Goal: Transaction & Acquisition: Purchase product/service

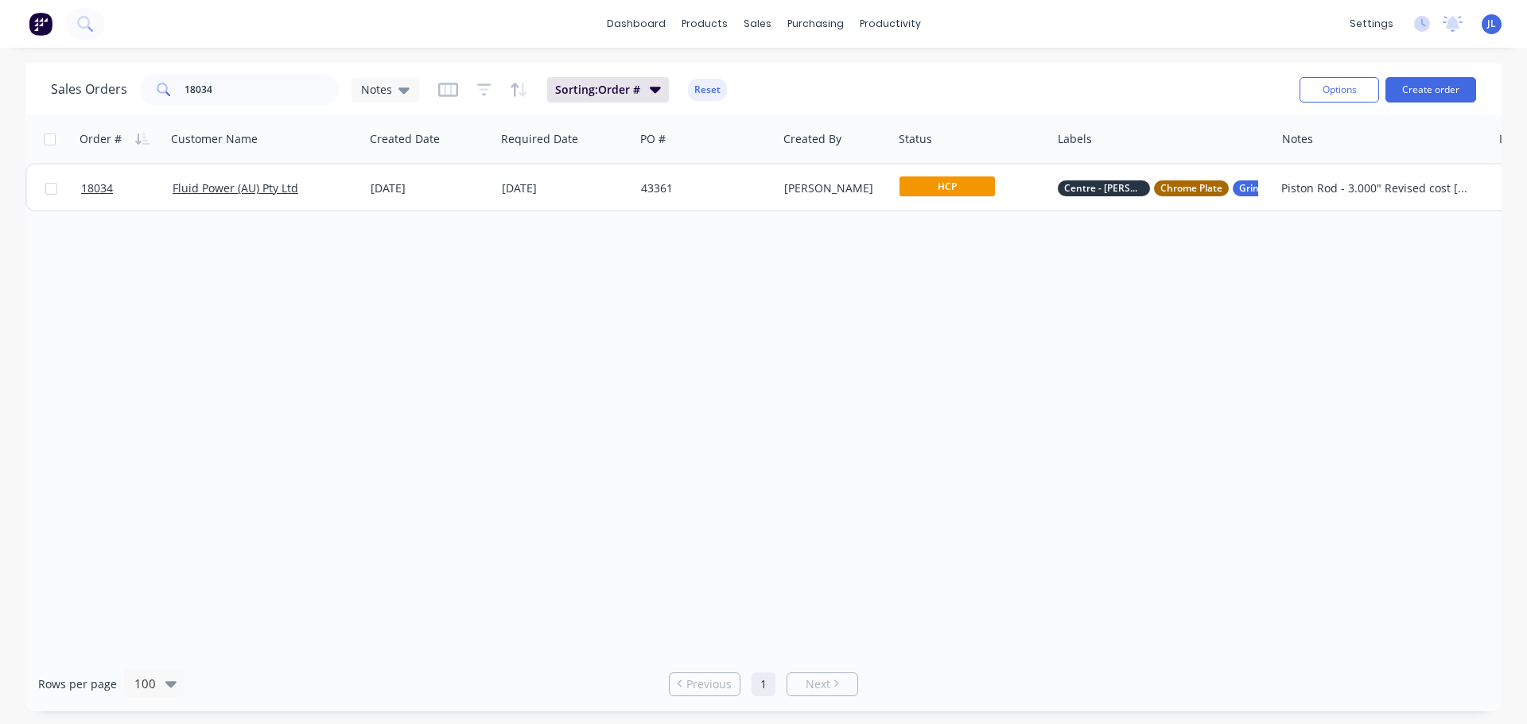
click at [35, 23] on img at bounding box center [41, 24] width 24 height 24
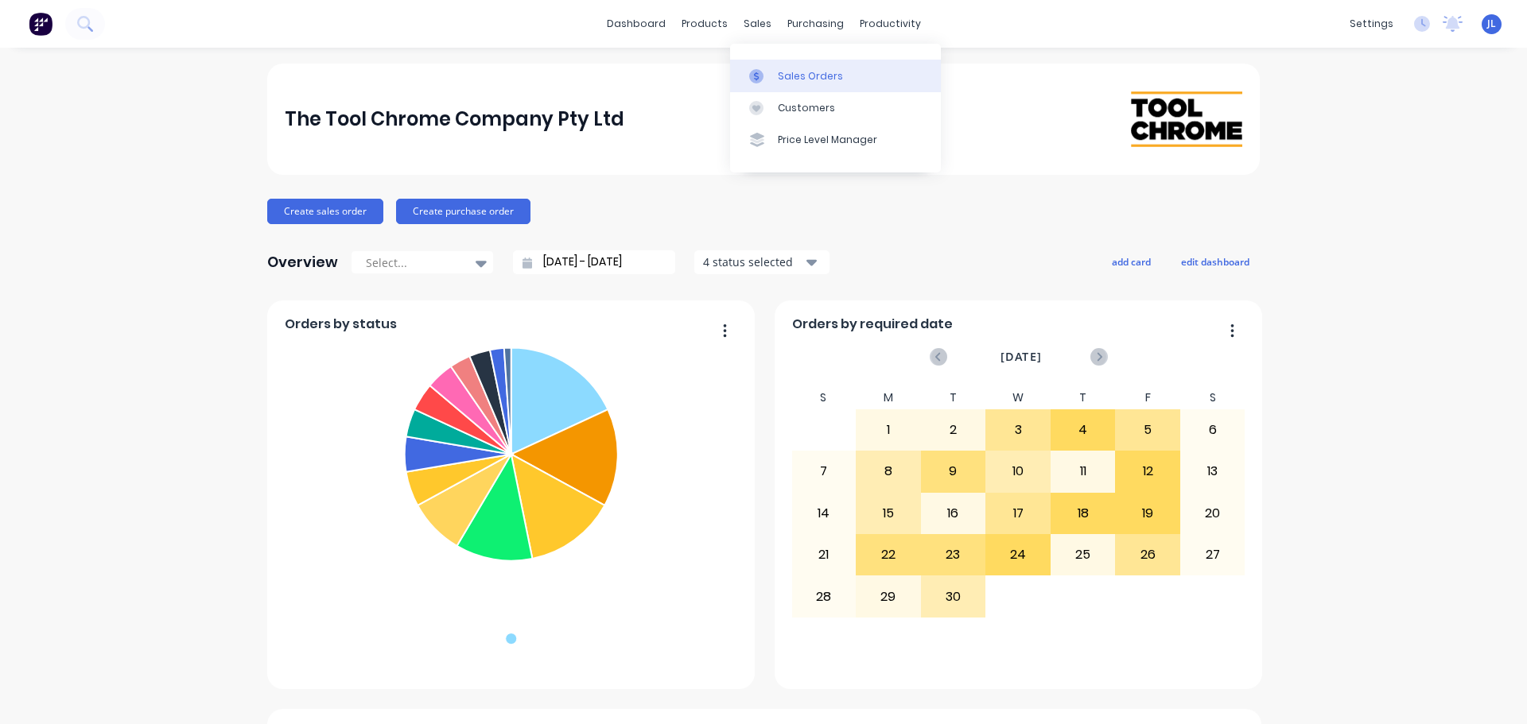
click at [765, 82] on div at bounding box center [761, 76] width 24 height 14
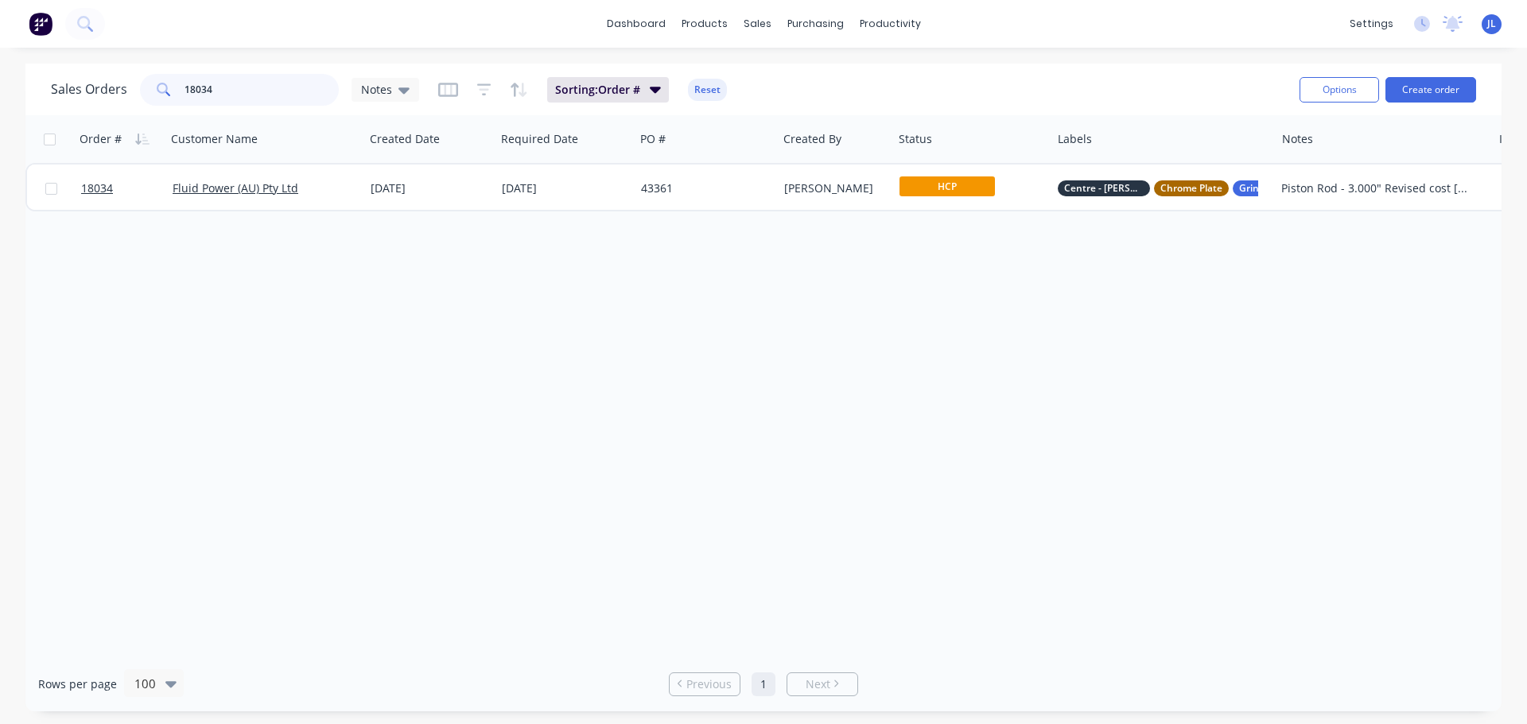
click at [262, 91] on input "18034" at bounding box center [261, 90] width 155 height 32
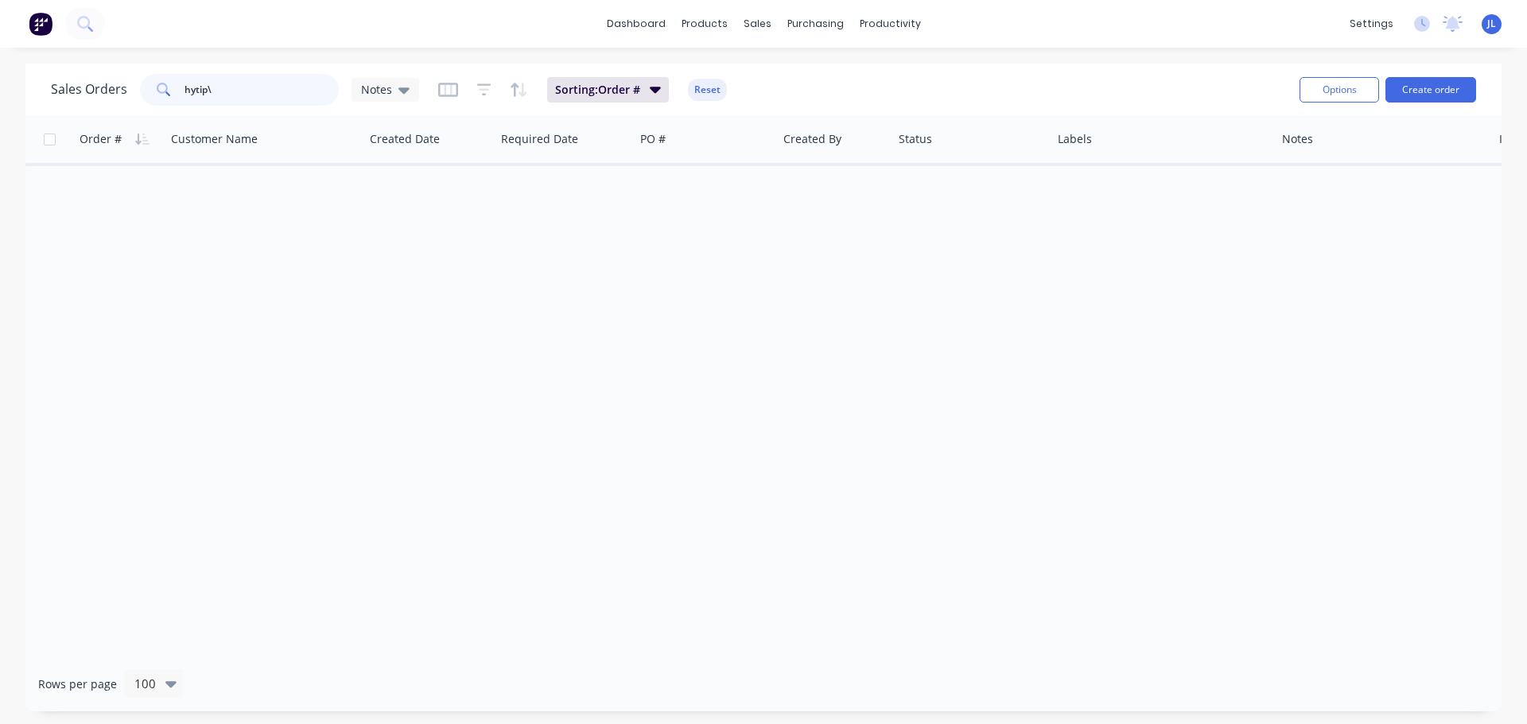
click at [262, 91] on input "hytip\" at bounding box center [261, 90] width 155 height 32
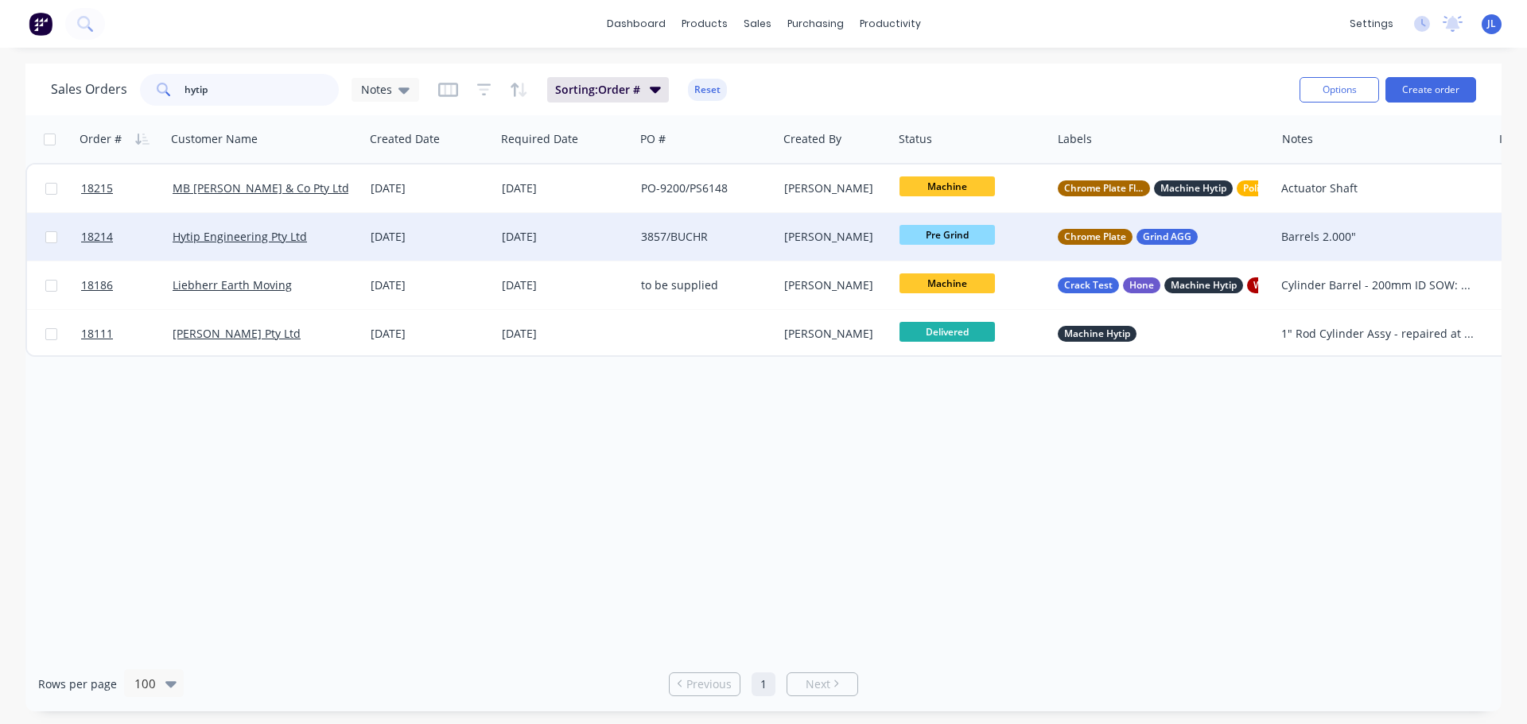
type input "hytip"
click at [441, 243] on div "[DATE]" at bounding box center [430, 237] width 118 height 16
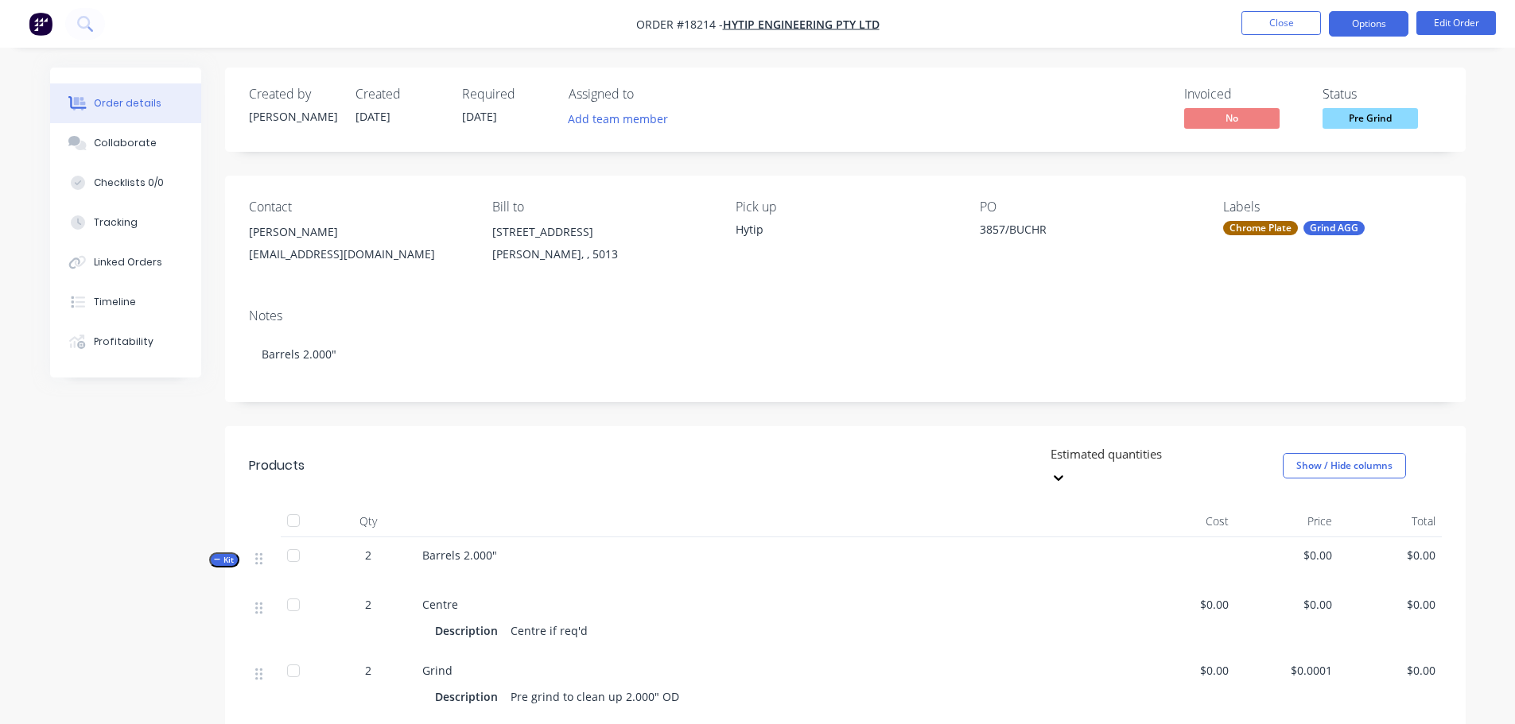
click at [1384, 17] on button "Options" at bounding box center [1369, 23] width 80 height 25
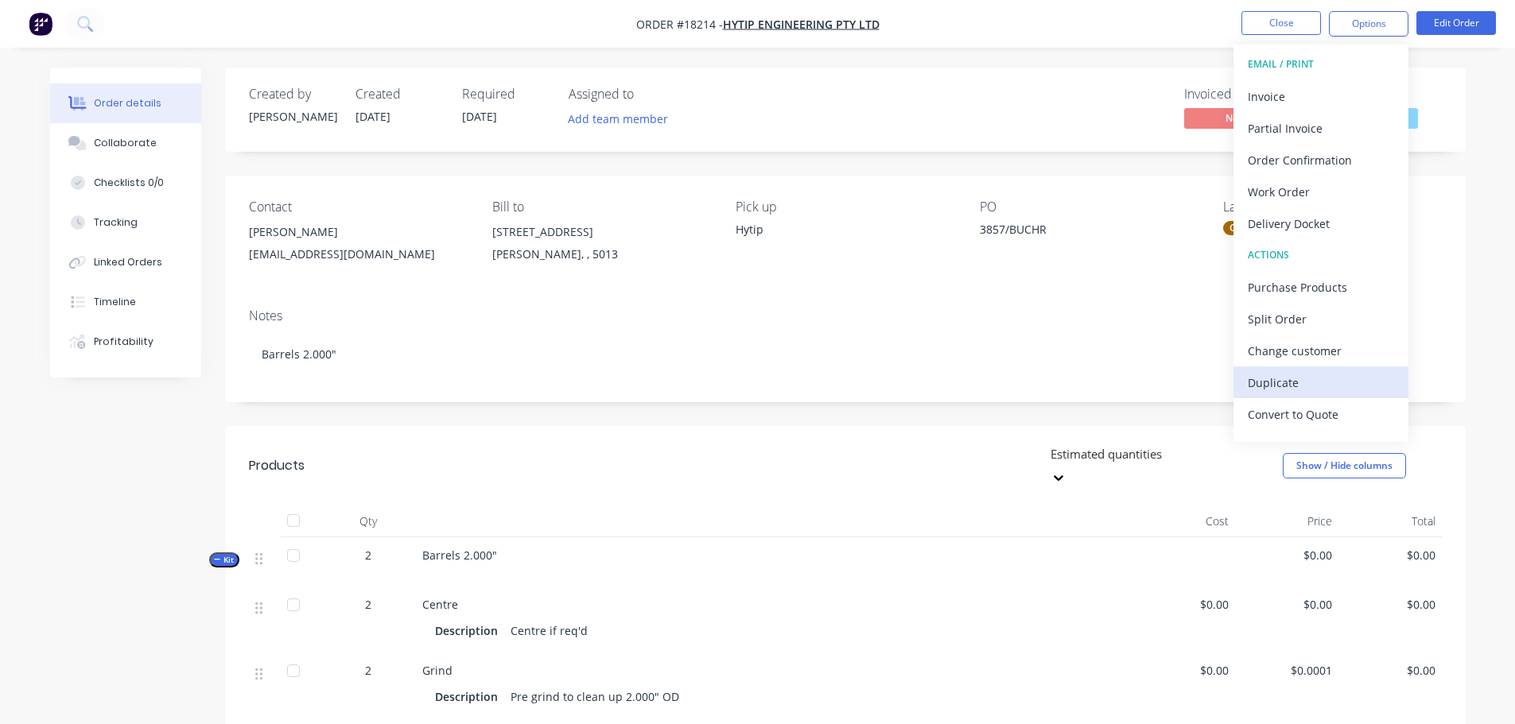
click at [1290, 375] on div "Duplicate" at bounding box center [1321, 382] width 146 height 23
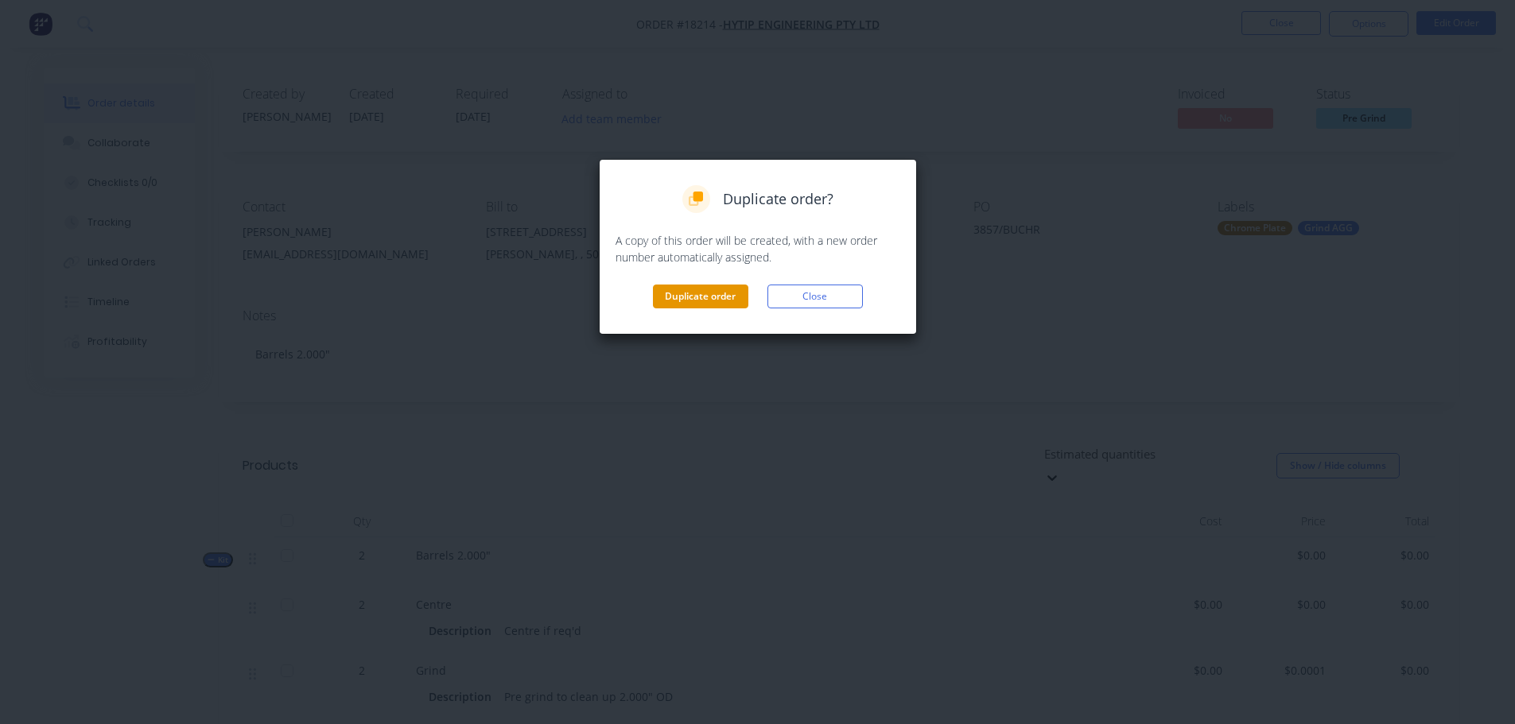
click at [720, 296] on button "Duplicate order" at bounding box center [700, 297] width 95 height 24
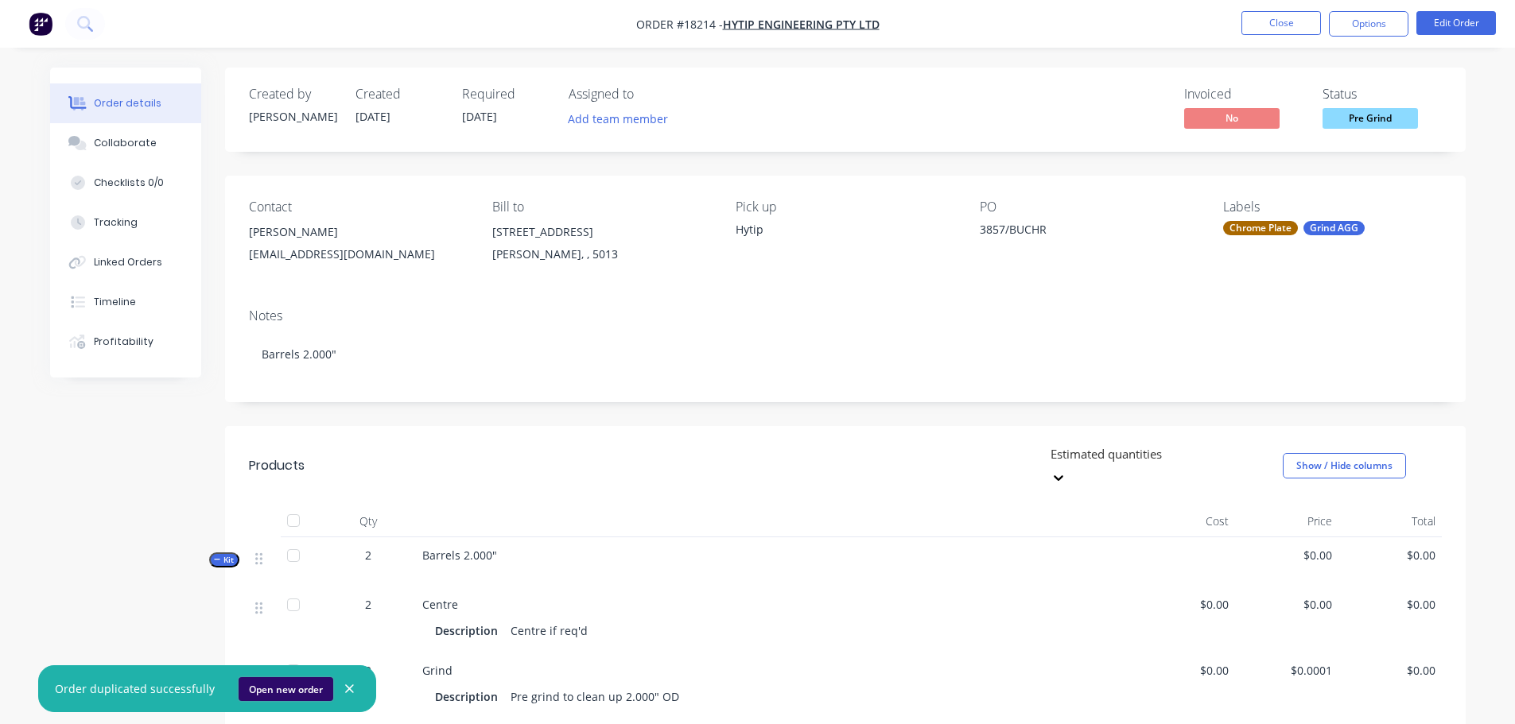
click at [245, 692] on button "Open new order" at bounding box center [286, 689] width 95 height 24
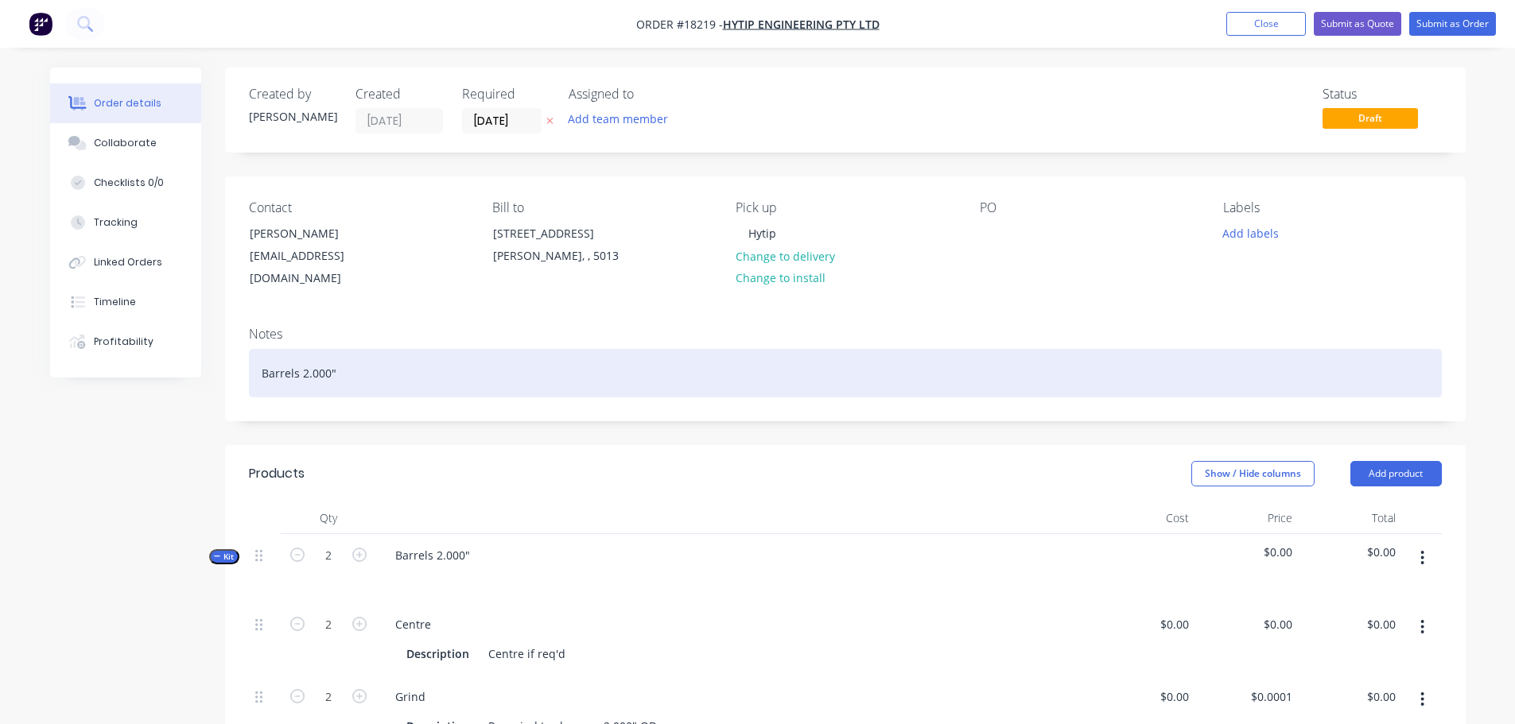
click at [607, 358] on div "Barrels 2.000"" at bounding box center [845, 373] width 1193 height 49
drag, startPoint x: 607, startPoint y: 358, endPoint x: 221, endPoint y: 351, distance: 386.5
drag, startPoint x: 387, startPoint y: 360, endPoint x: 208, endPoint y: 359, distance: 179.7
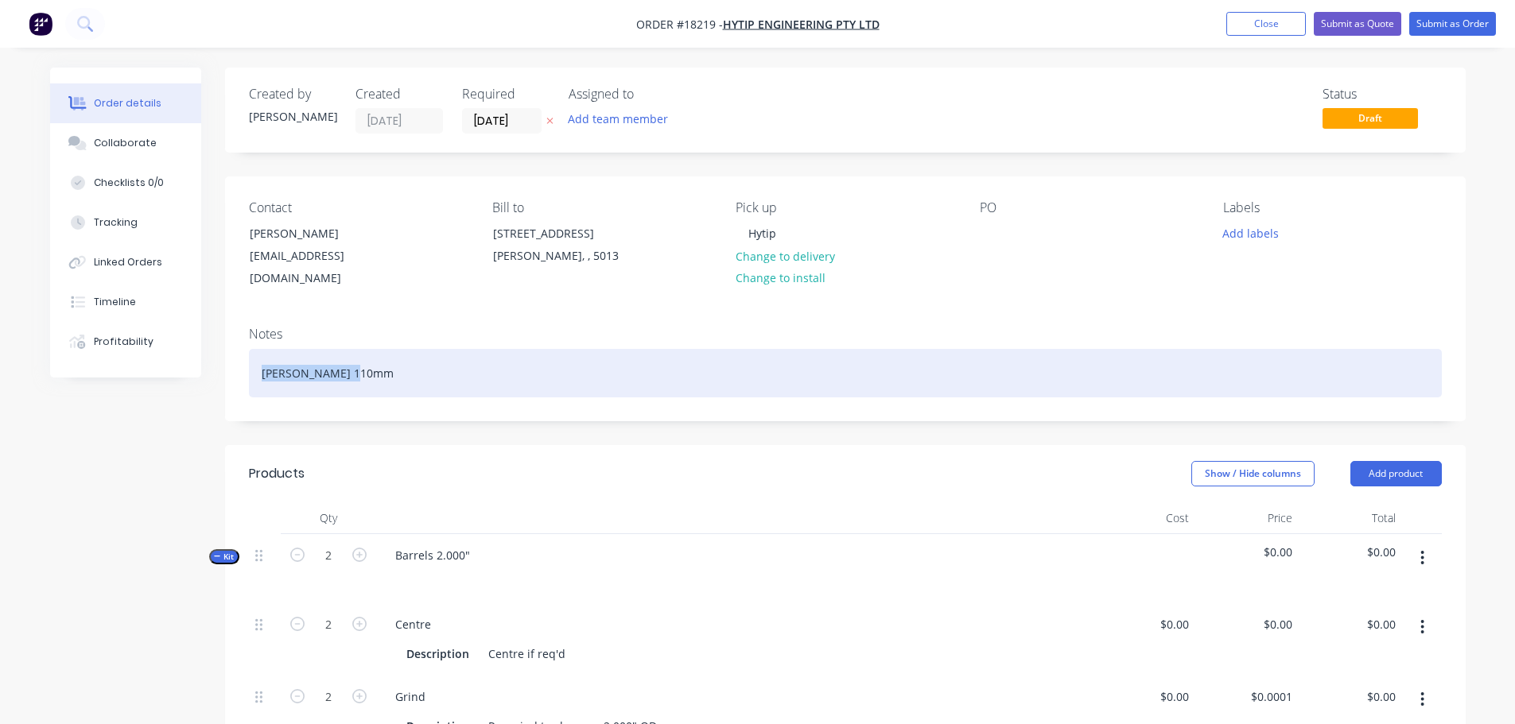
copy div "Jack Legs 110mm"
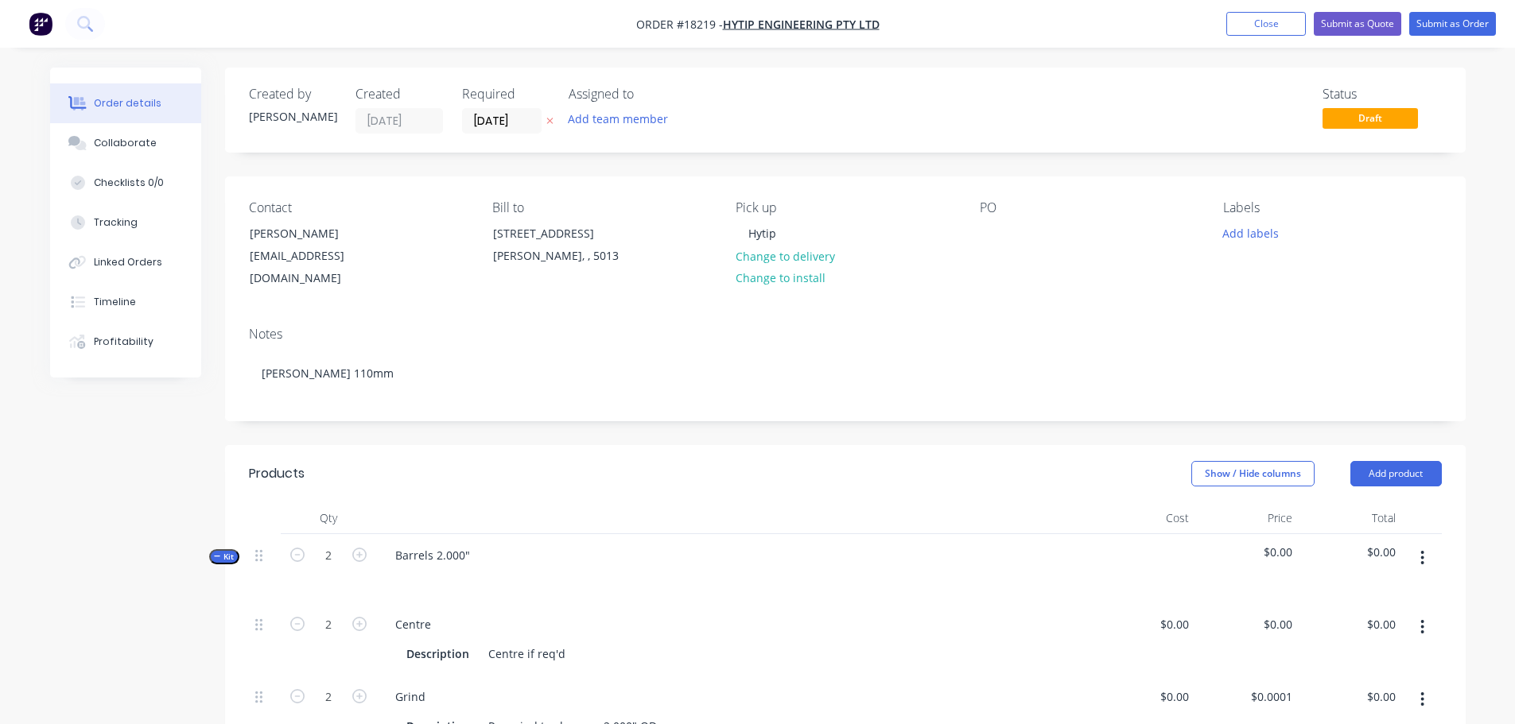
click at [481, 538] on div "Barrels 2.000"" at bounding box center [734, 568] width 716 height 69
click at [472, 544] on div "Barrels 2.000"" at bounding box center [432, 555] width 100 height 23
drag, startPoint x: 462, startPoint y: 541, endPoint x: 289, endPoint y: 528, distance: 173.9
click at [289, 534] on div "Kit 2 Barrels 2.000" $0.00 $0.00" at bounding box center [845, 568] width 1193 height 69
paste div
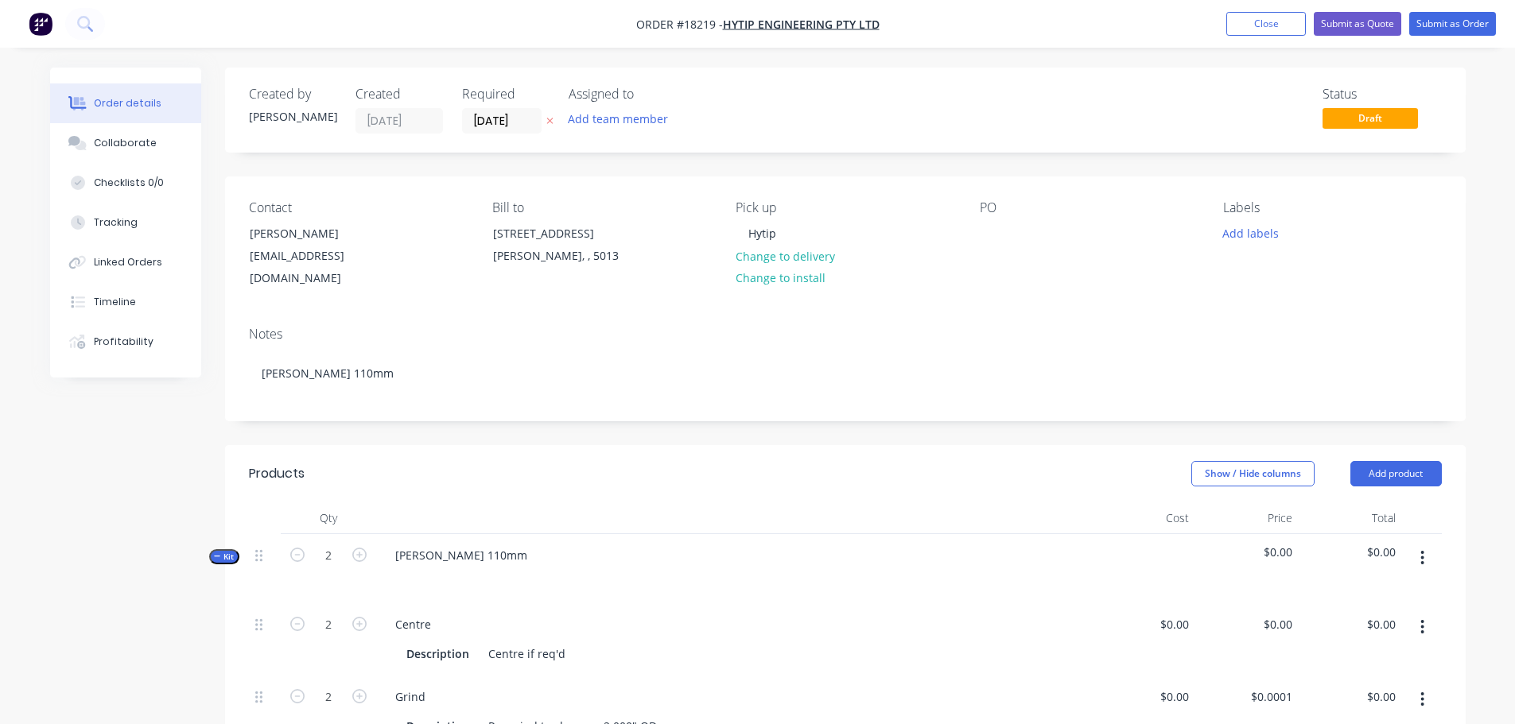
click at [971, 244] on div "Contact Adam hytipengineering@bigpond.com Bill to 26 Staite Street Wingfield, ,…" at bounding box center [845, 246] width 1240 height 138
click at [986, 237] on div at bounding box center [992, 233] width 25 height 23
click at [1260, 229] on button "Add labels" at bounding box center [1250, 232] width 73 height 21
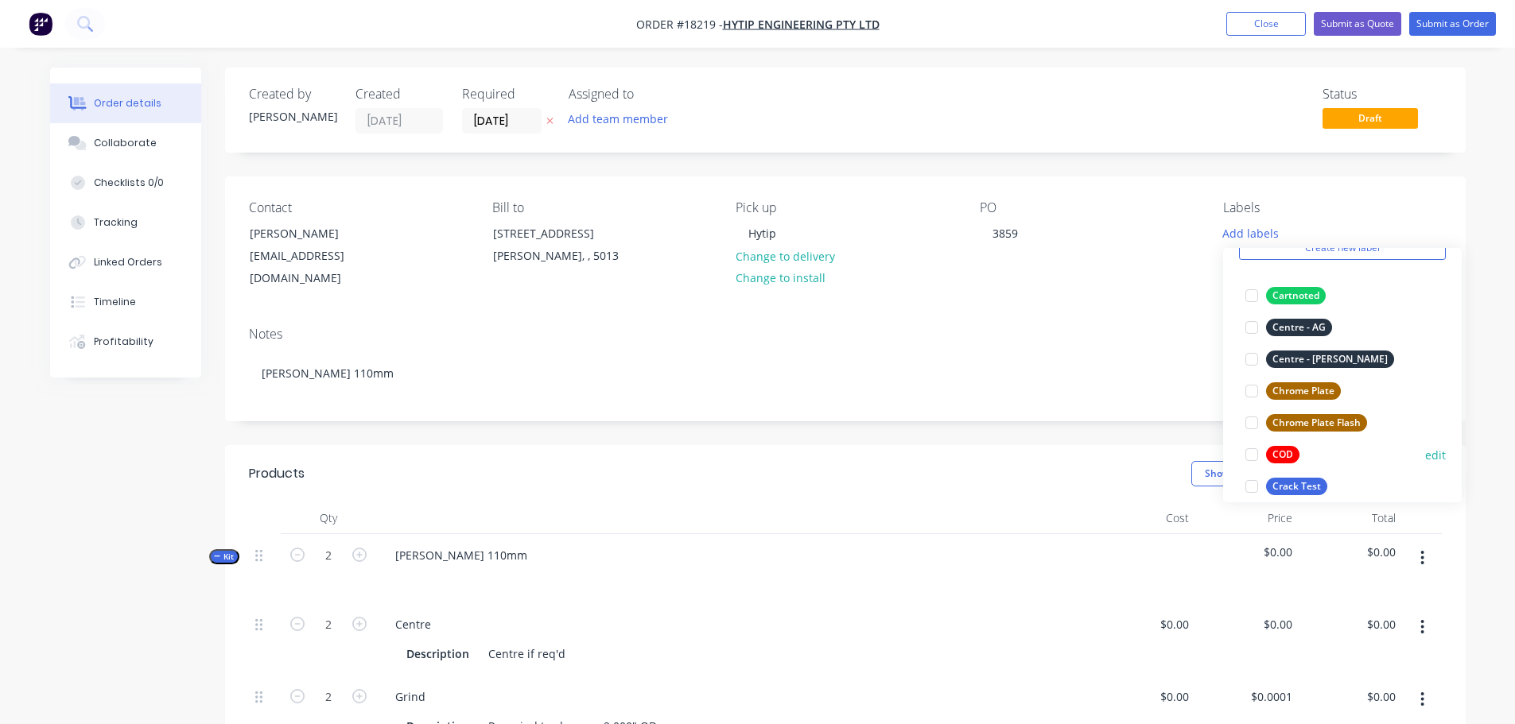
scroll to position [159, 0]
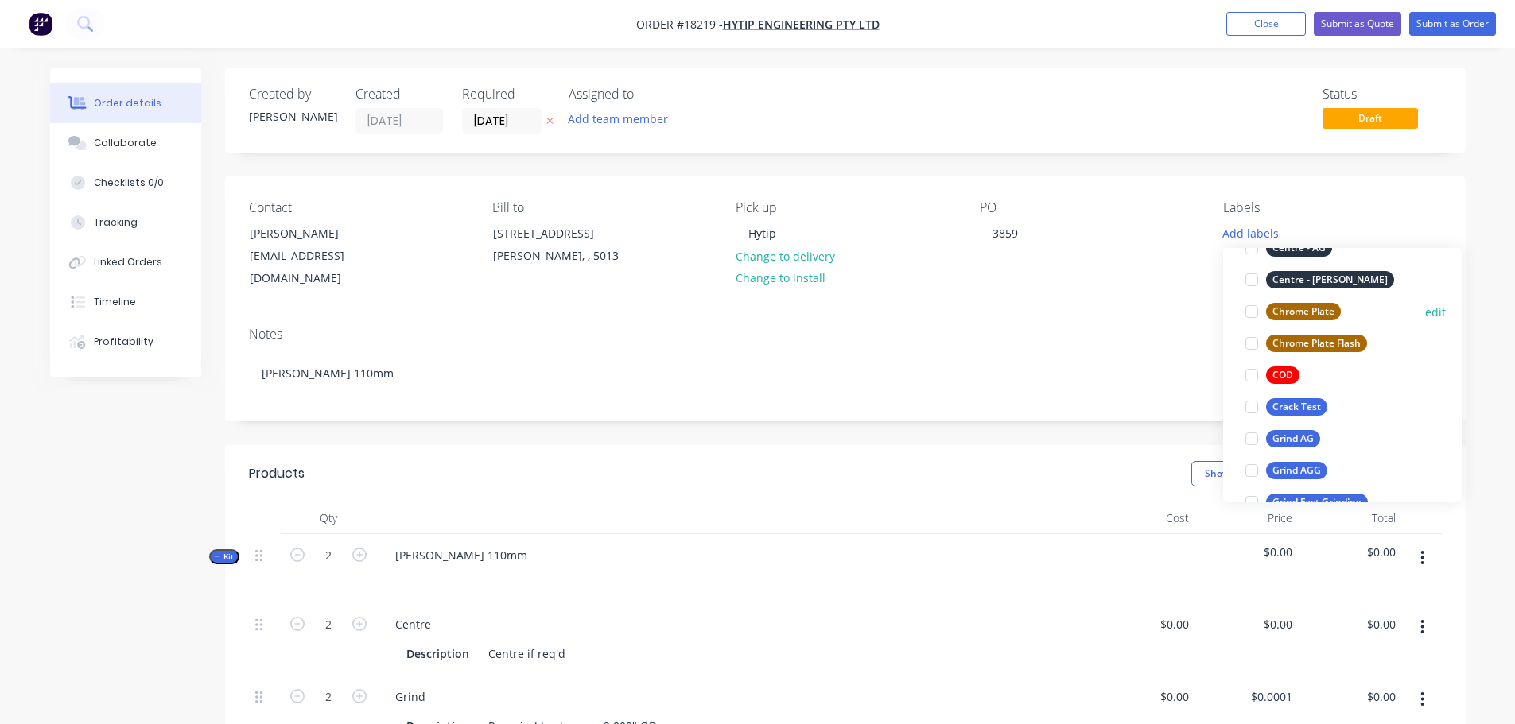
click at [1251, 311] on div at bounding box center [1252, 312] width 32 height 32
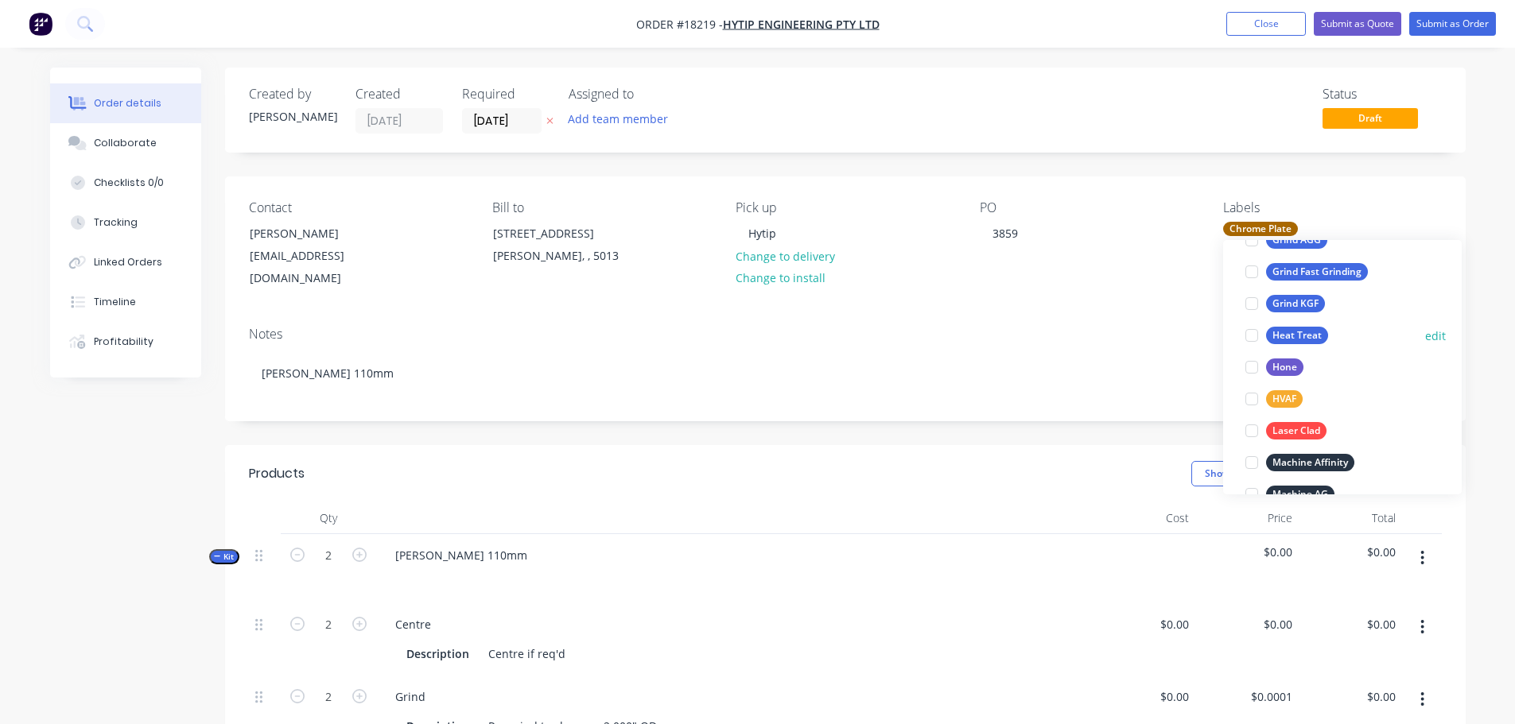
scroll to position [302, 0]
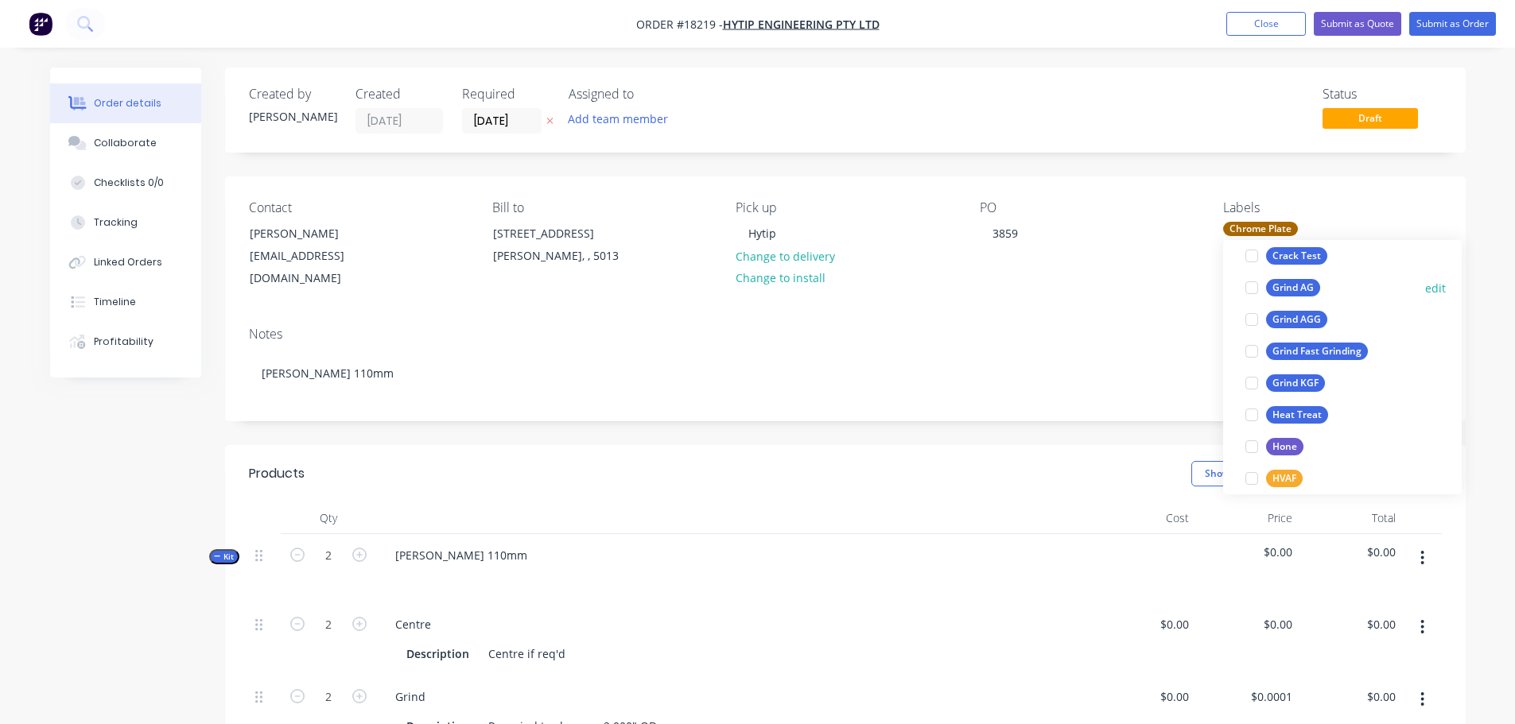
click at [1254, 286] on div at bounding box center [1252, 288] width 32 height 32
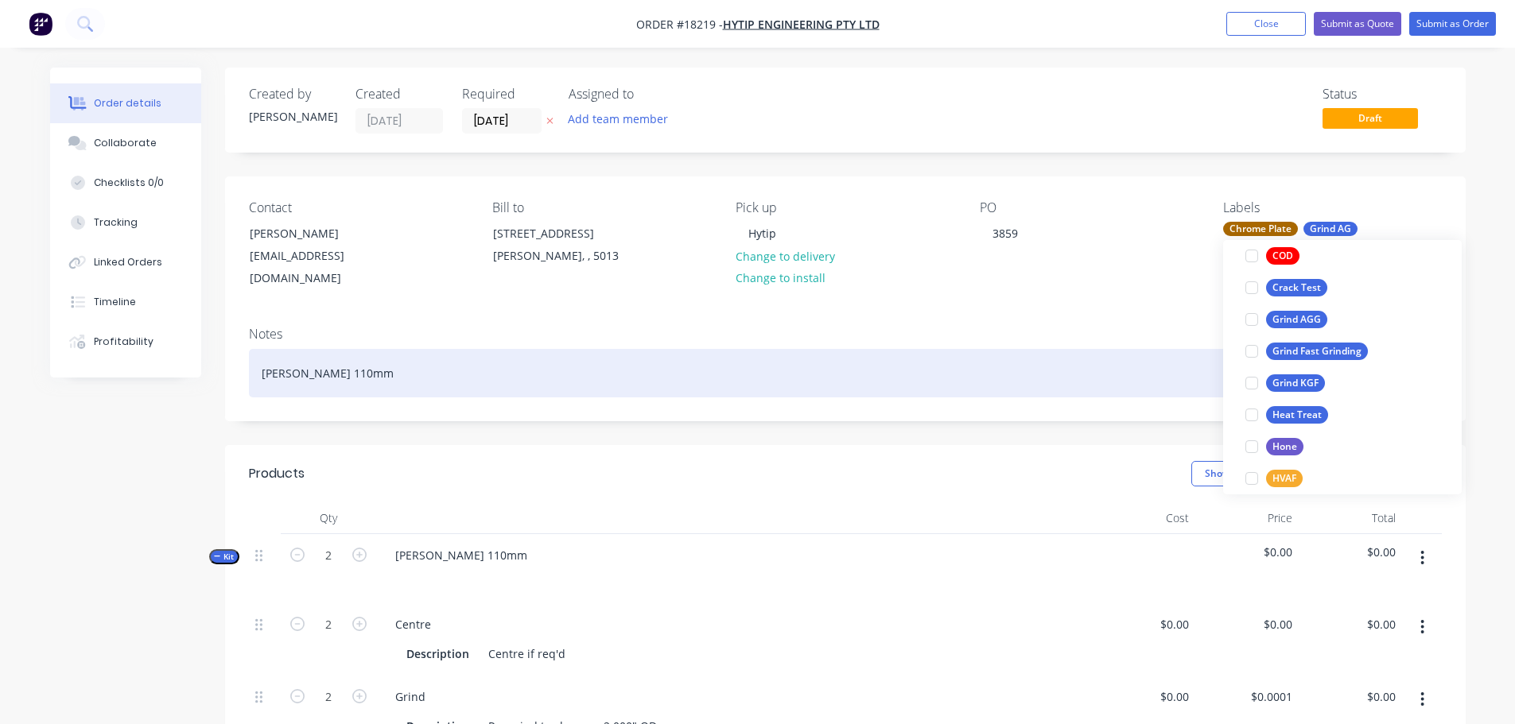
scroll to position [111, 0]
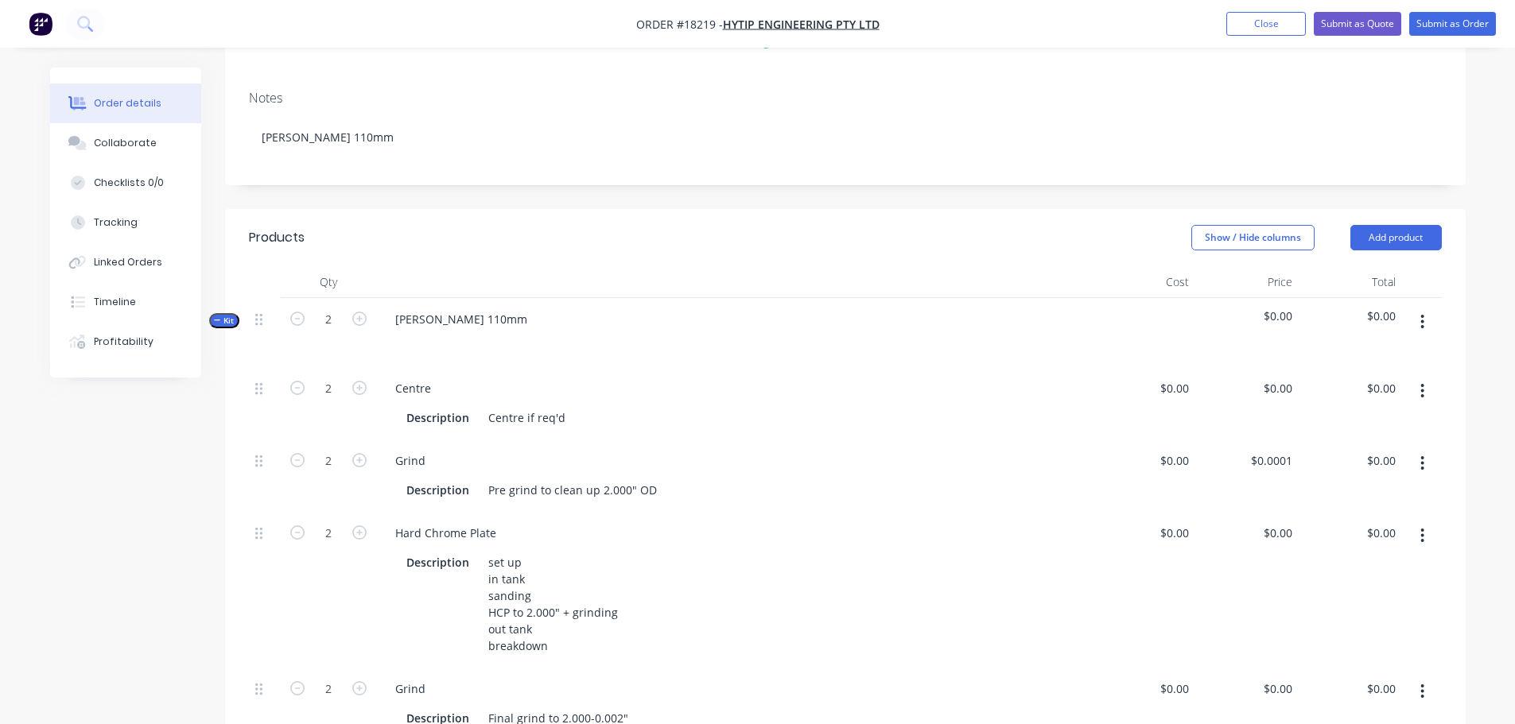
scroll to position [239, 0]
click at [1425, 375] on button "button" at bounding box center [1421, 389] width 37 height 29
drag, startPoint x: 1382, startPoint y: 415, endPoint x: 1364, endPoint y: 465, distance: 53.1
click at [1364, 465] on div "Duplicate Exclude from tax Delete" at bounding box center [1365, 461] width 151 height 103
click at [1363, 483] on div "Delete" at bounding box center [1366, 494] width 122 height 23
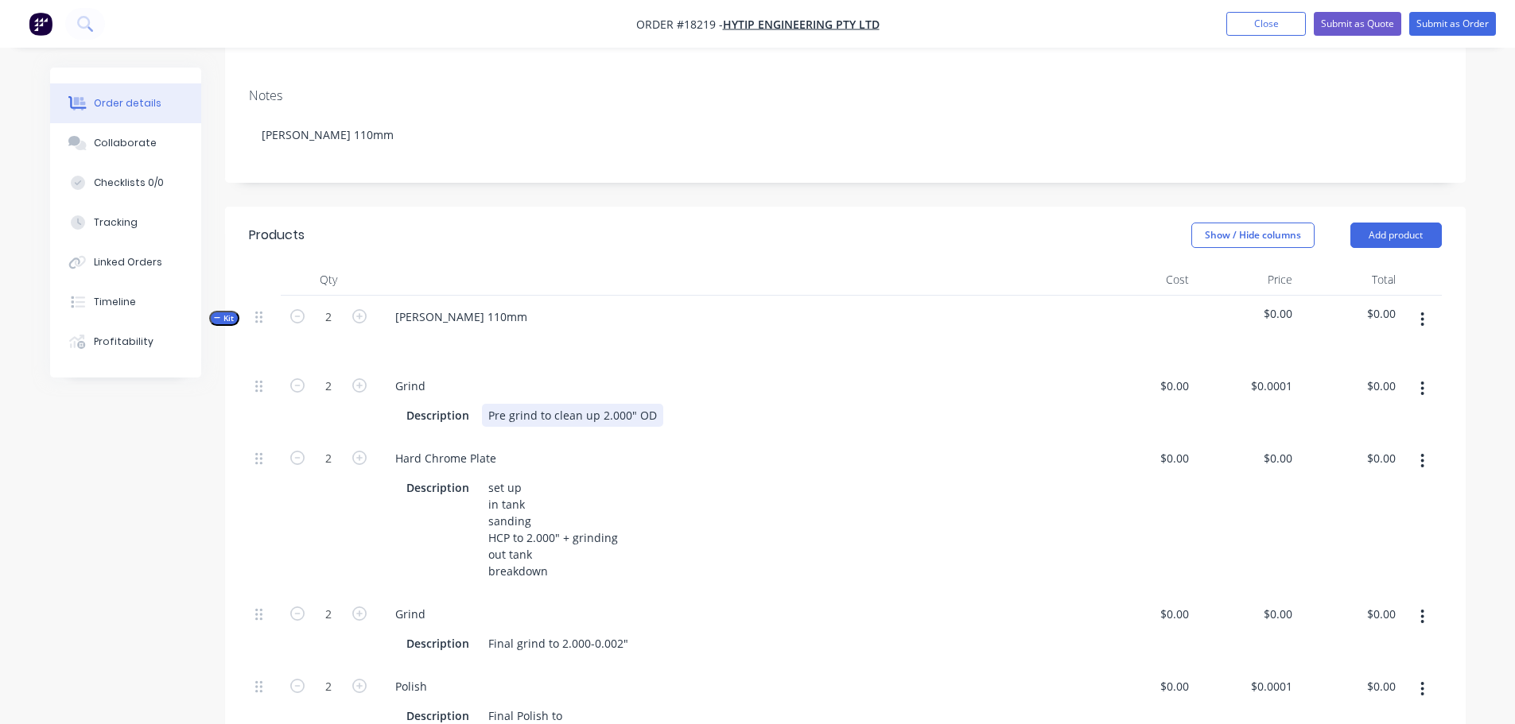
click at [589, 404] on div "Pre grind to clean up 2.000" OD" at bounding box center [572, 415] width 181 height 23
drag, startPoint x: 597, startPoint y: 394, endPoint x: 626, endPoint y: 394, distance: 28.6
click at [626, 404] on div "Pre grind to clean up 2.000" OD" at bounding box center [572, 415] width 181 height 23
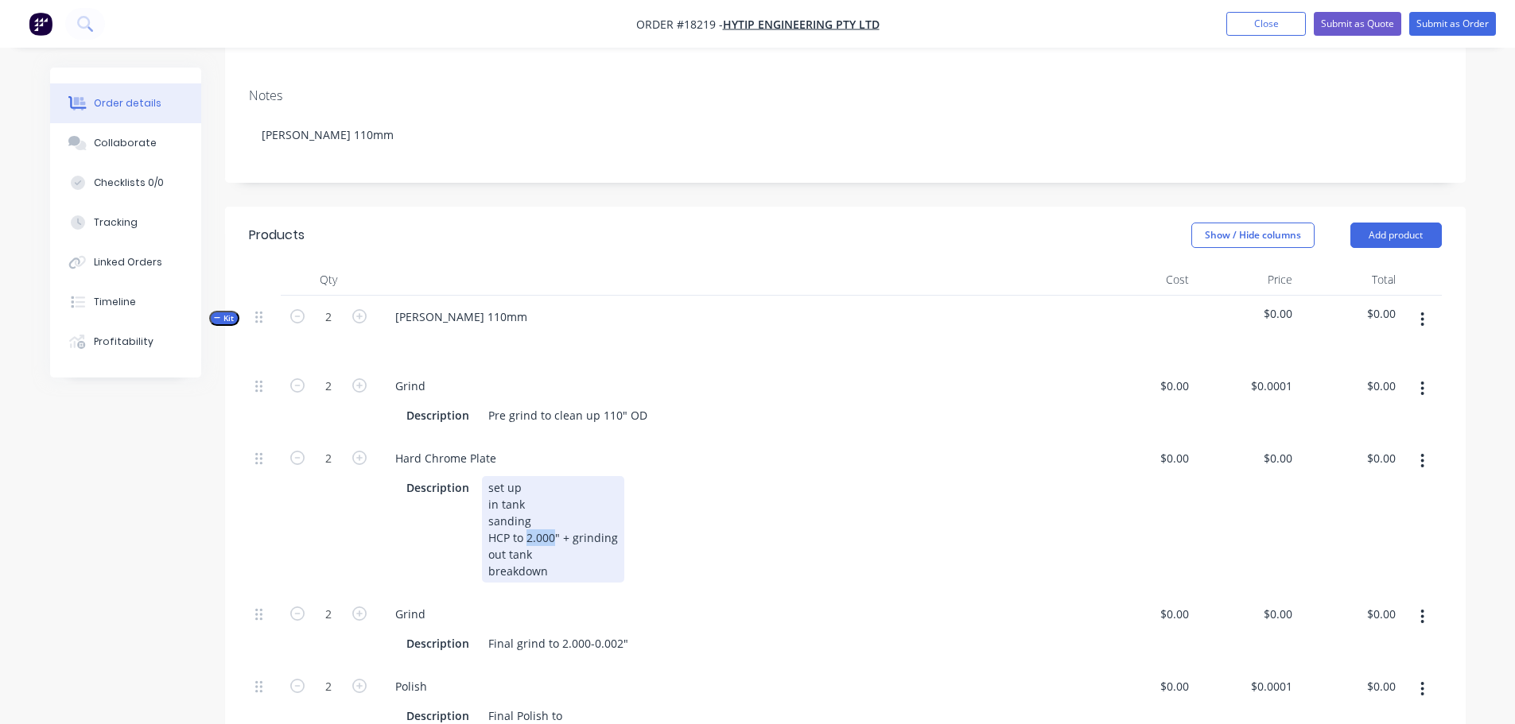
drag, startPoint x: 527, startPoint y: 520, endPoint x: 552, endPoint y: 519, distance: 24.7
click at [552, 519] on div "set up in tank sanding HCP to 2.000" + grinding out tank breakdown" at bounding box center [553, 529] width 142 height 107
click at [864, 484] on div "Description set up in tank sanding HCP to 4.330" + grinding out tank breakdown" at bounding box center [731, 529] width 662 height 107
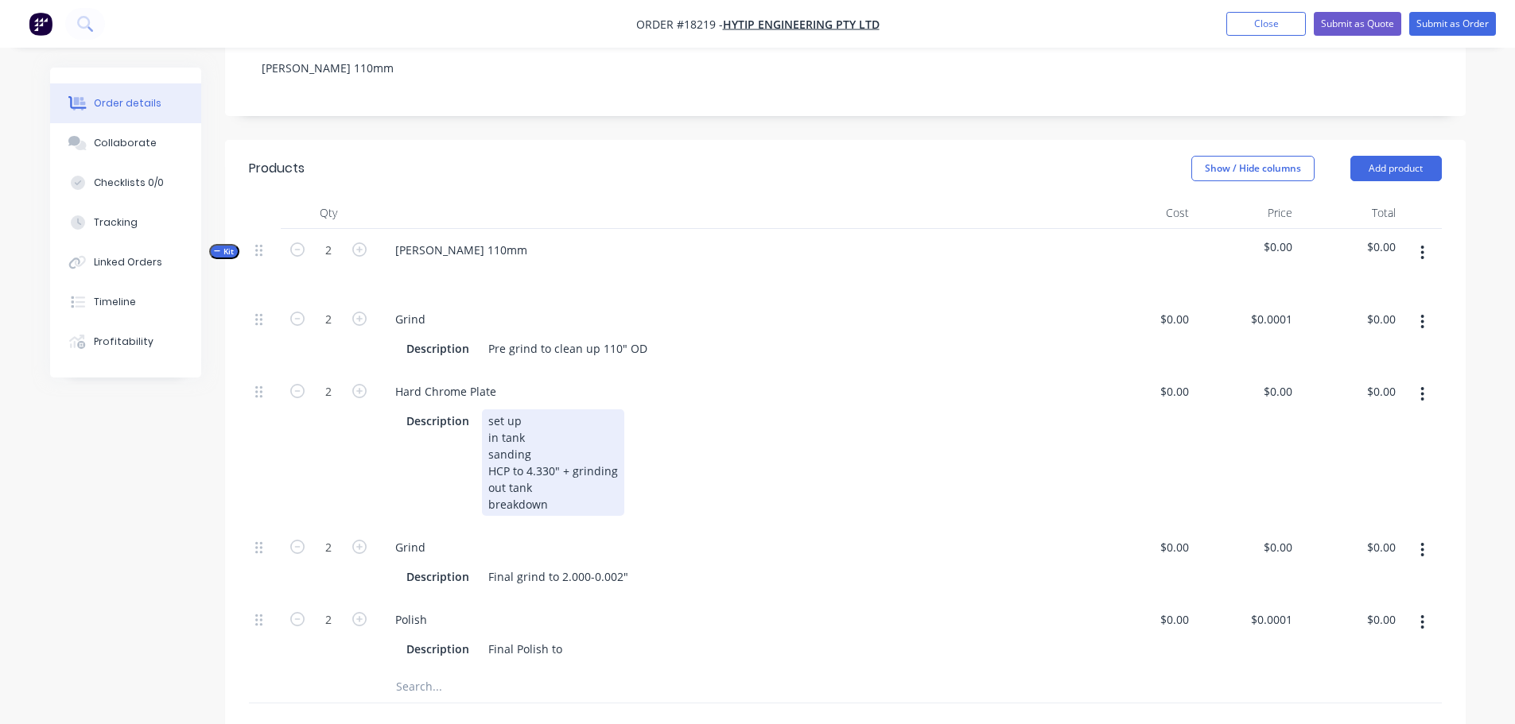
scroll to position [398, 0]
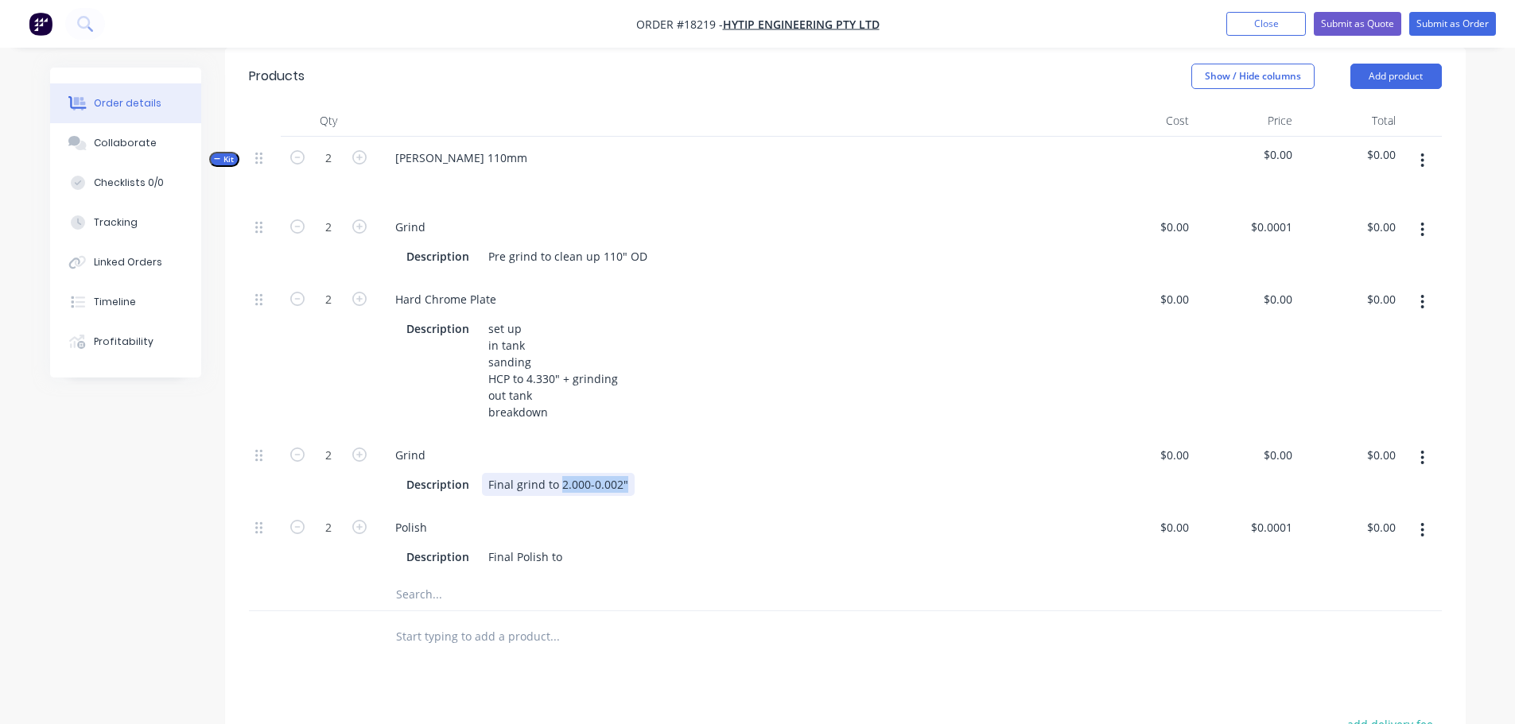
drag, startPoint x: 559, startPoint y: 466, endPoint x: 638, endPoint y: 456, distance: 79.3
click at [636, 473] on div "Description Final grind to 2.000-0.002"" at bounding box center [731, 484] width 662 height 23
click at [577, 473] on div "Final grind to 110-0.05mm" at bounding box center [558, 484] width 153 height 23
click at [566, 545] on div "Description Final Polish to" at bounding box center [731, 556] width 662 height 23
click at [801, 650] on div "Products Show / Hide columns Add product Qty Cost Price Total Kit 2 Jack Legs 1…" at bounding box center [845, 546] width 1240 height 997
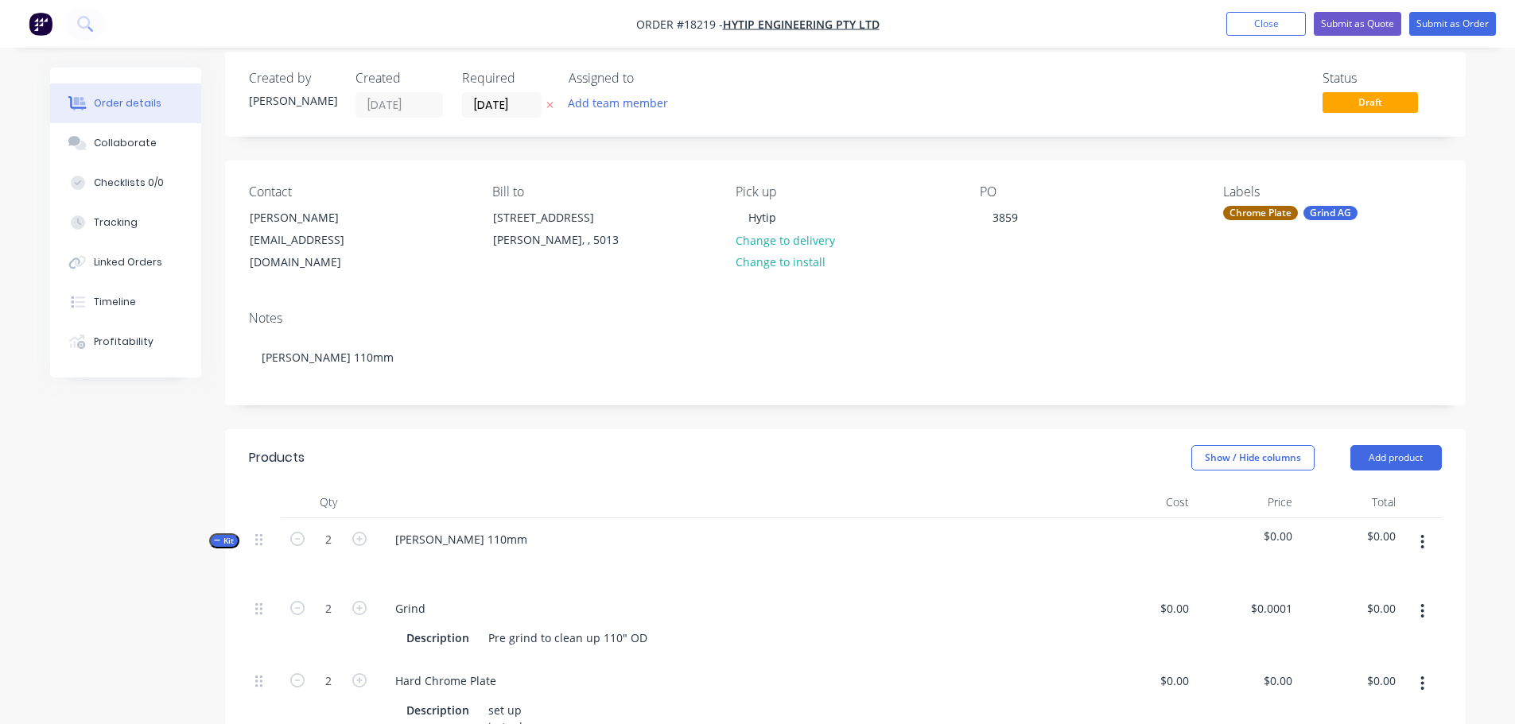
scroll to position [0, 0]
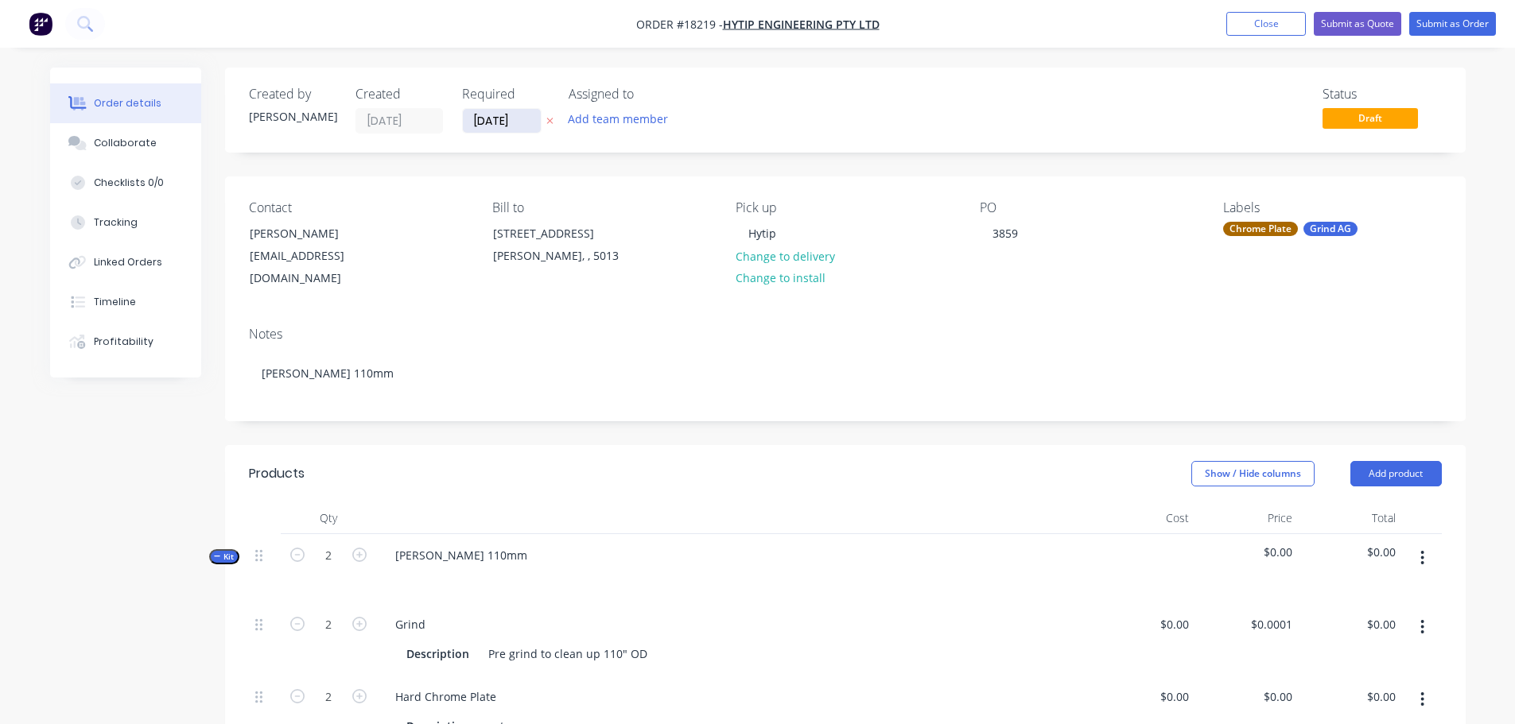
click at [474, 120] on input "26/09/25" at bounding box center [502, 121] width 78 height 24
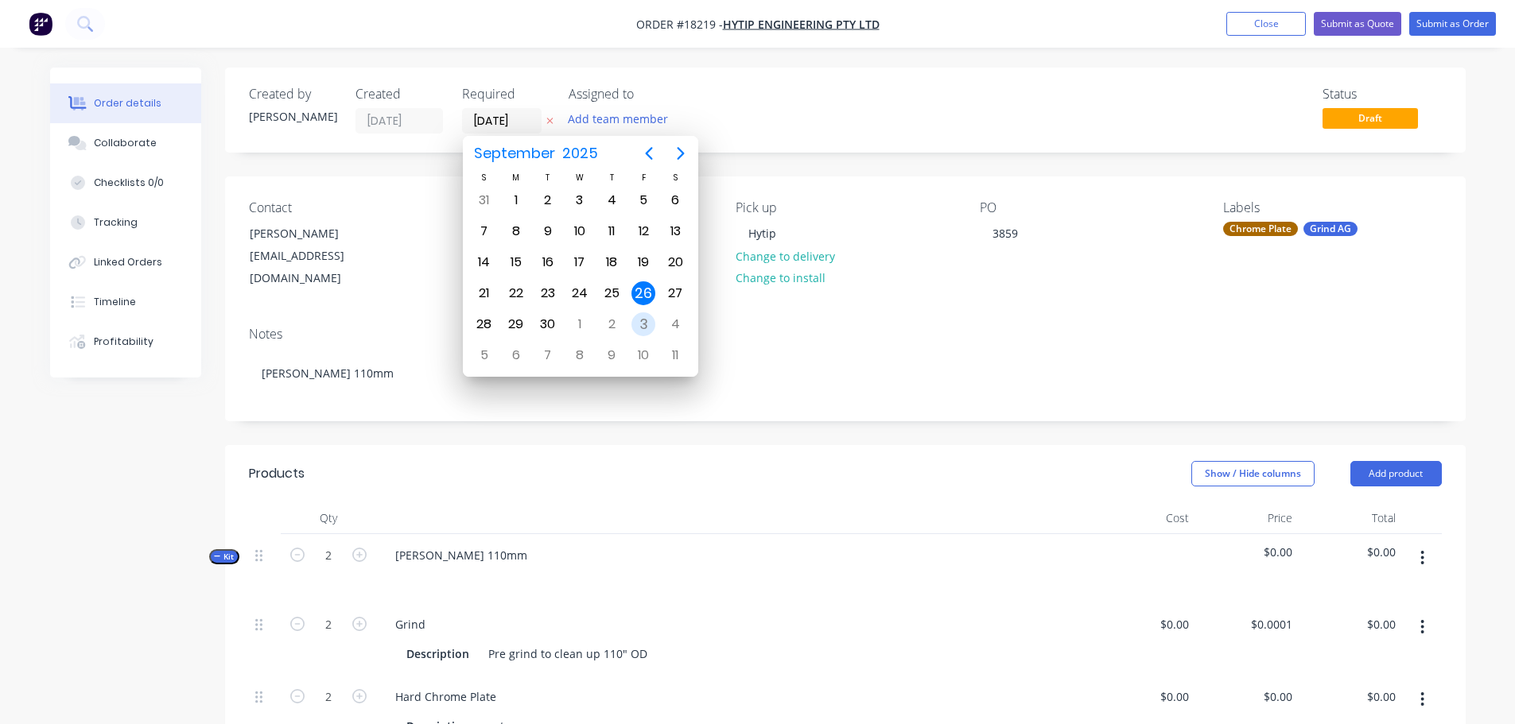
click at [642, 332] on div "3" at bounding box center [643, 324] width 24 height 24
type input "[DATE]"
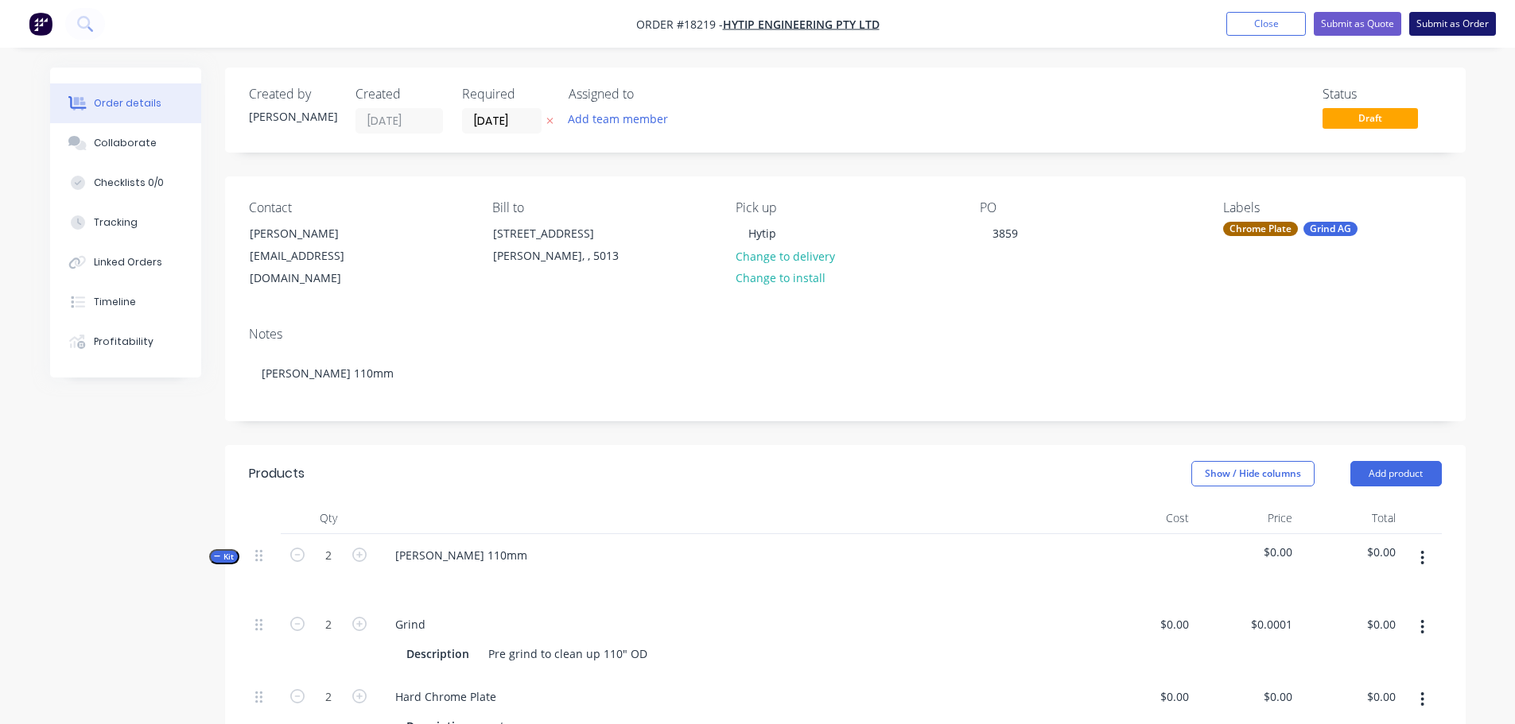
click at [1432, 25] on button "Submit as Order" at bounding box center [1452, 24] width 87 height 24
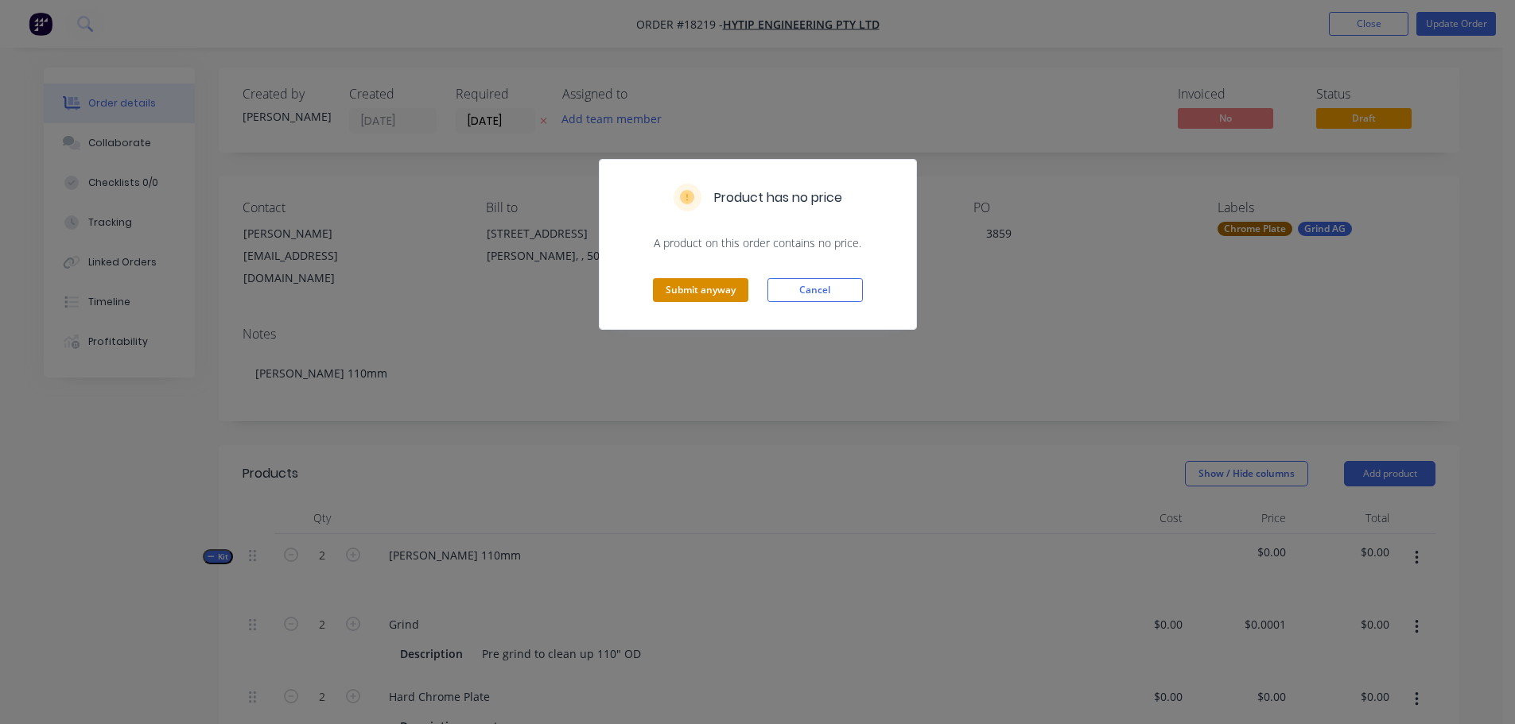
click at [684, 289] on button "Submit anyway" at bounding box center [700, 290] width 95 height 24
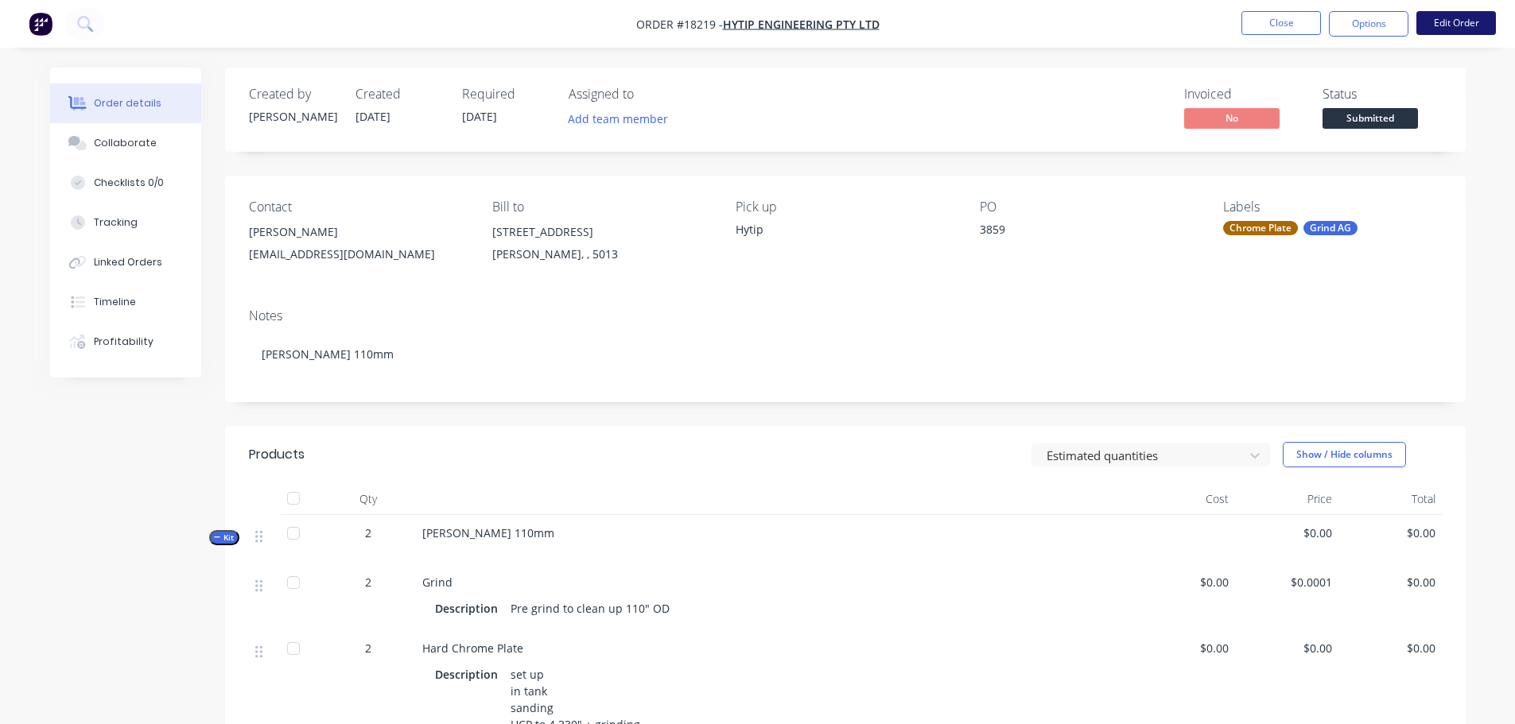
click at [1461, 29] on button "Edit Order" at bounding box center [1456, 23] width 80 height 24
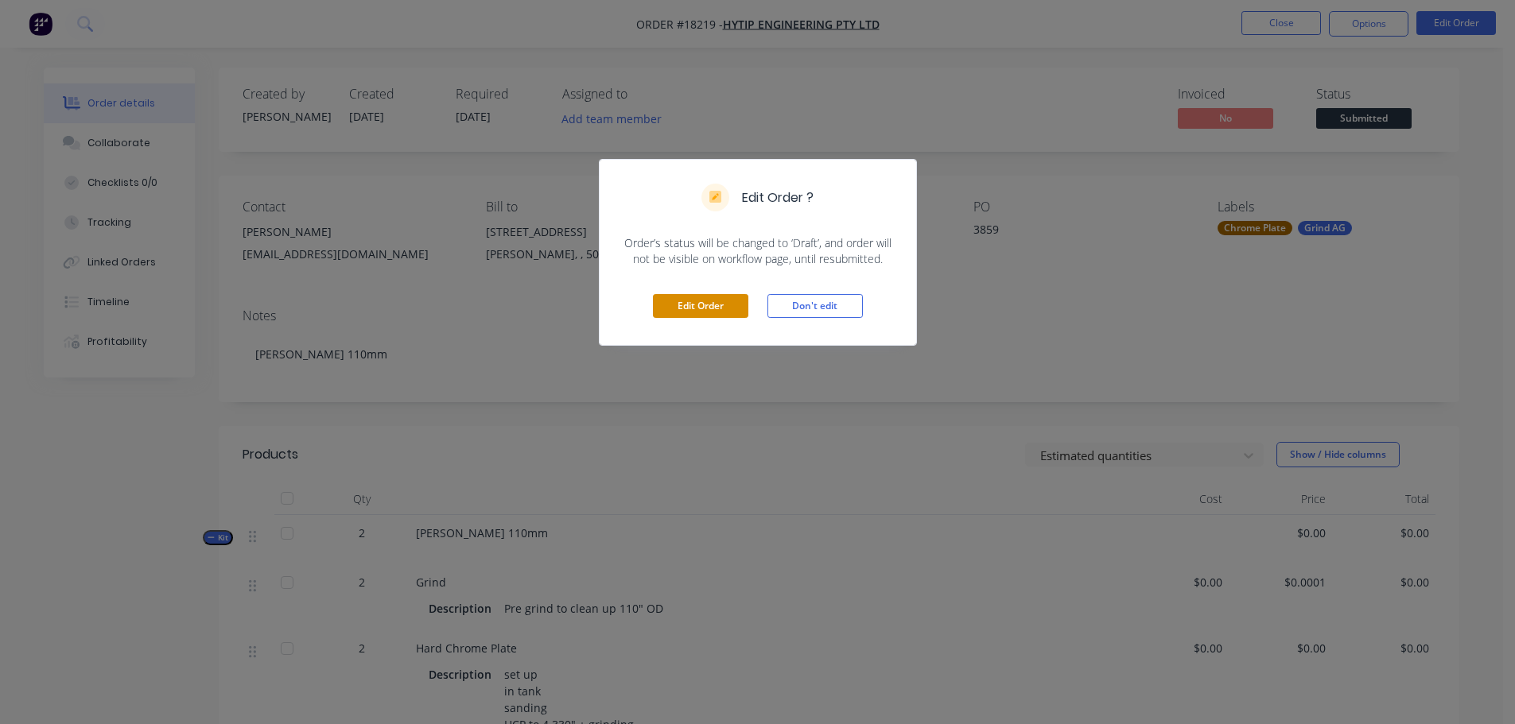
click at [677, 306] on button "Edit Order" at bounding box center [700, 306] width 95 height 24
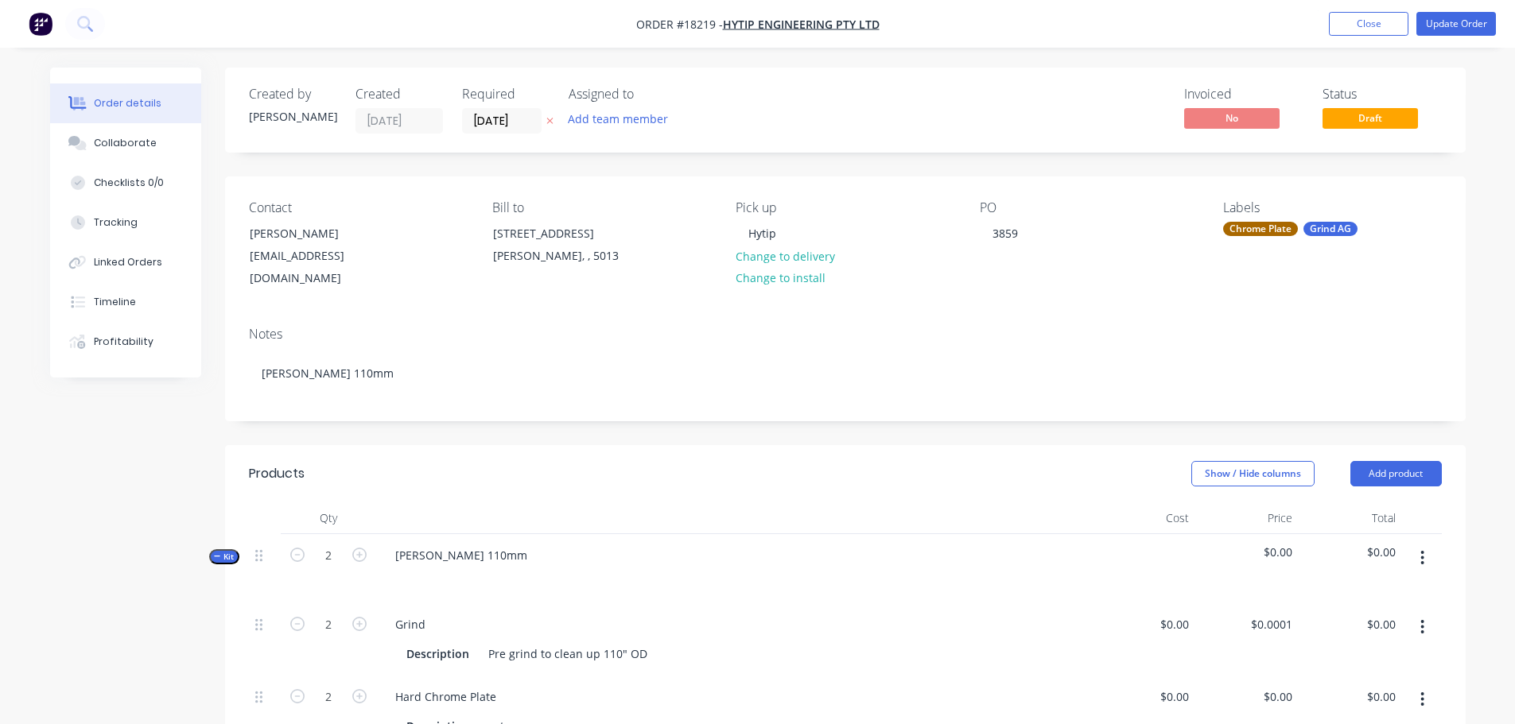
click at [1033, 233] on div "PO 3859" at bounding box center [1089, 245] width 218 height 90
click at [1025, 238] on div "3859" at bounding box center [1005, 233] width 51 height 23
click at [1011, 327] on div "Notes" at bounding box center [845, 334] width 1193 height 15
click at [1446, 28] on button "Update Order" at bounding box center [1456, 24] width 80 height 24
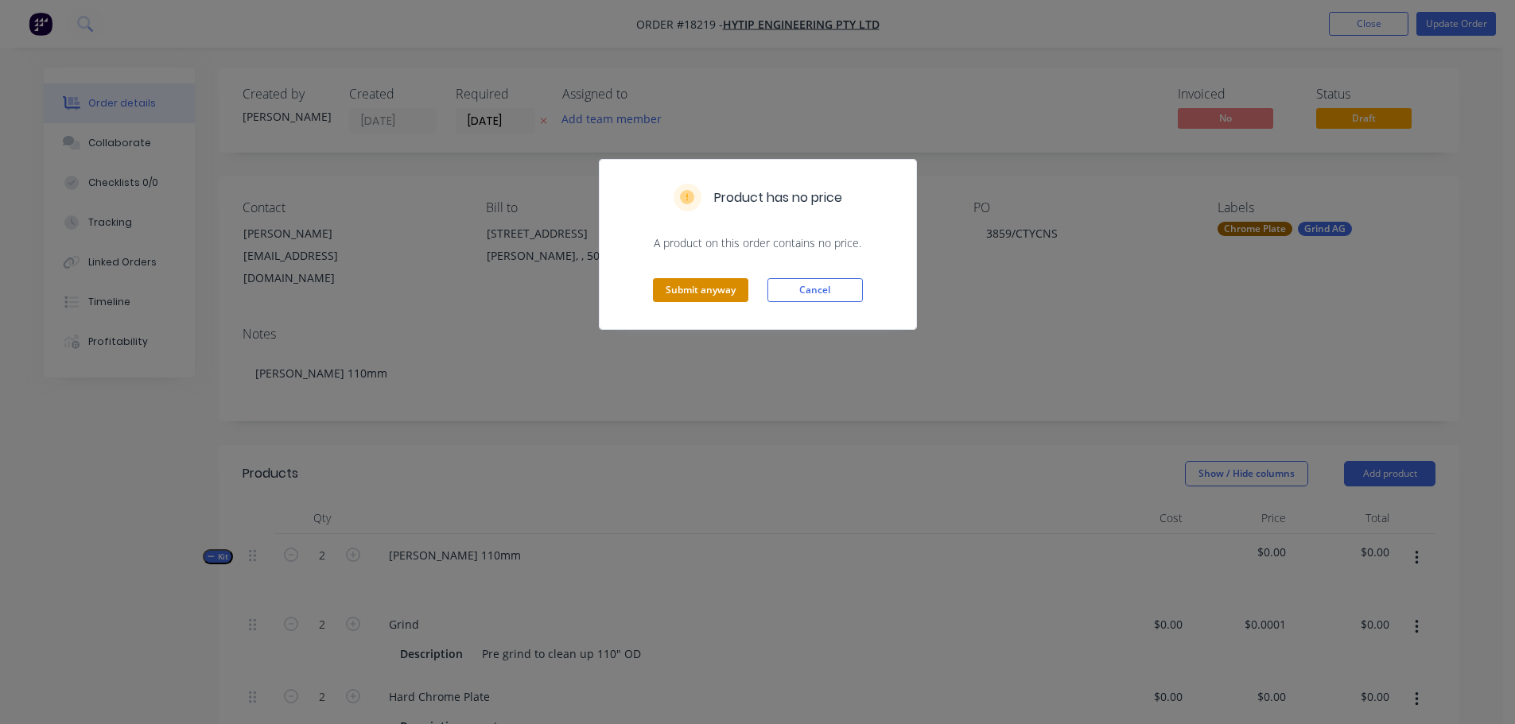
click at [716, 283] on button "Submit anyway" at bounding box center [700, 290] width 95 height 24
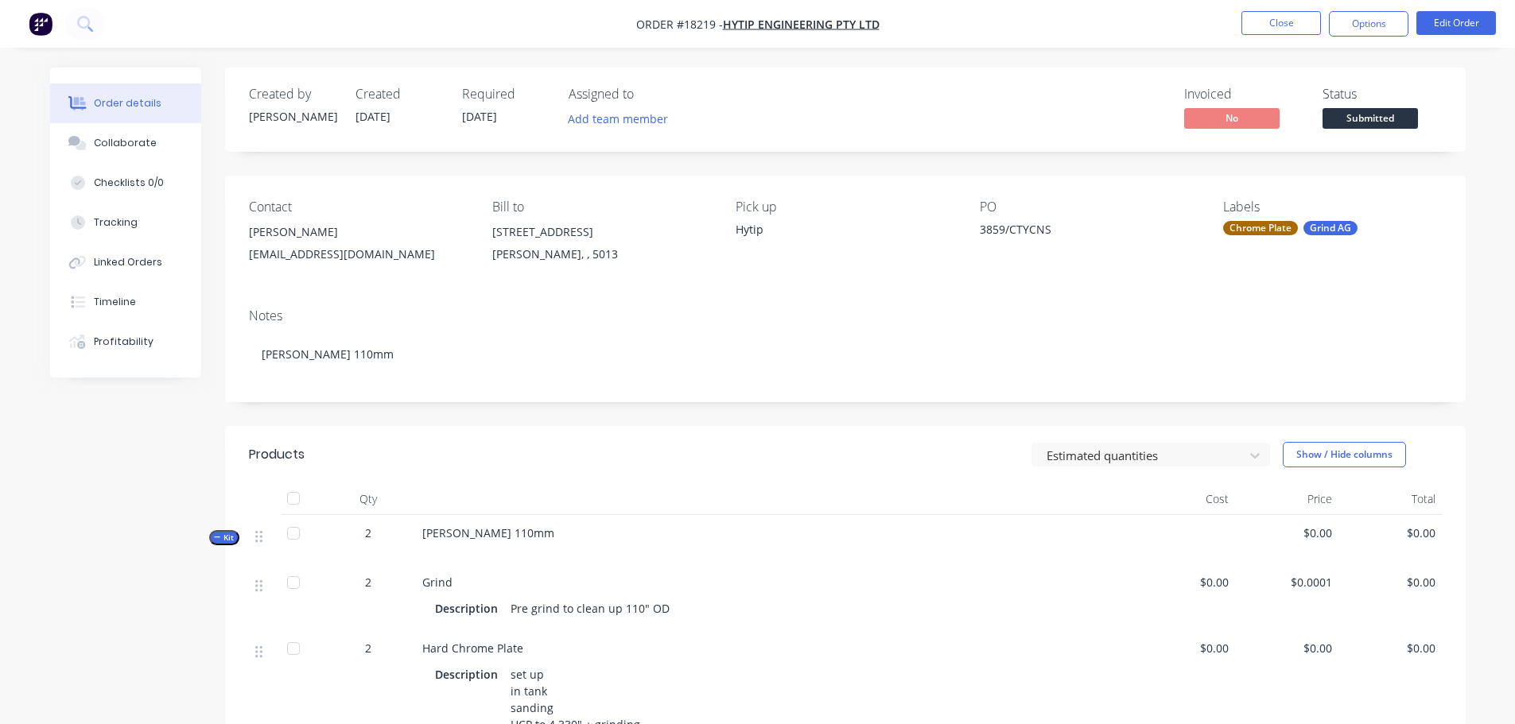
click at [1394, 125] on span "Submitted" at bounding box center [1369, 118] width 95 height 20
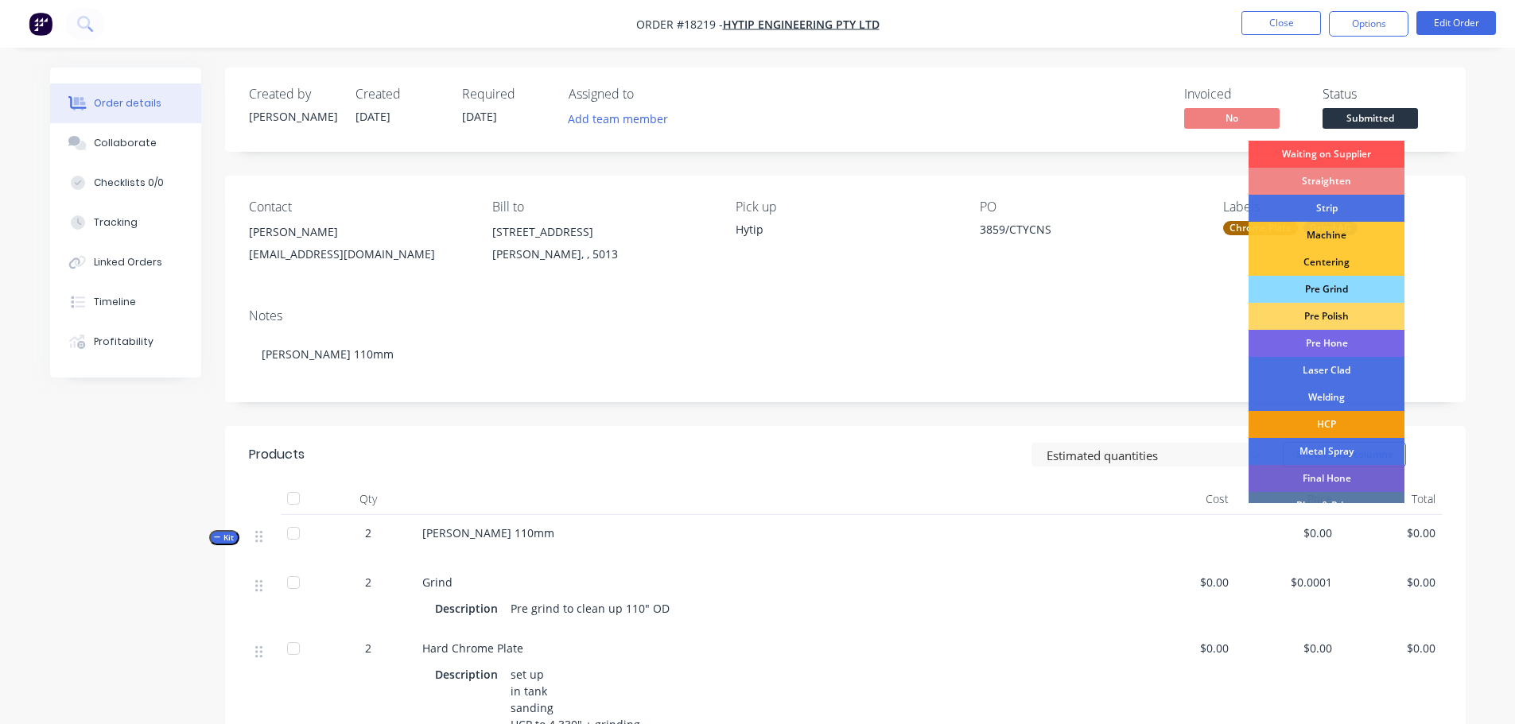
click at [1360, 289] on div "Pre Grind" at bounding box center [1326, 289] width 156 height 27
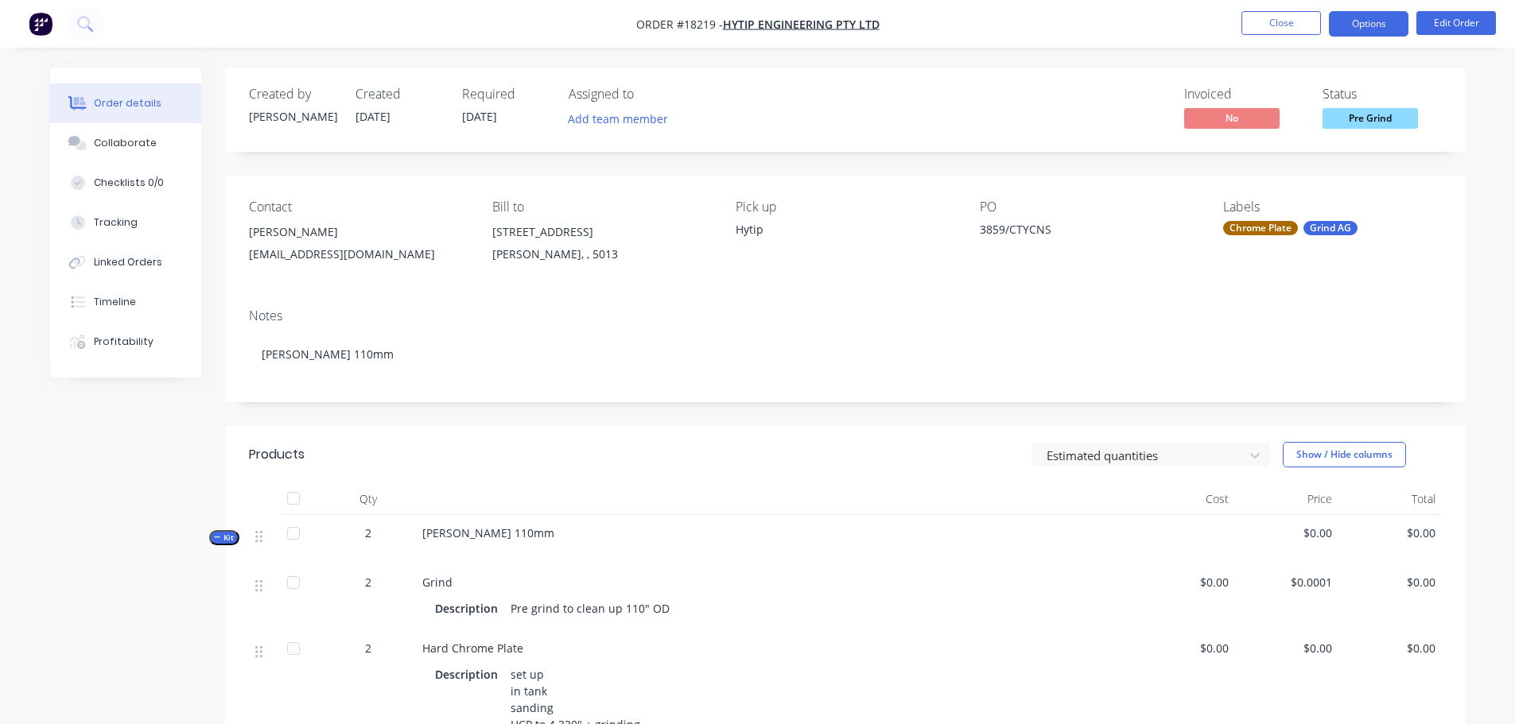
click at [1379, 17] on button "Options" at bounding box center [1369, 23] width 80 height 25
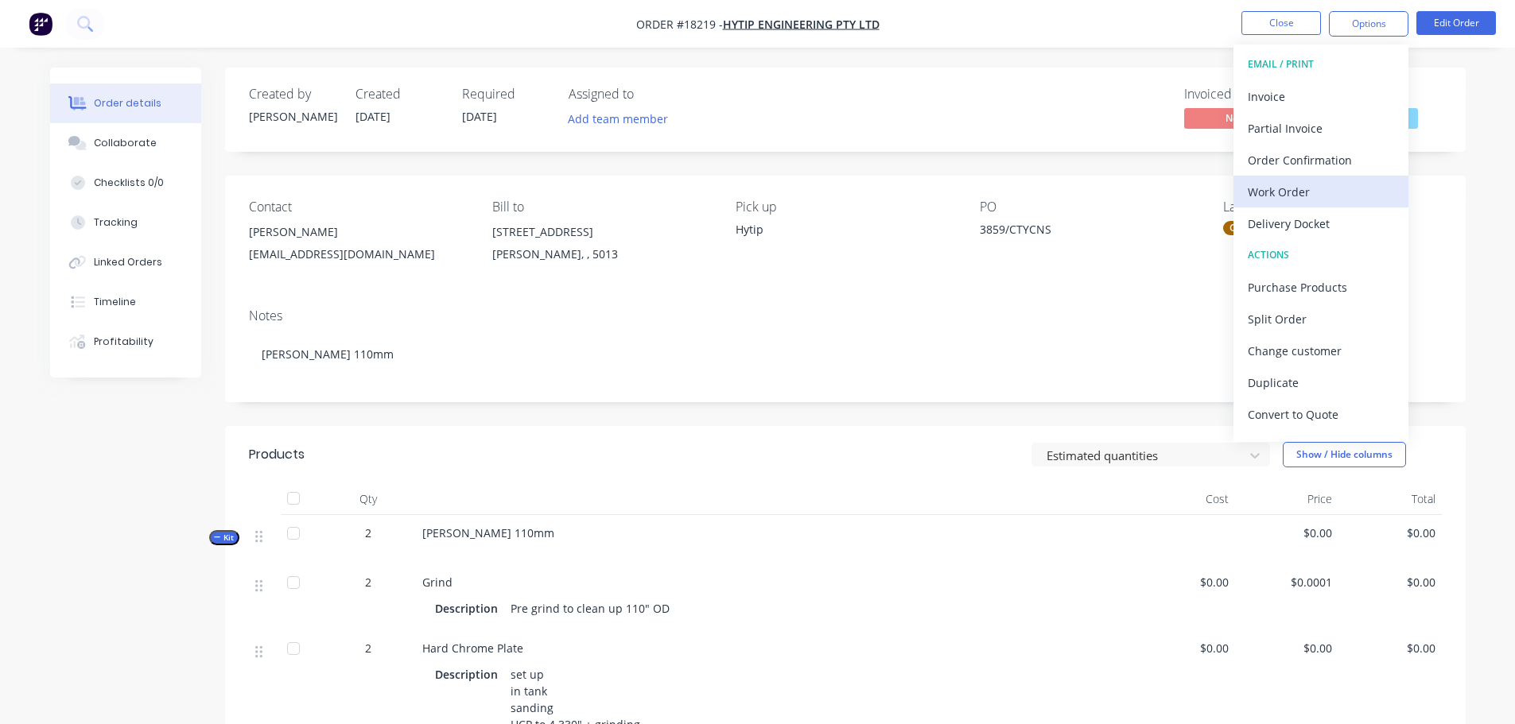
click at [1308, 196] on div "Work Order" at bounding box center [1321, 191] width 146 height 23
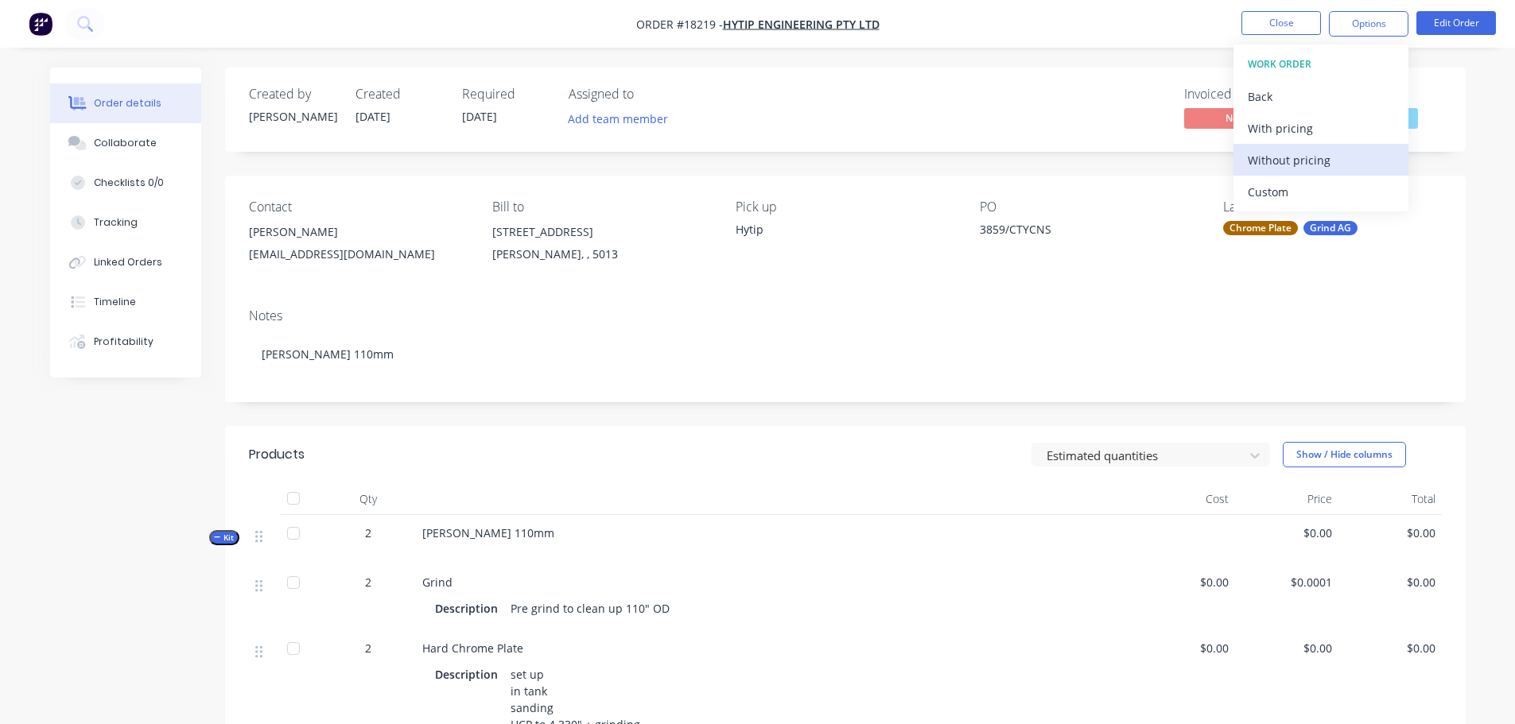
click at [1302, 165] on div "Without pricing" at bounding box center [1321, 160] width 146 height 23
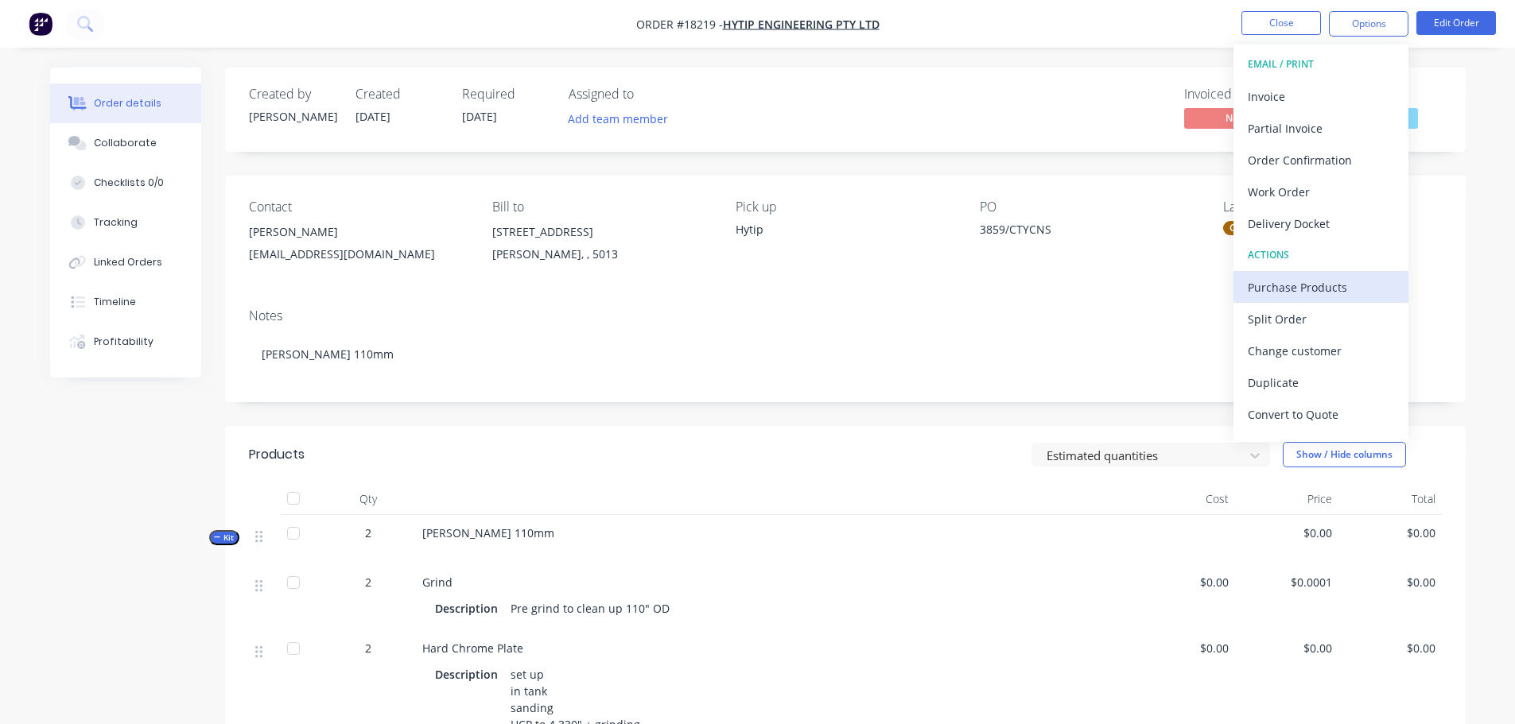
click at [1292, 293] on div "Purchase Products" at bounding box center [1321, 287] width 146 height 23
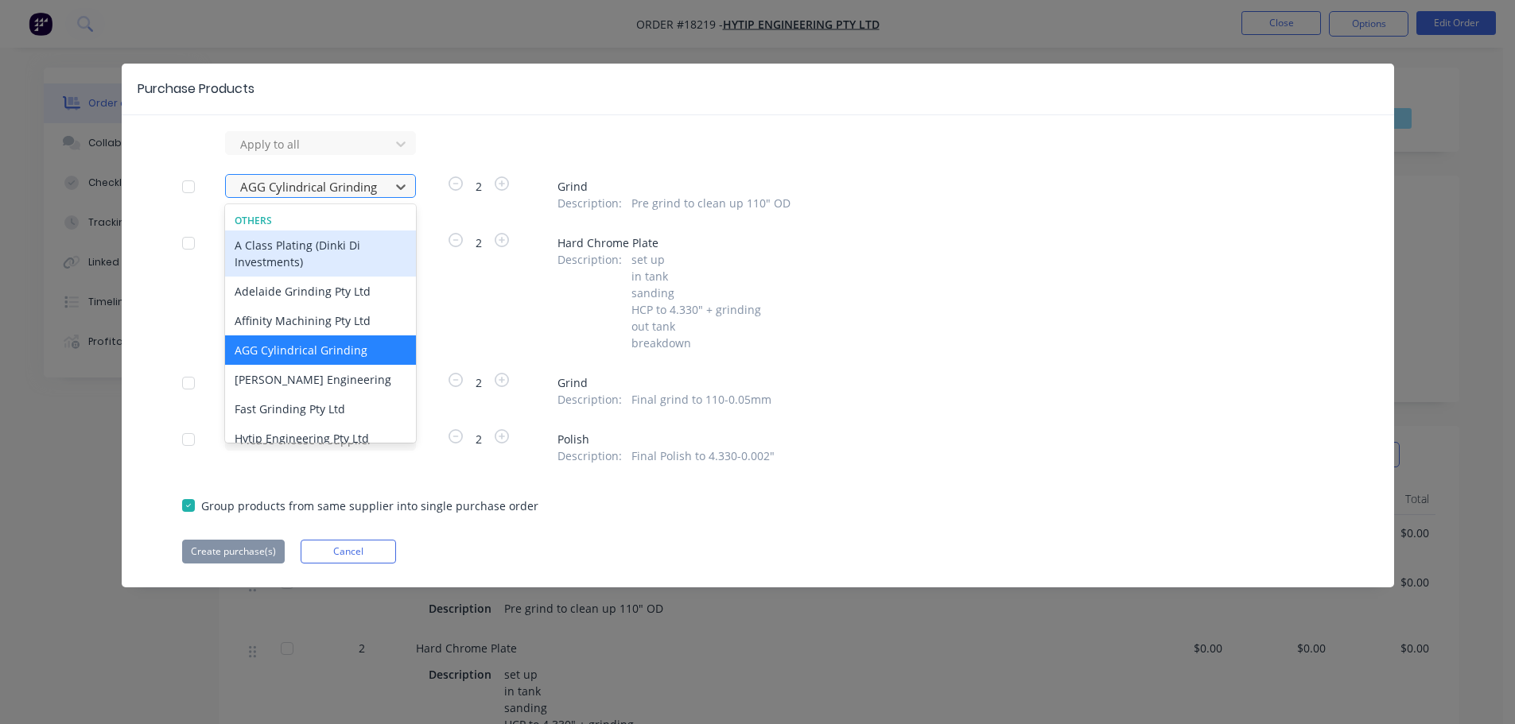
click at [343, 192] on div at bounding box center [310, 187] width 143 height 20
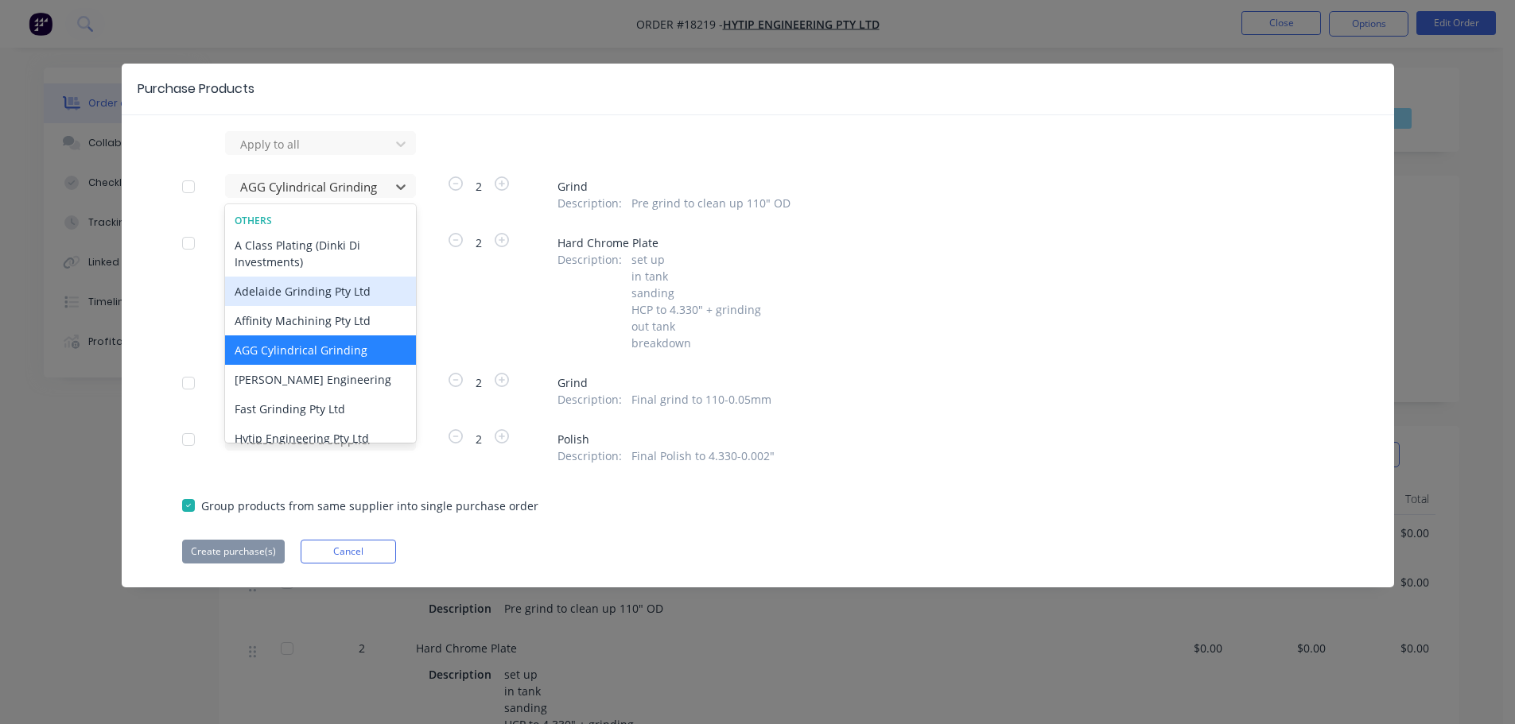
click at [313, 289] on div "Adelaide Grinding Pty Ltd" at bounding box center [320, 291] width 191 height 29
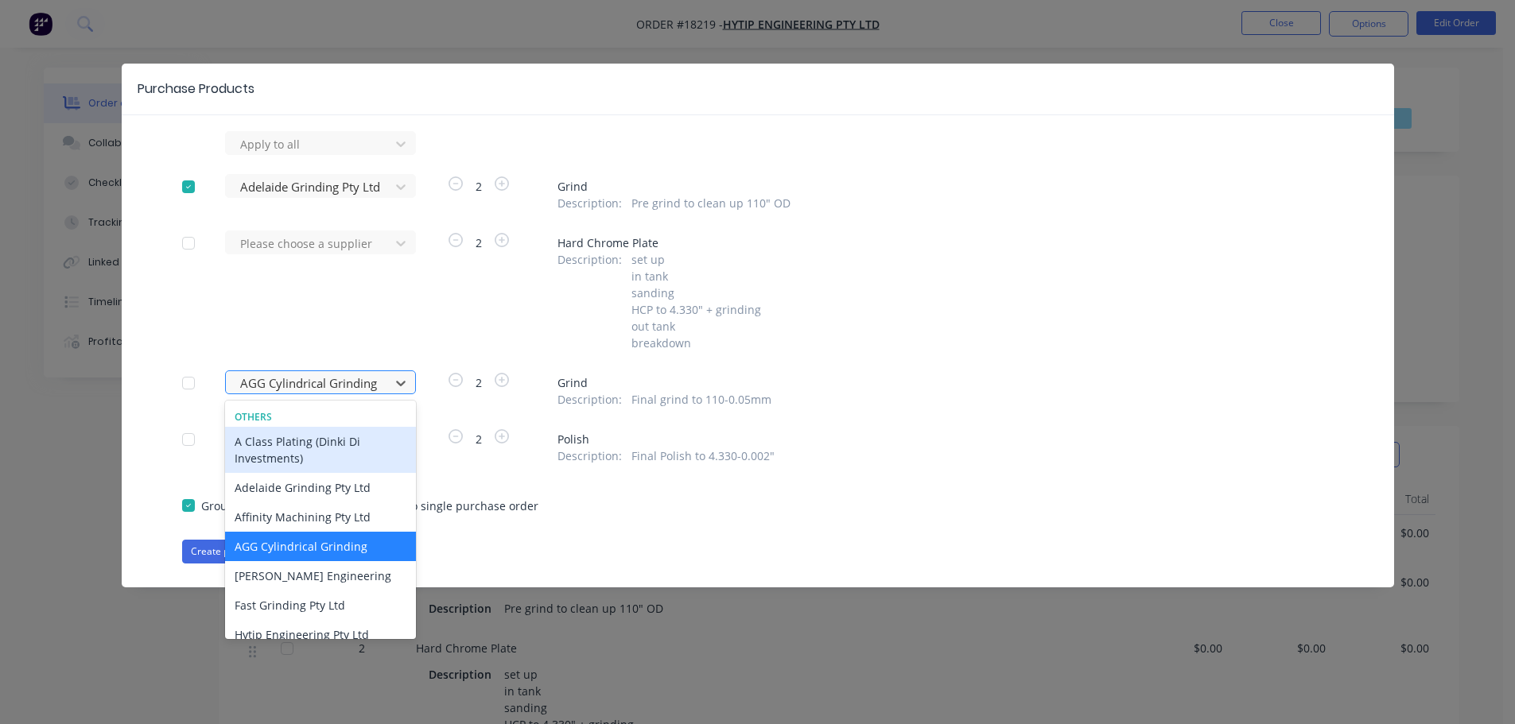
click at [320, 377] on div at bounding box center [310, 384] width 143 height 20
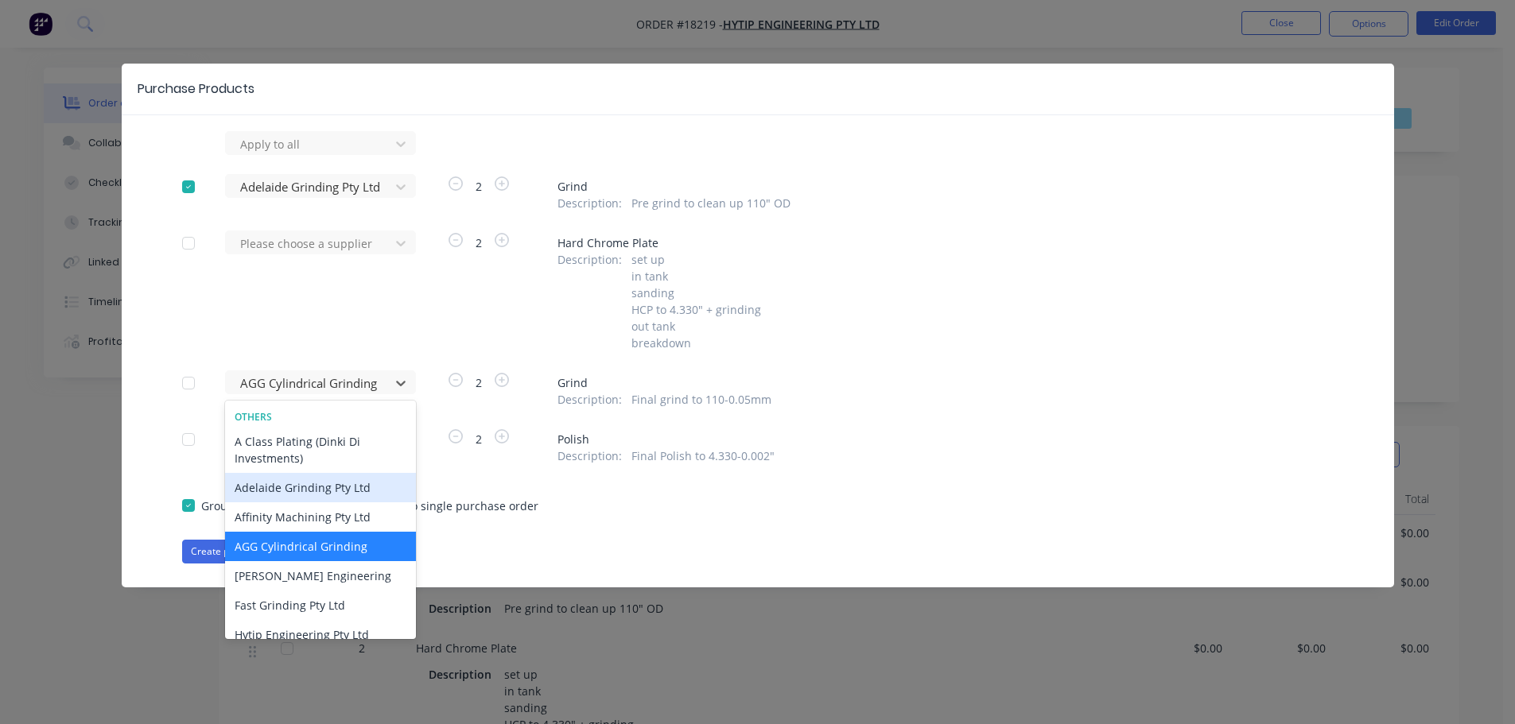
click at [312, 486] on div "Adelaide Grinding Pty Ltd" at bounding box center [320, 487] width 191 height 29
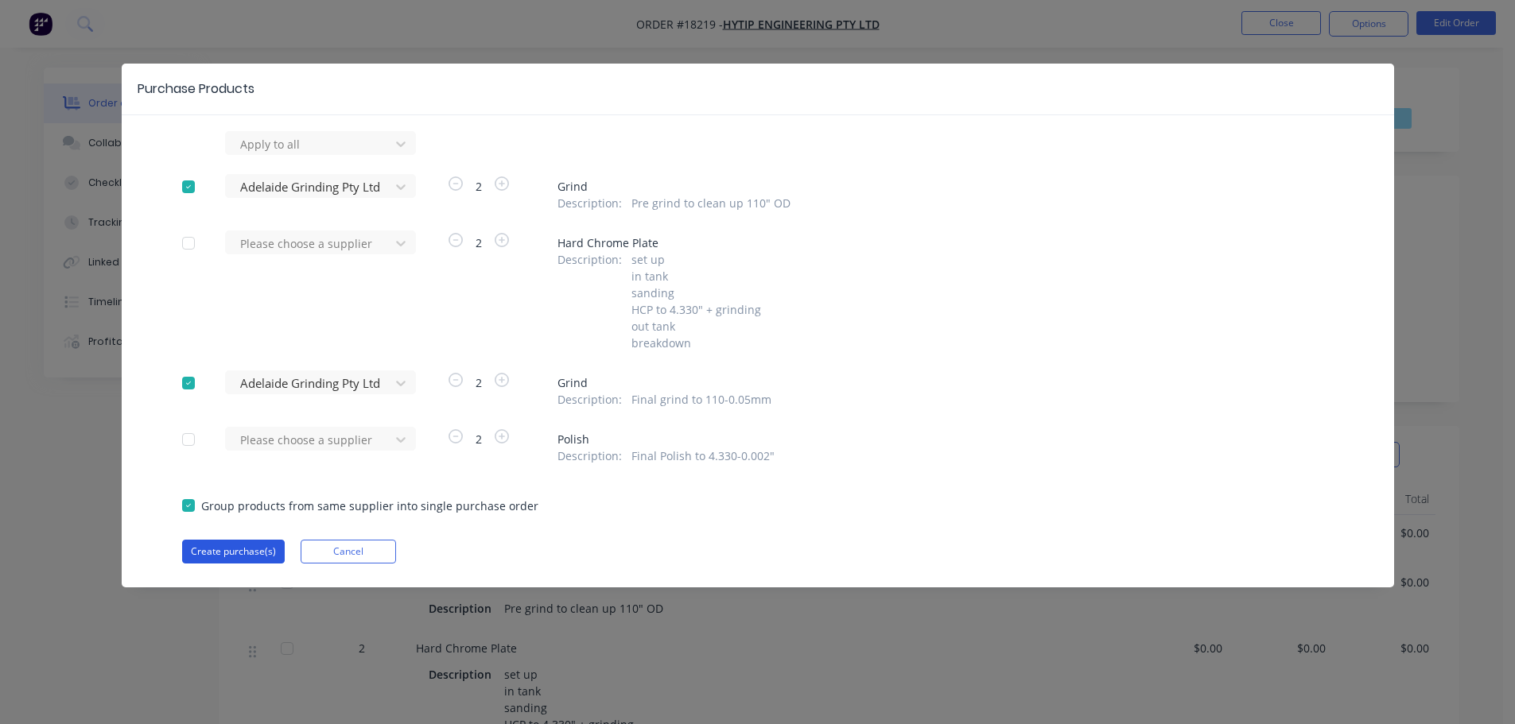
click at [250, 545] on button "Create purchase(s)" at bounding box center [233, 552] width 103 height 24
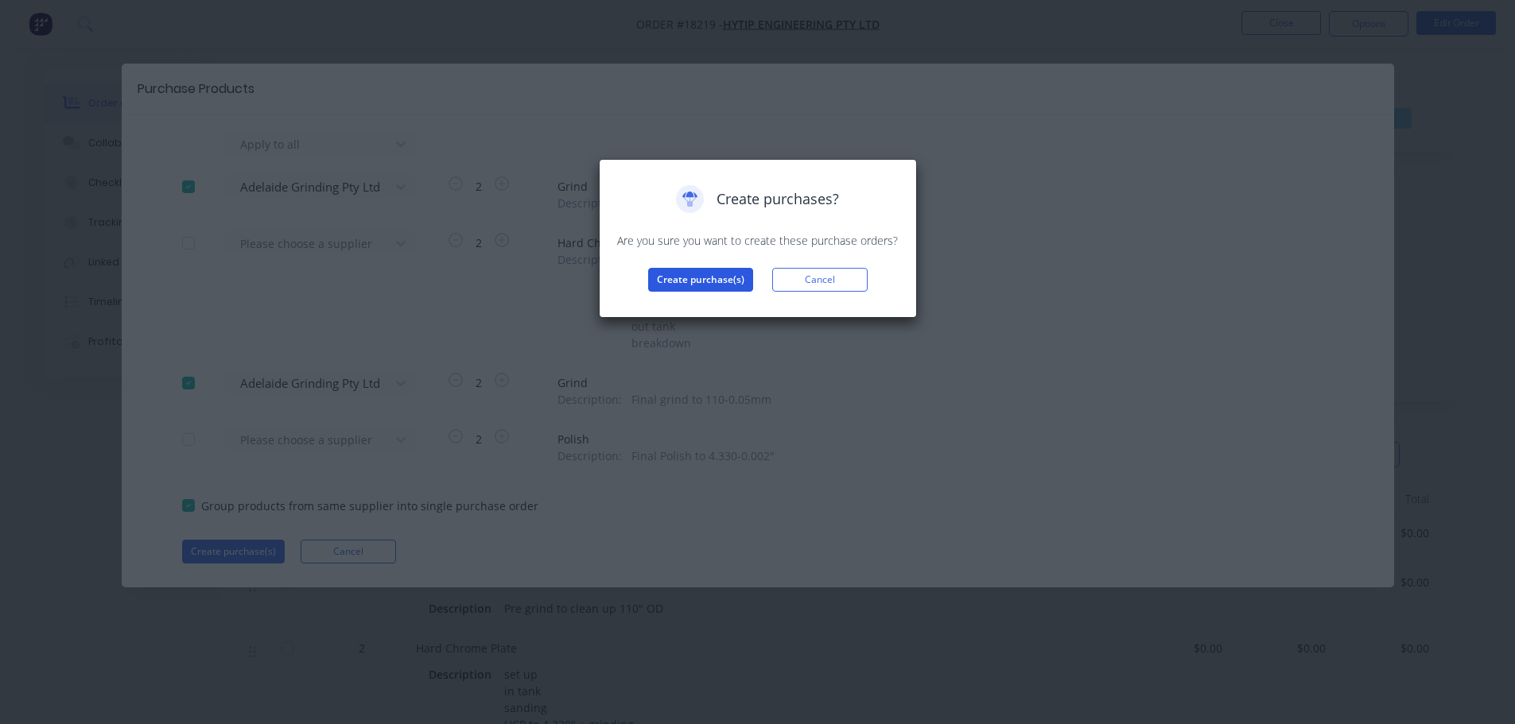
click at [667, 289] on button "Create purchase(s)" at bounding box center [700, 280] width 105 height 24
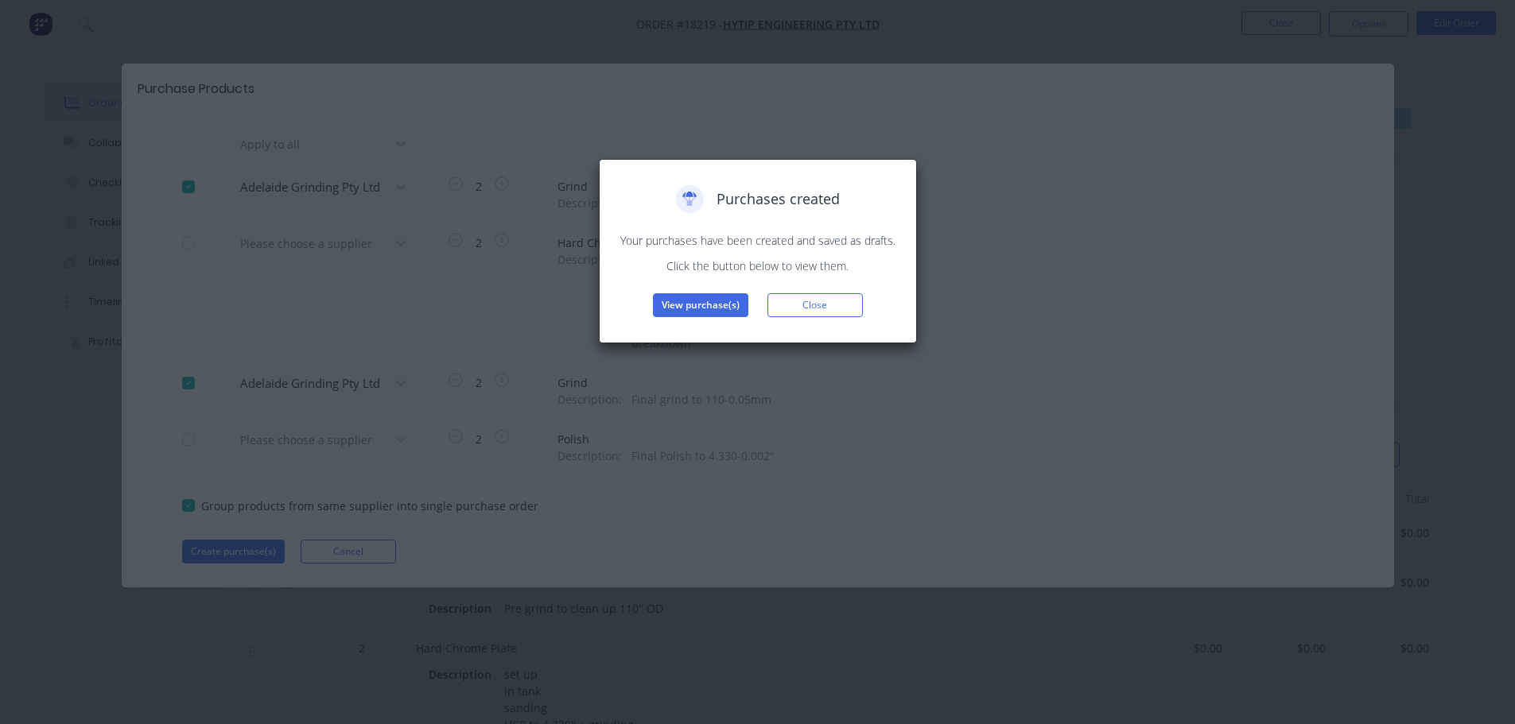
click at [671, 318] on div "Purchases created Your purchases have been created and saved as drafts. Click t…" at bounding box center [758, 251] width 318 height 184
click at [672, 311] on button "View purchase(s)" at bounding box center [700, 305] width 95 height 24
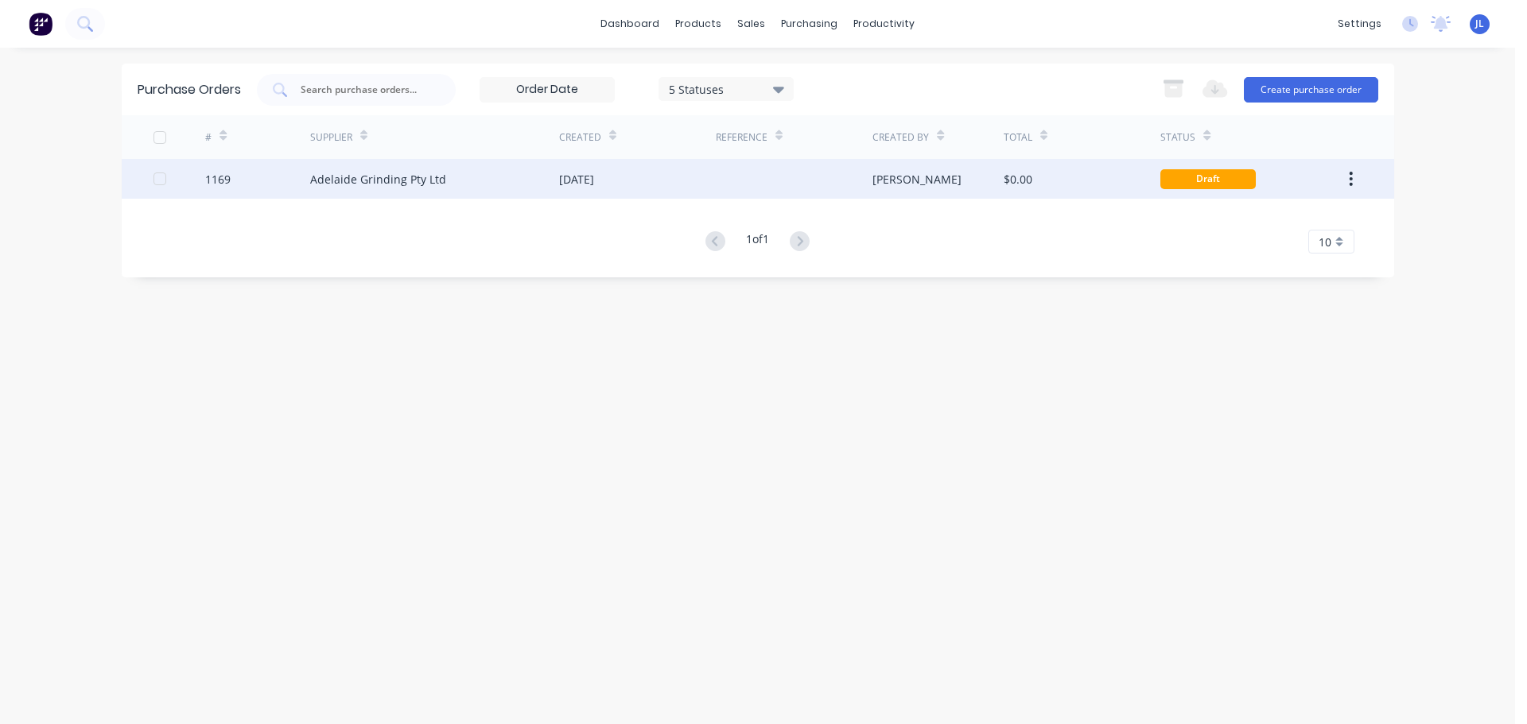
click at [946, 191] on div "[PERSON_NAME]" at bounding box center [937, 179] width 131 height 40
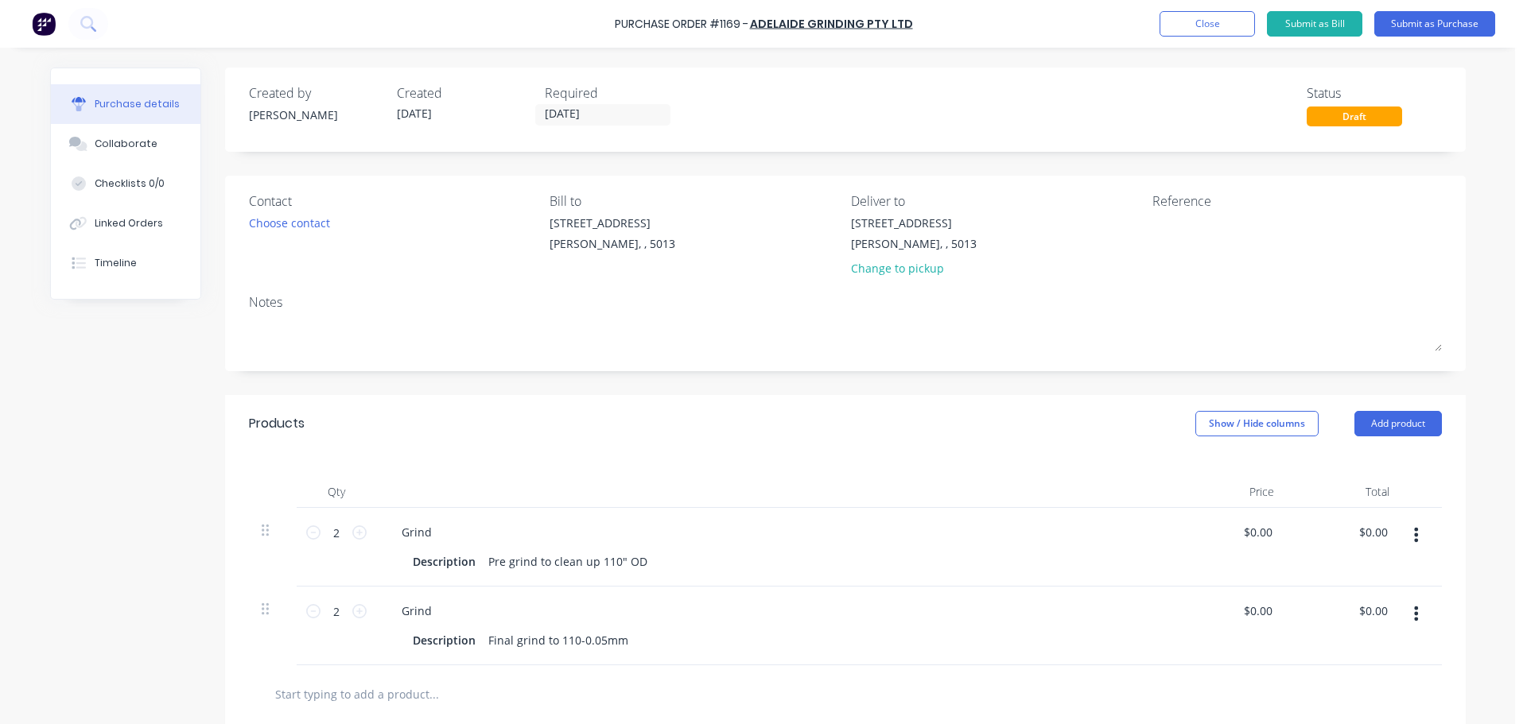
click at [1378, 127] on div "Created by Jarred Created 26/09/25 Required 25/09/25 Status Draft" at bounding box center [845, 110] width 1240 height 84
click at [1193, 243] on textarea at bounding box center [1251, 233] width 199 height 36
type textarea "TC182"
type textarea "x"
type textarea "TC1821"
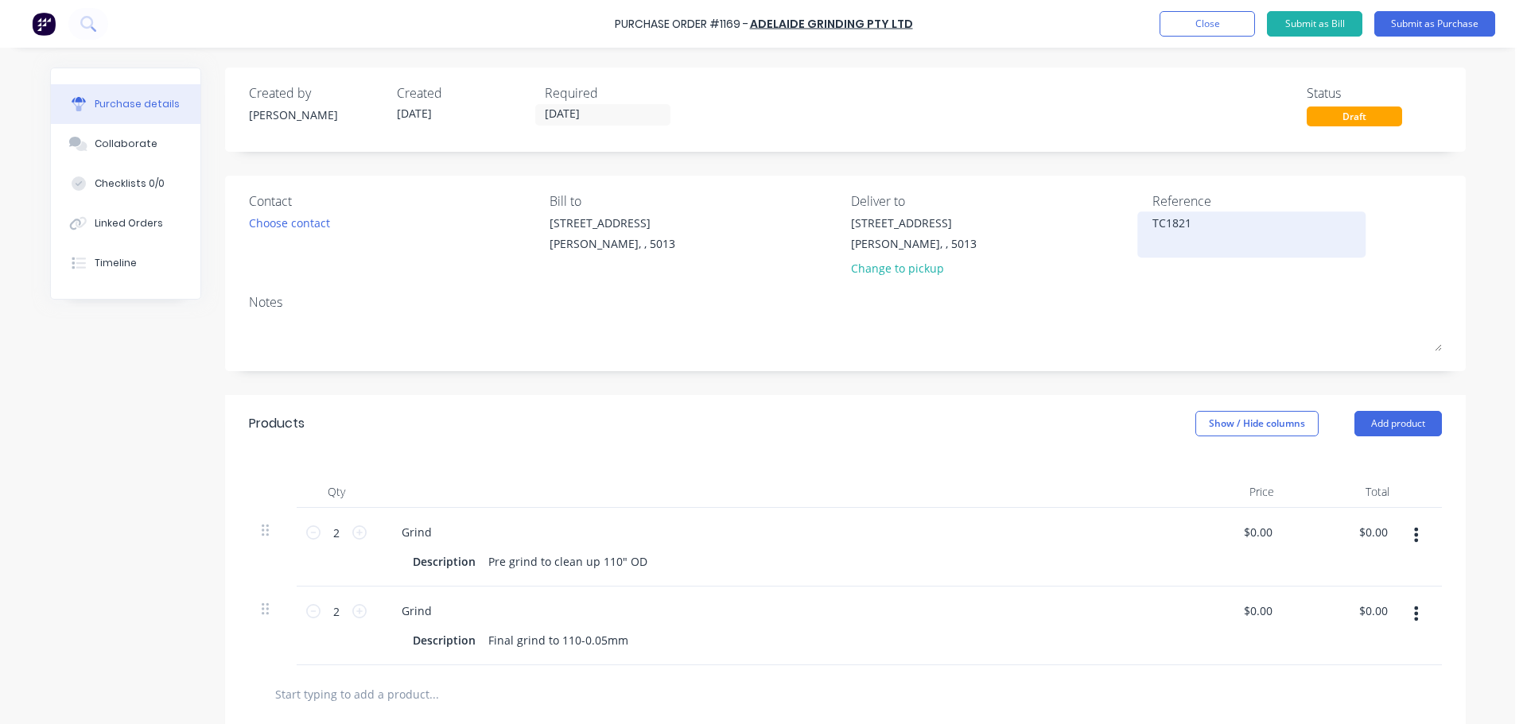
type textarea "x"
type textarea "TC18219"
type textarea "x"
type textarea "TC18219"
click at [1104, 410] on div "Products Show / Hide columns Add product" at bounding box center [845, 423] width 1240 height 57
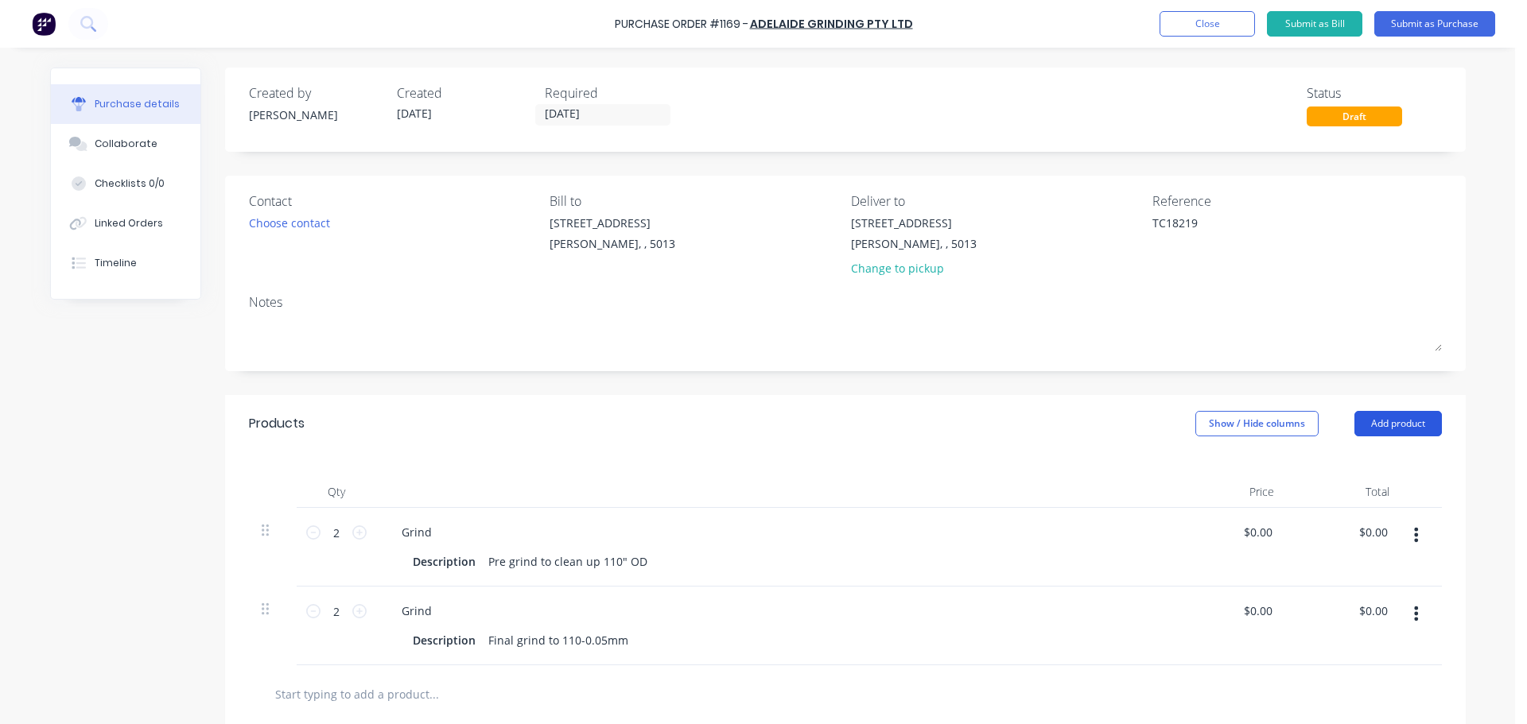
click at [1388, 420] on button "Add product" at bounding box center [1397, 423] width 87 height 25
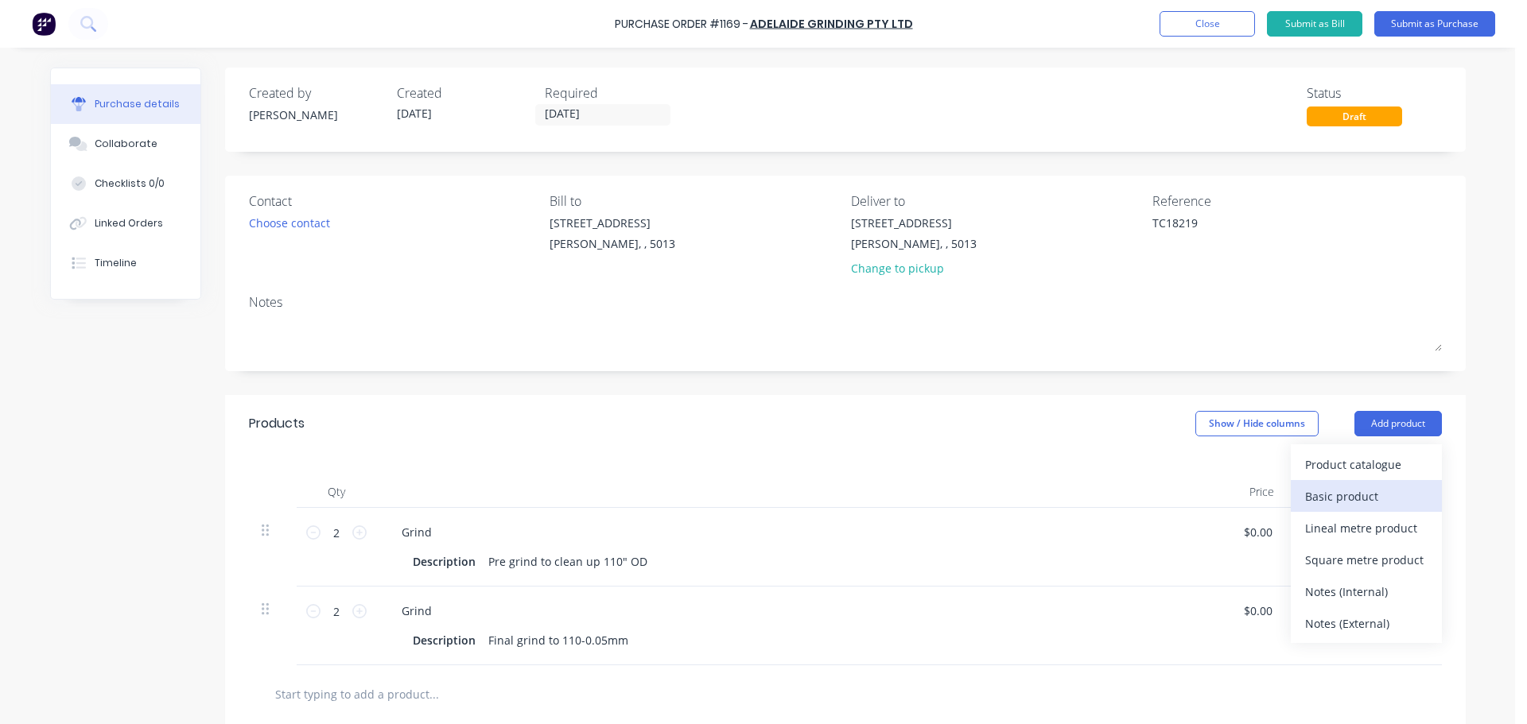
click at [1372, 495] on div "Basic product" at bounding box center [1366, 496] width 122 height 23
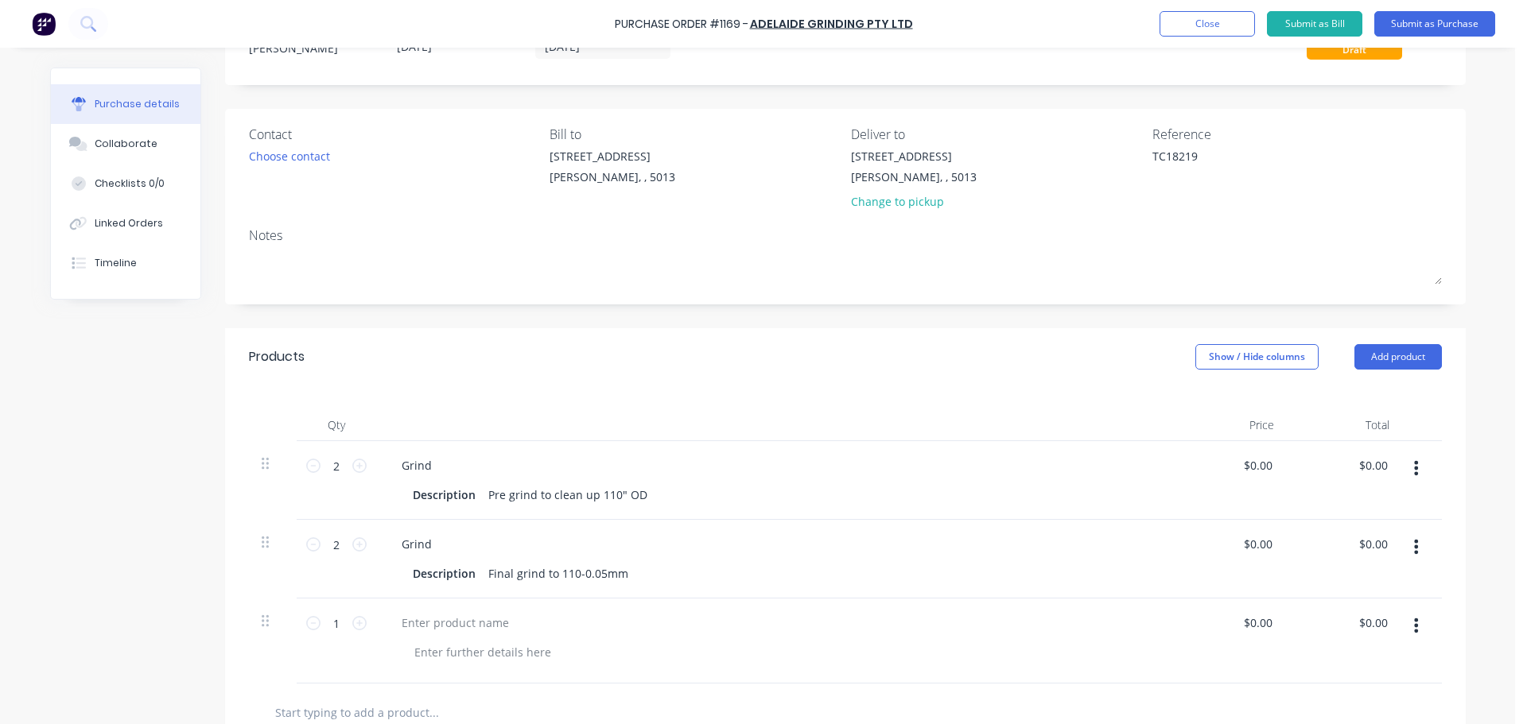
scroll to position [159, 0]
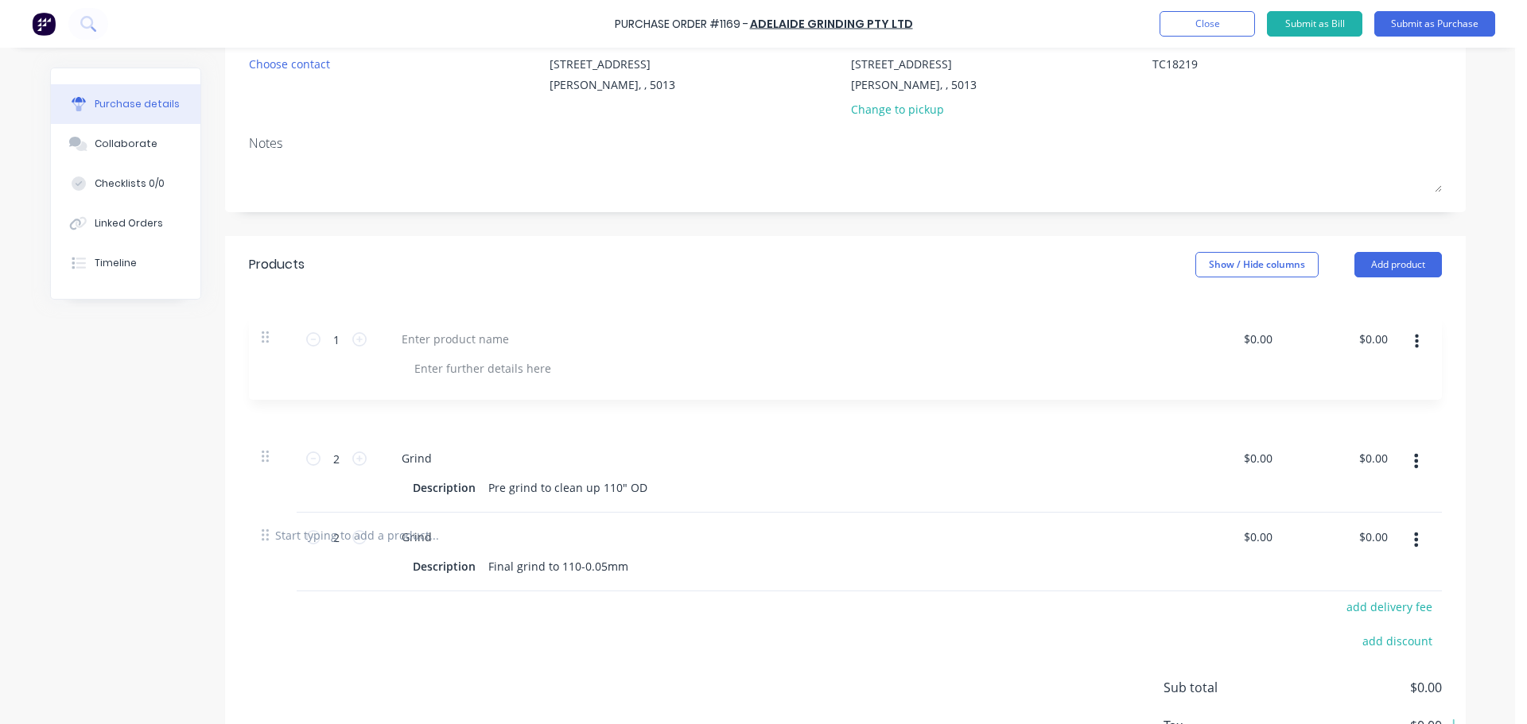
drag, startPoint x: 266, startPoint y: 534, endPoint x: 273, endPoint y: 322, distance: 211.6
click at [273, 322] on div "Qty Price Total 2 2 Grind Description Pre grind to clean up 110" OD $0.00 $0.00…" at bounding box center [845, 399] width 1240 height 213
type textarea "x"
type input "1"
type input "2"
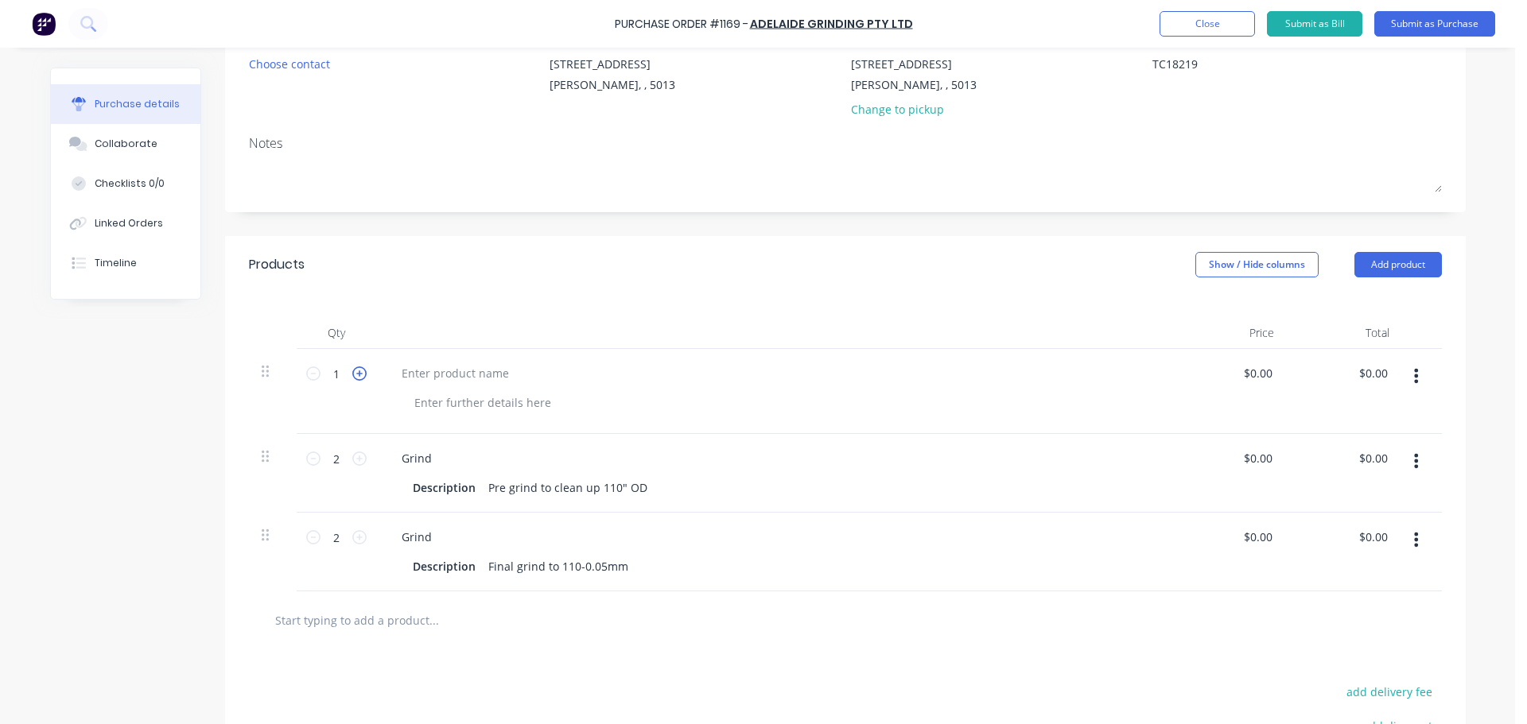
click at [352, 371] on icon at bounding box center [359, 374] width 14 height 14
type textarea "x"
type input "2"
type textarea "x"
click at [409, 375] on div at bounding box center [455, 373] width 133 height 23
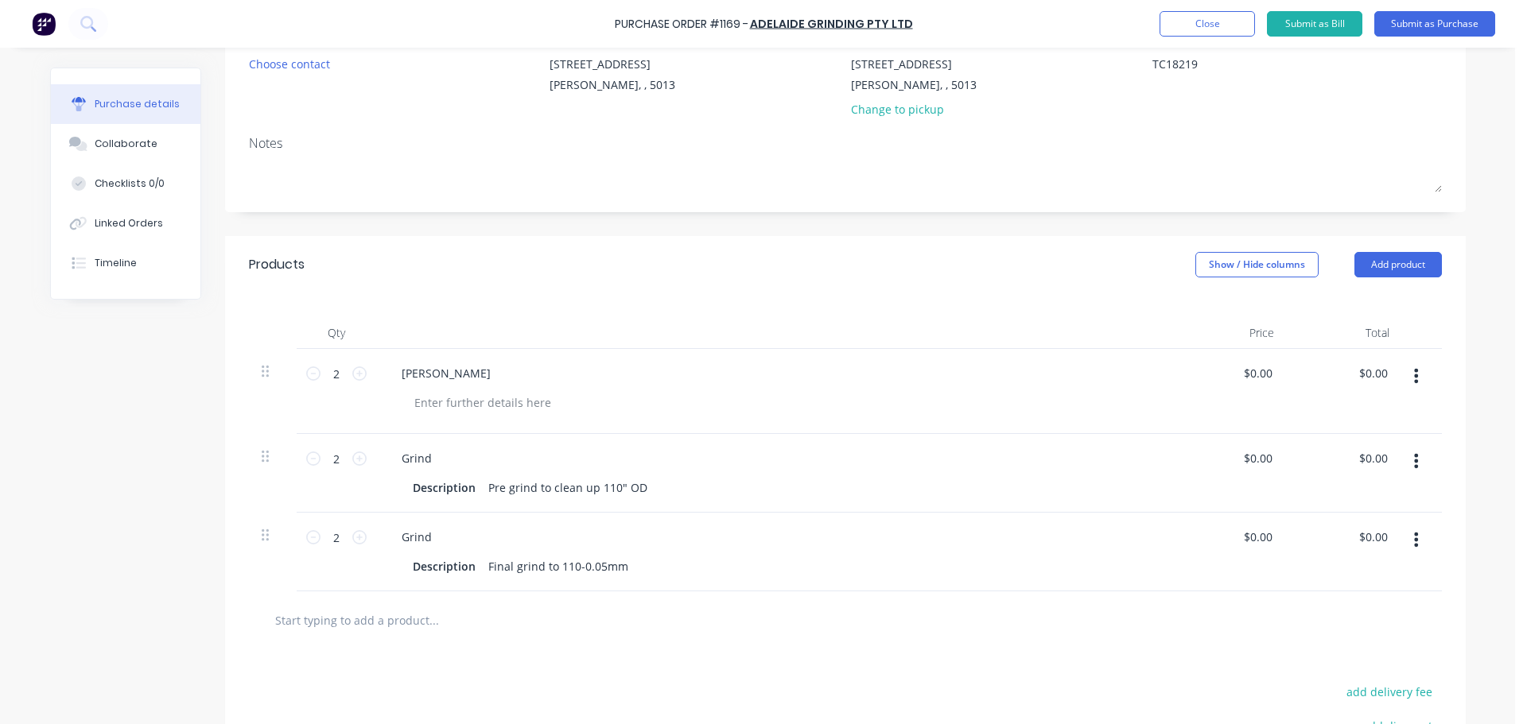
click at [534, 344] on div at bounding box center [773, 333] width 795 height 32
click at [1439, 28] on button "Submit as Purchase" at bounding box center [1434, 23] width 121 height 25
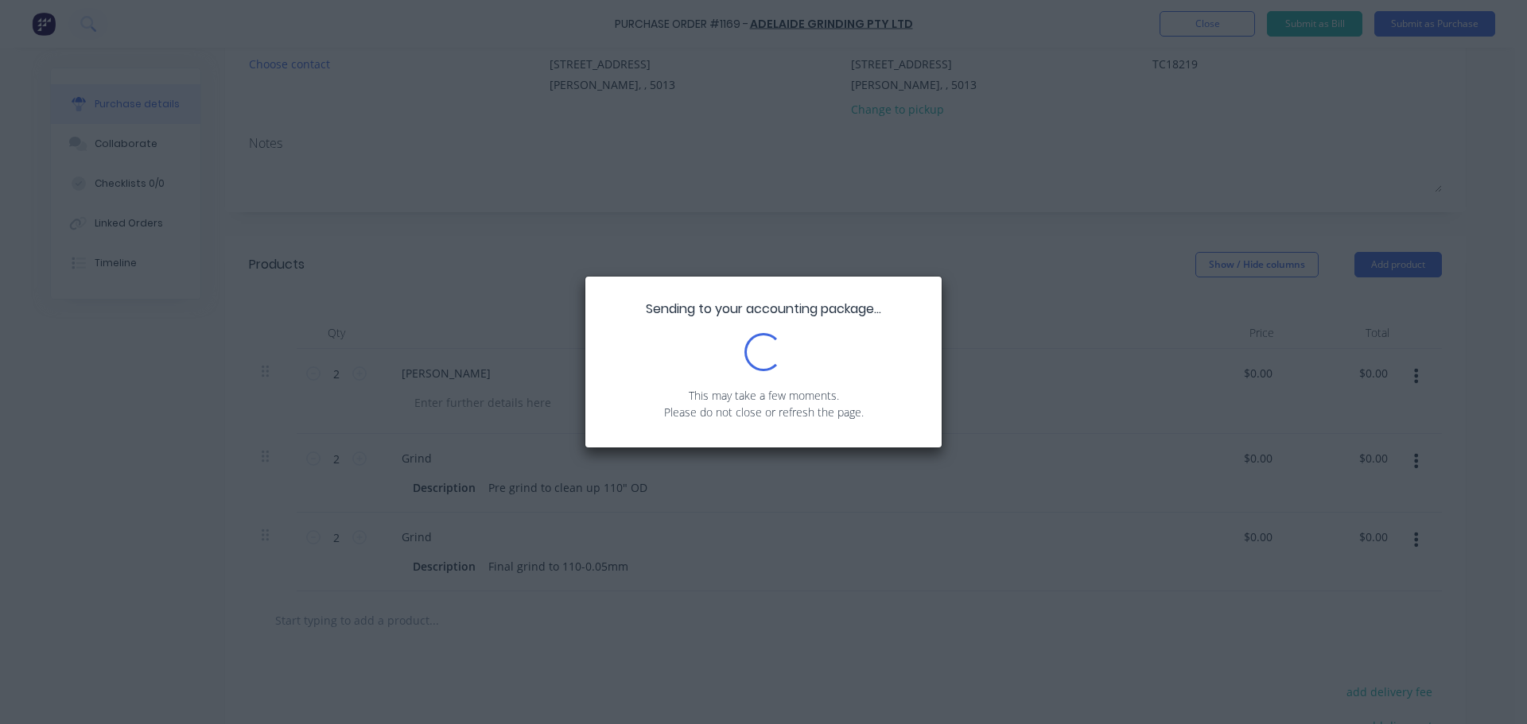
scroll to position [0, 0]
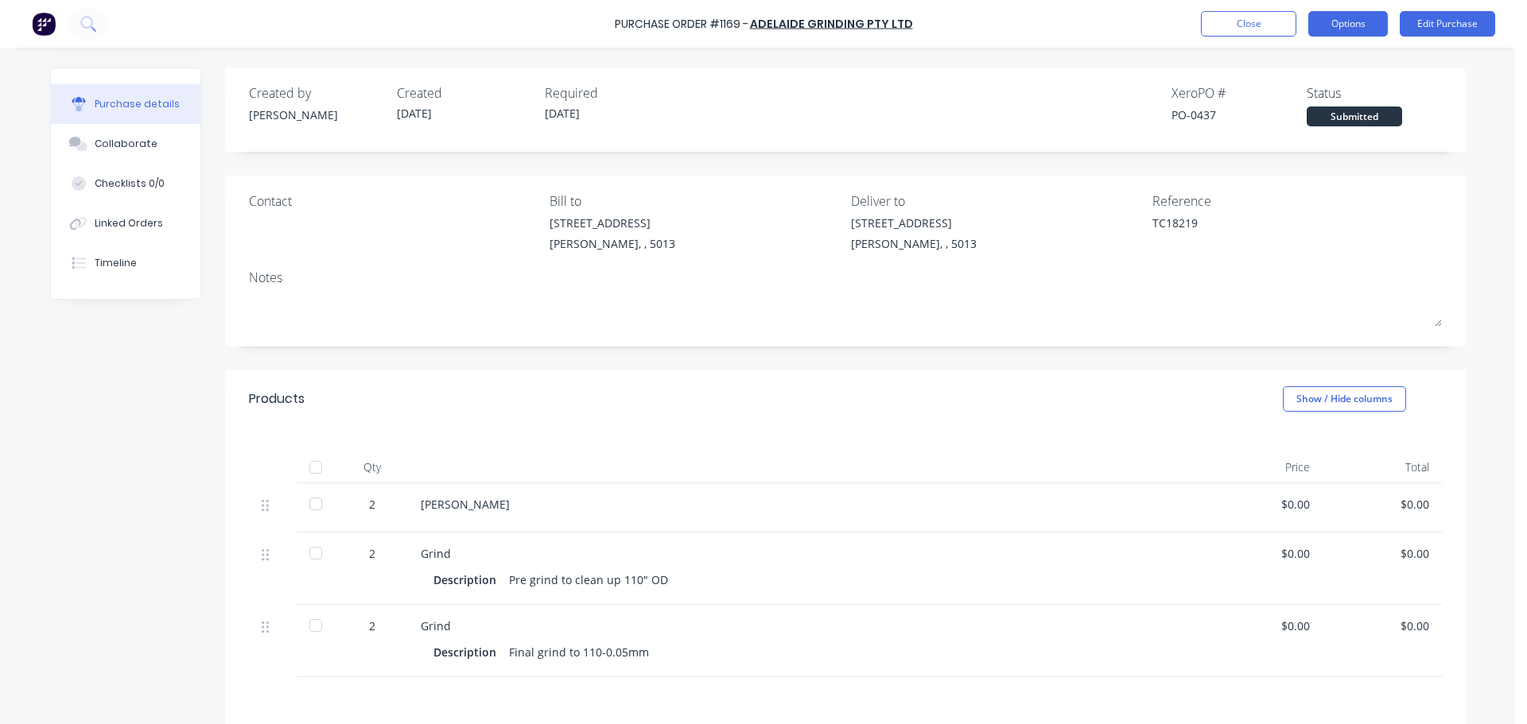
click at [1346, 21] on button "Options" at bounding box center [1348, 23] width 80 height 25
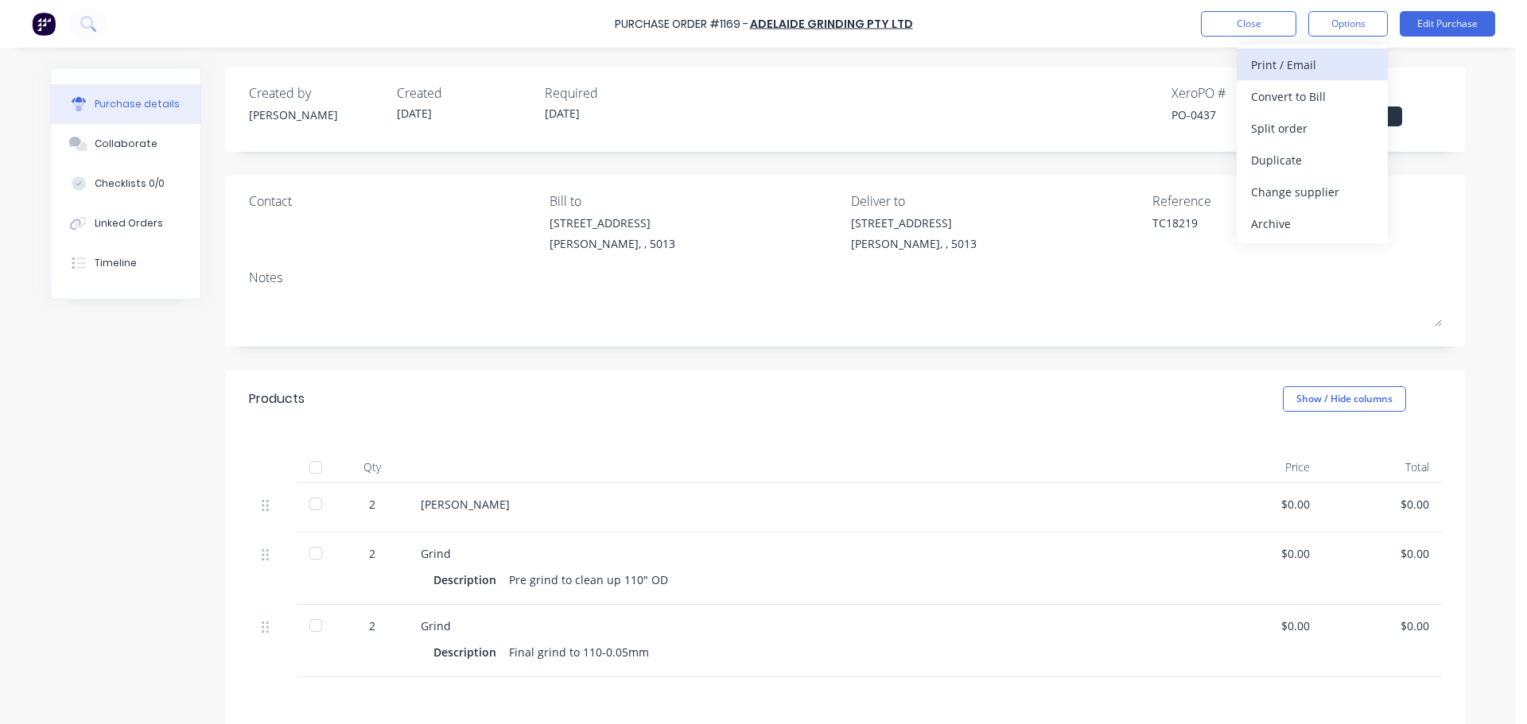
click at [1294, 66] on div "Print / Email" at bounding box center [1312, 64] width 122 height 23
click at [1289, 123] on div "Without pricing" at bounding box center [1312, 128] width 122 height 23
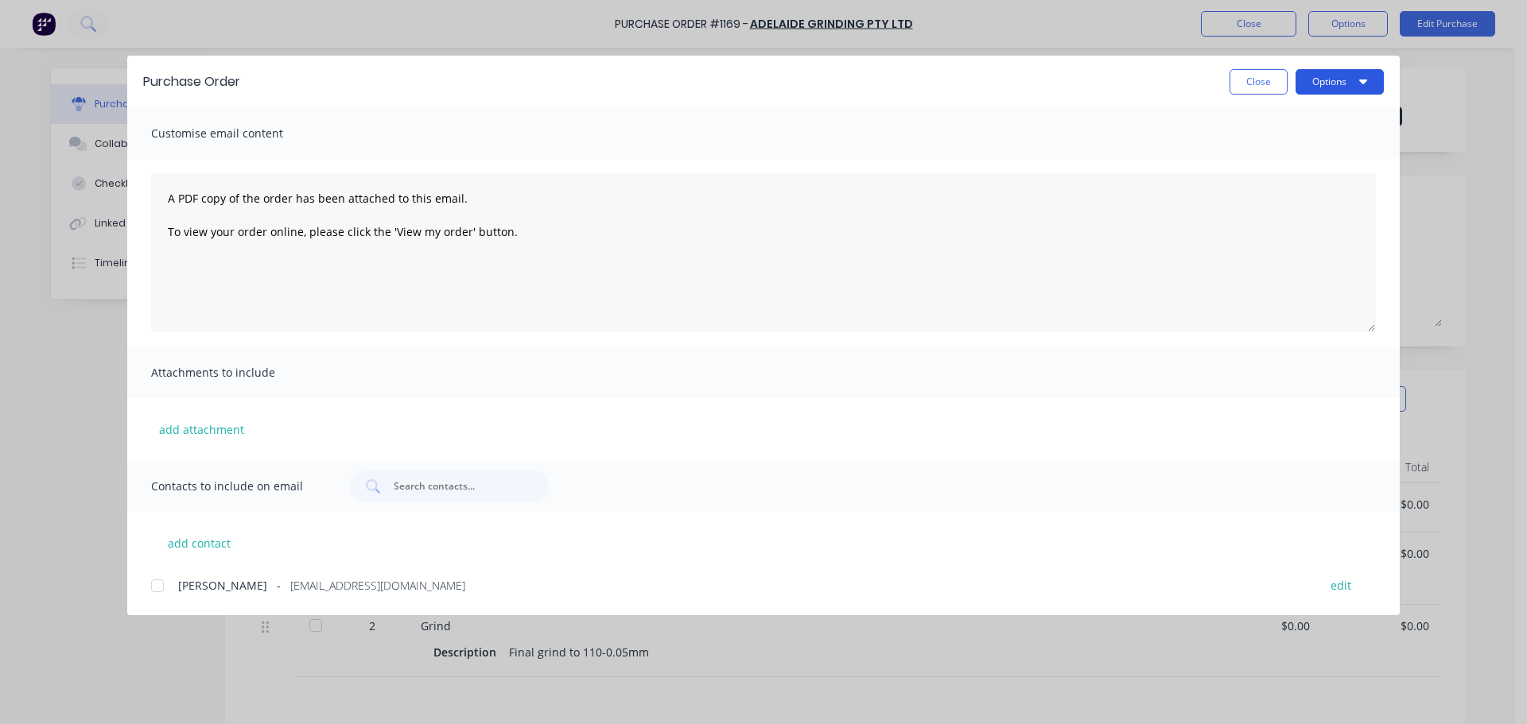
click at [1329, 80] on button "Options" at bounding box center [1339, 81] width 88 height 25
click at [1321, 138] on button "Print" at bounding box center [1307, 154] width 151 height 32
click at [1279, 79] on button "Close" at bounding box center [1258, 81] width 58 height 25
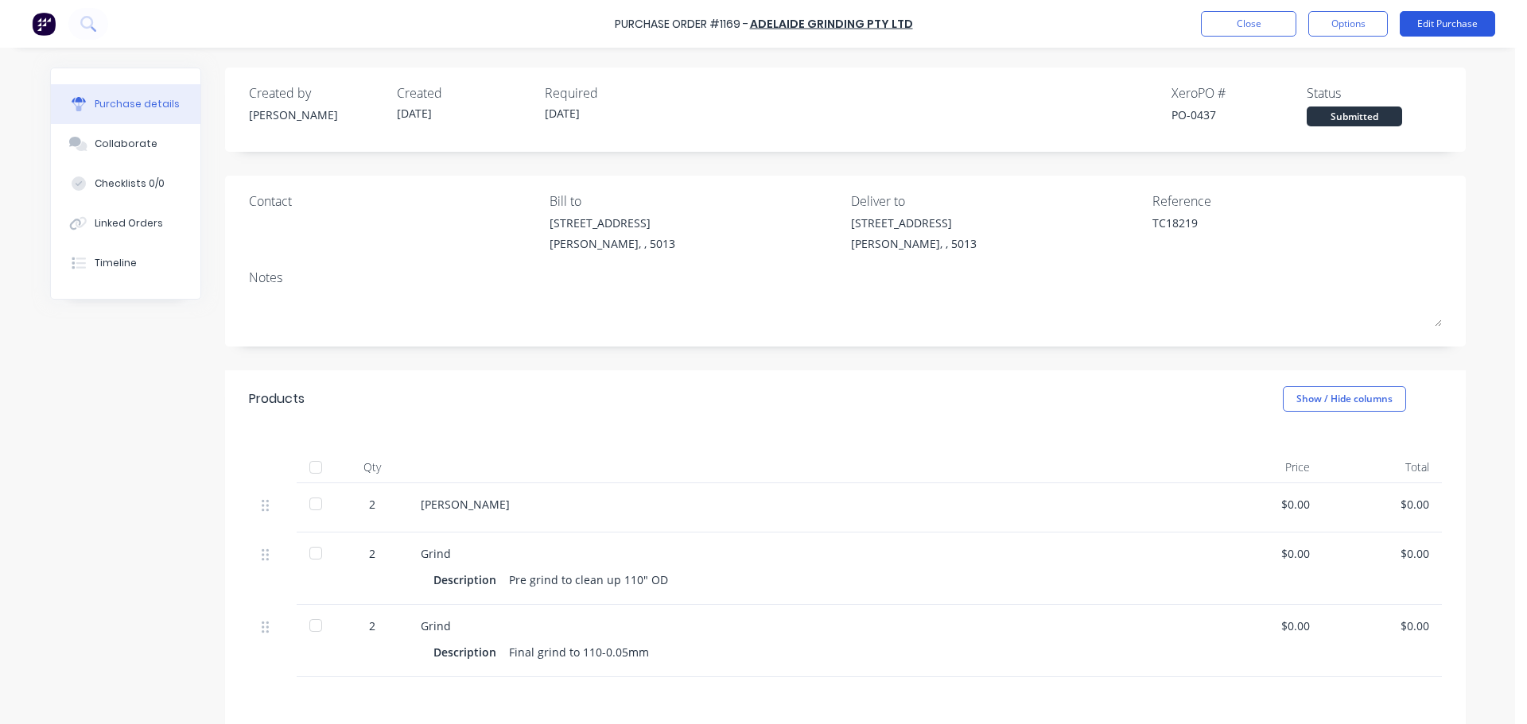
click at [1452, 17] on button "Edit Purchase" at bounding box center [1446, 23] width 95 height 25
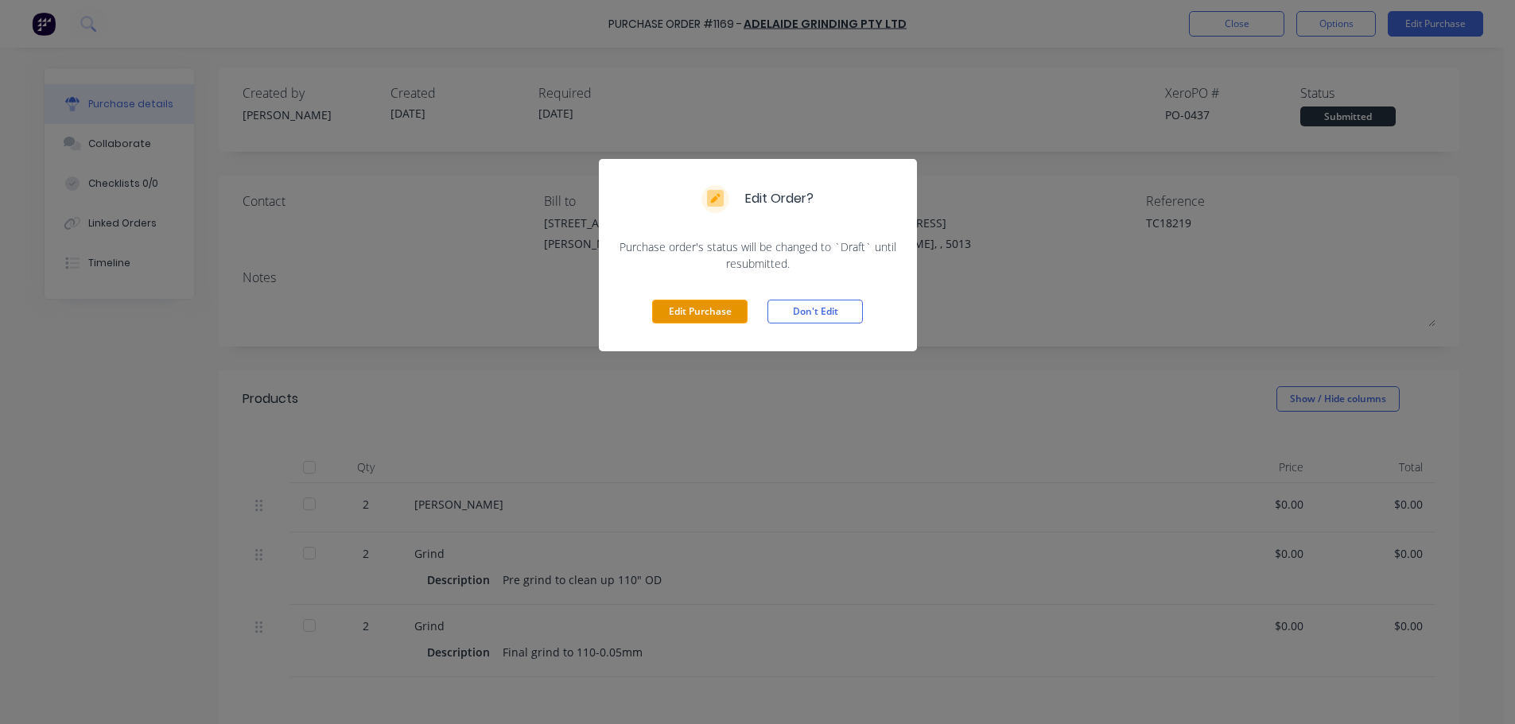
click at [714, 317] on button "Edit Purchase" at bounding box center [699, 312] width 95 height 24
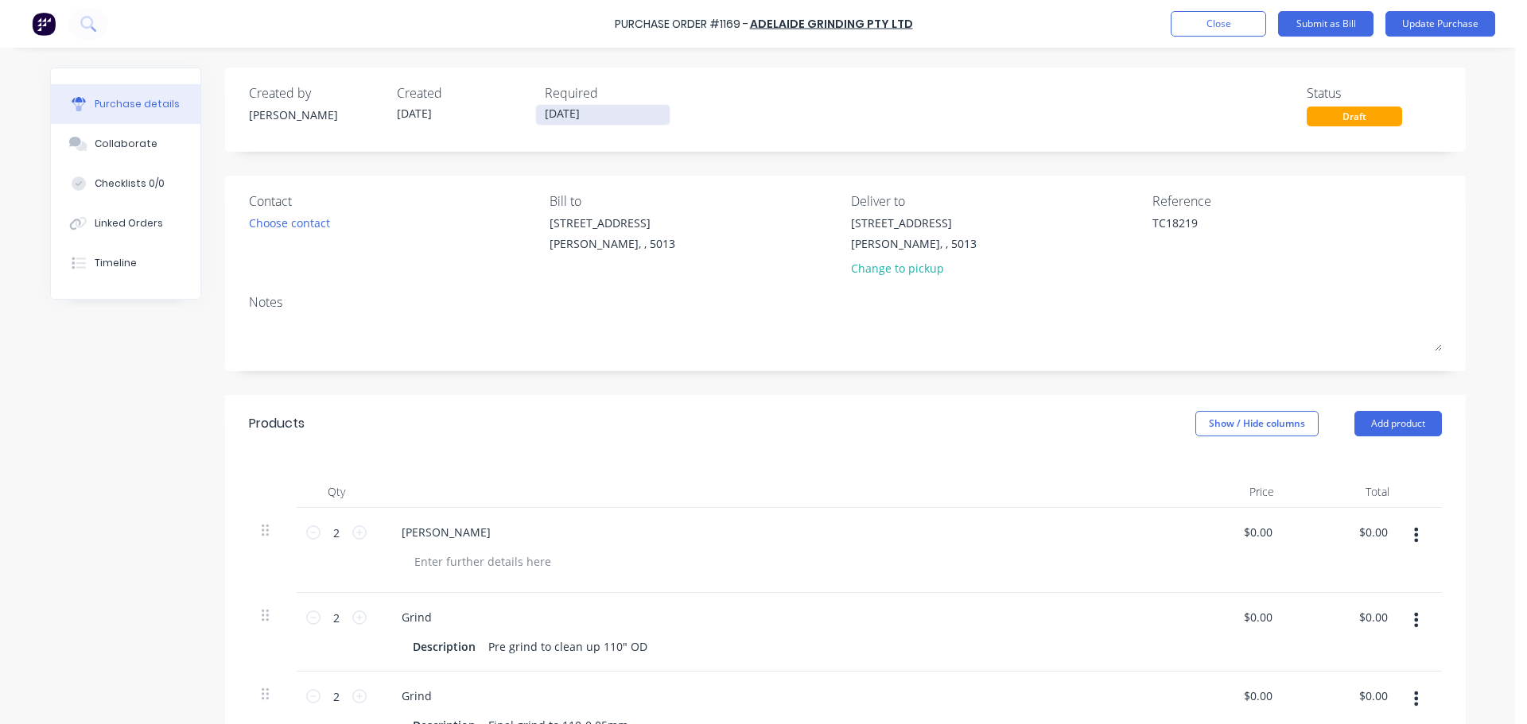
click at [589, 119] on input "[DATE]" at bounding box center [603, 115] width 134 height 20
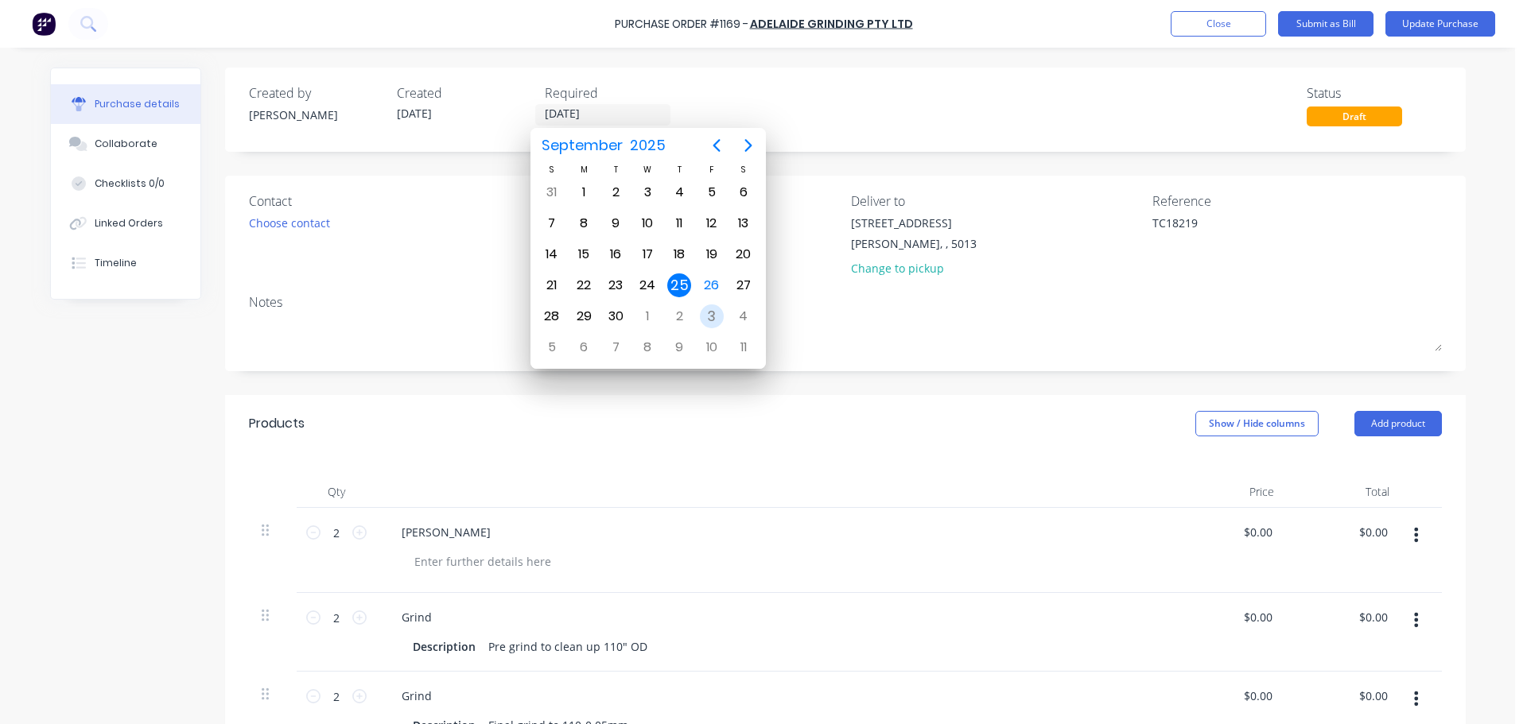
click at [703, 316] on div "3" at bounding box center [712, 317] width 24 height 24
type textarea "x"
type input "[DATE]"
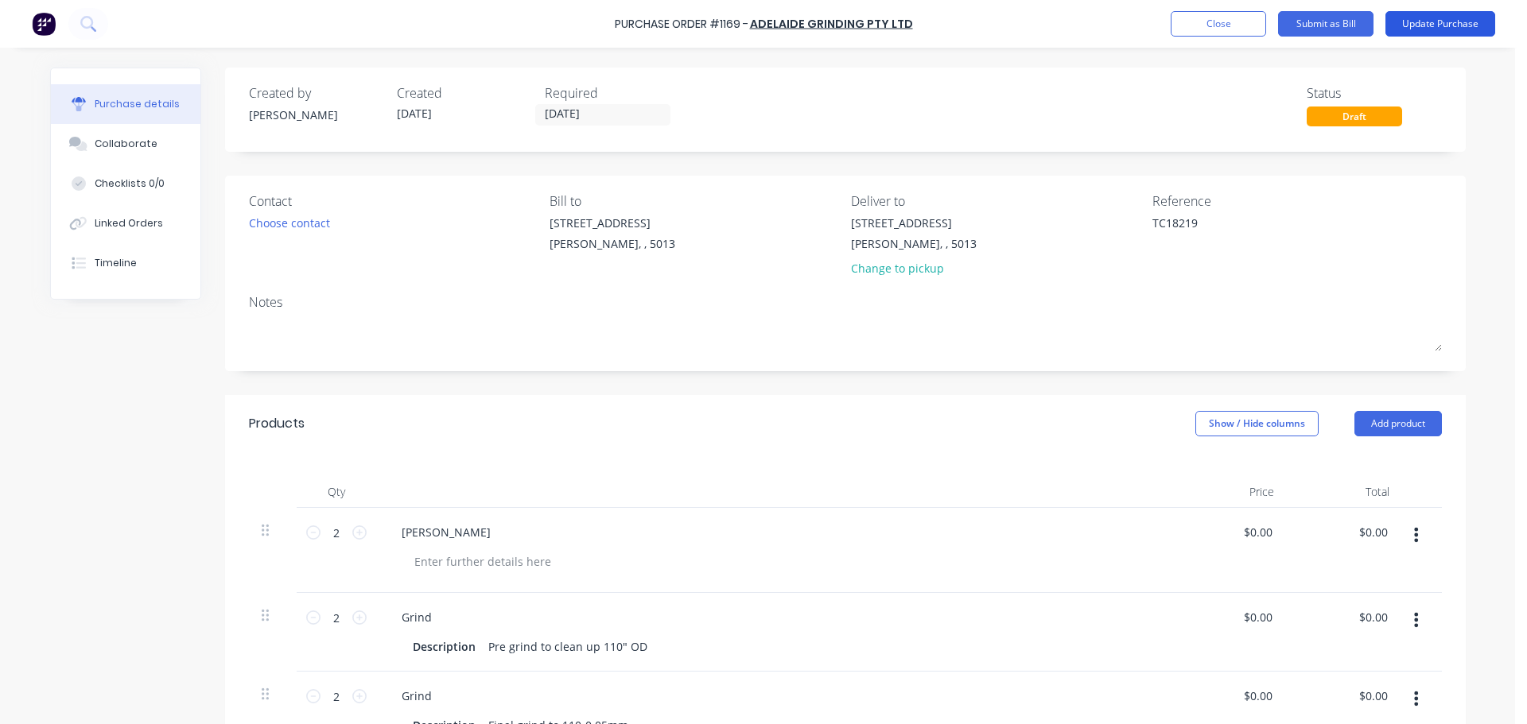
click at [1425, 19] on button "Update Purchase" at bounding box center [1440, 23] width 110 height 25
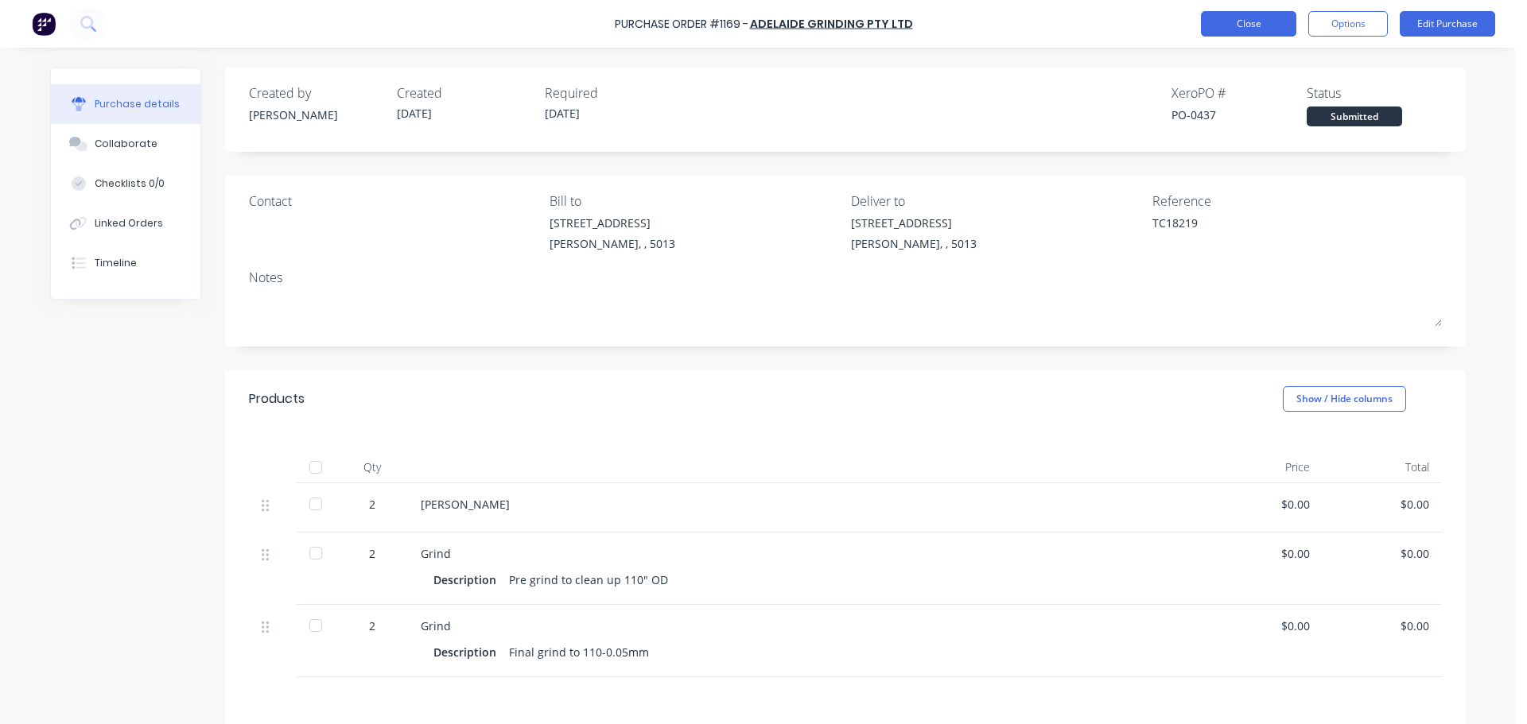
click at [1254, 36] on button "Close" at bounding box center [1248, 23] width 95 height 25
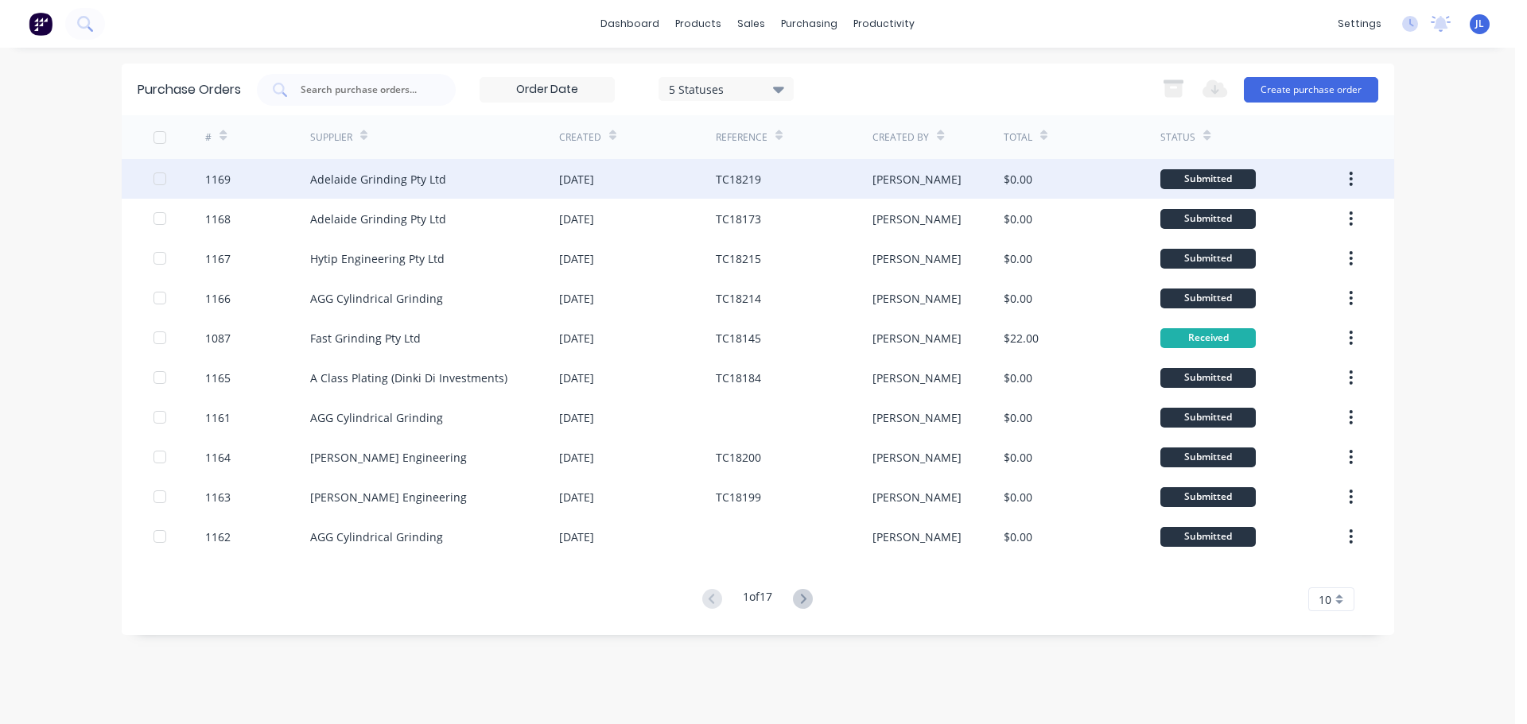
click at [505, 170] on div "Adelaide Grinding Pty Ltd" at bounding box center [434, 179] width 249 height 40
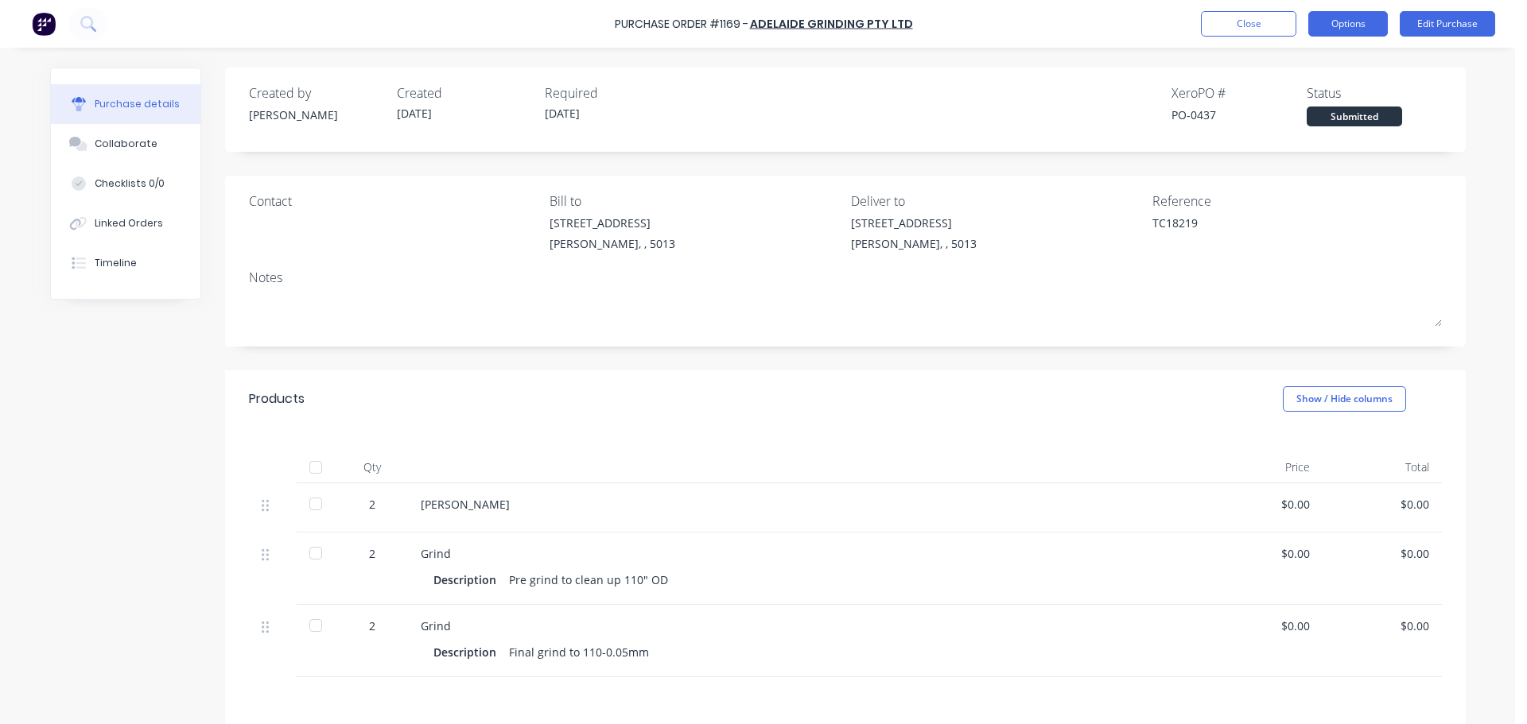
click at [1353, 21] on button "Options" at bounding box center [1348, 23] width 80 height 25
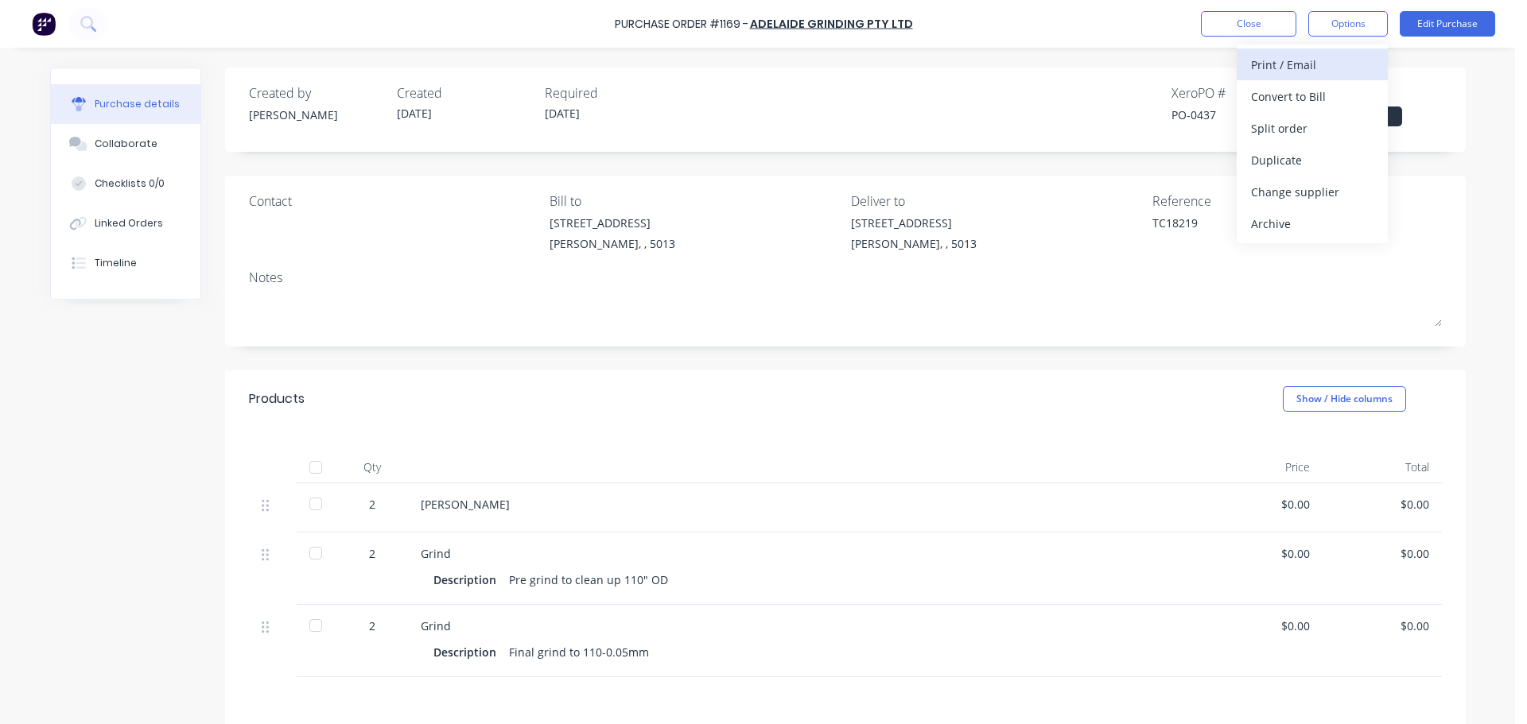
click at [1297, 66] on div "Print / Email" at bounding box center [1312, 64] width 122 height 23
click at [1287, 137] on div "Without pricing" at bounding box center [1312, 128] width 122 height 23
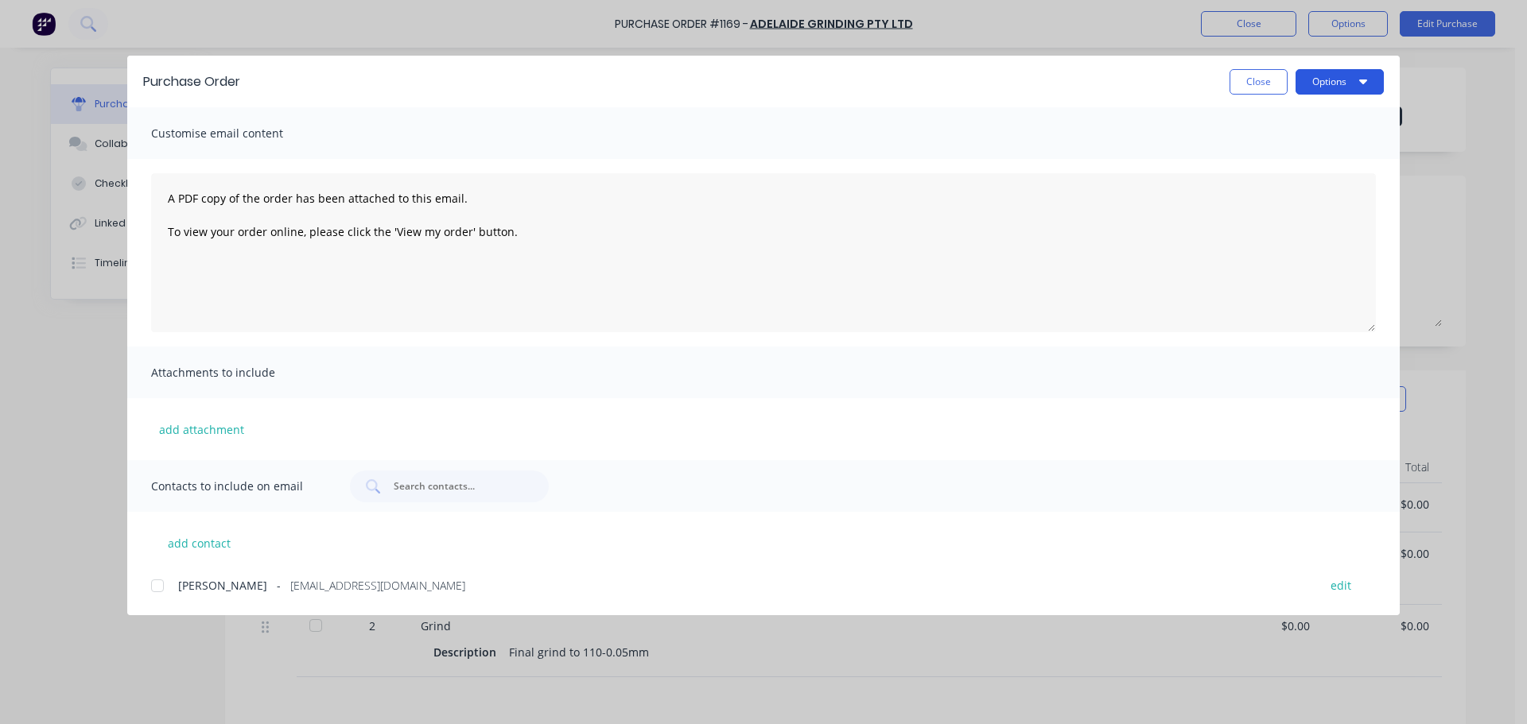
click at [1329, 80] on button "Options" at bounding box center [1339, 81] width 88 height 25
click at [1318, 122] on div "Preview" at bounding box center [1308, 122] width 122 height 23
type textarea "x"
